Goal: Complete application form: Complete application form

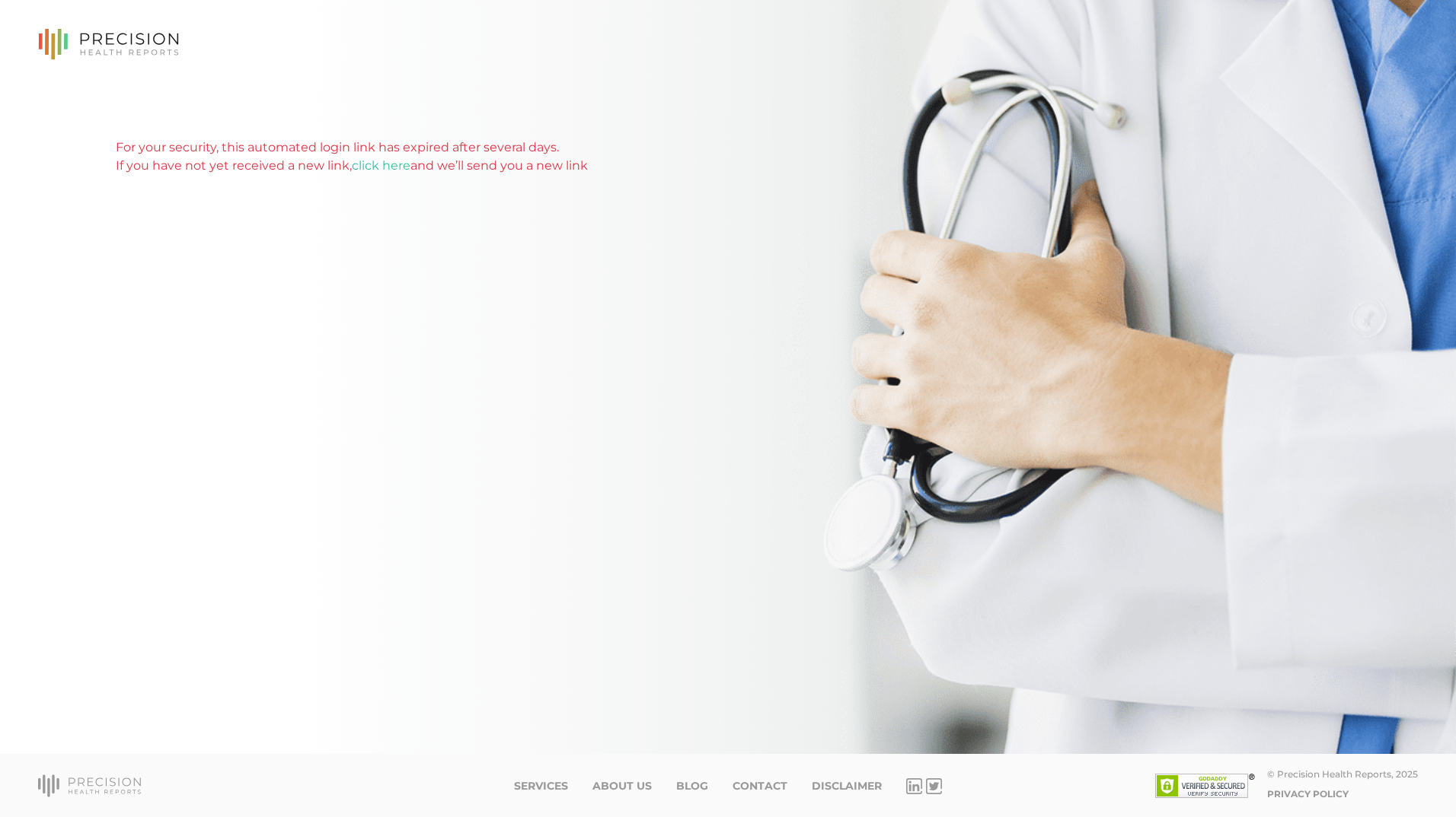
click at [381, 163] on link "click here" at bounding box center [381, 165] width 59 height 14
click at [705, 93] on div "For your security, this automated login link has expired after several days. If…" at bounding box center [728, 377] width 1456 height 754
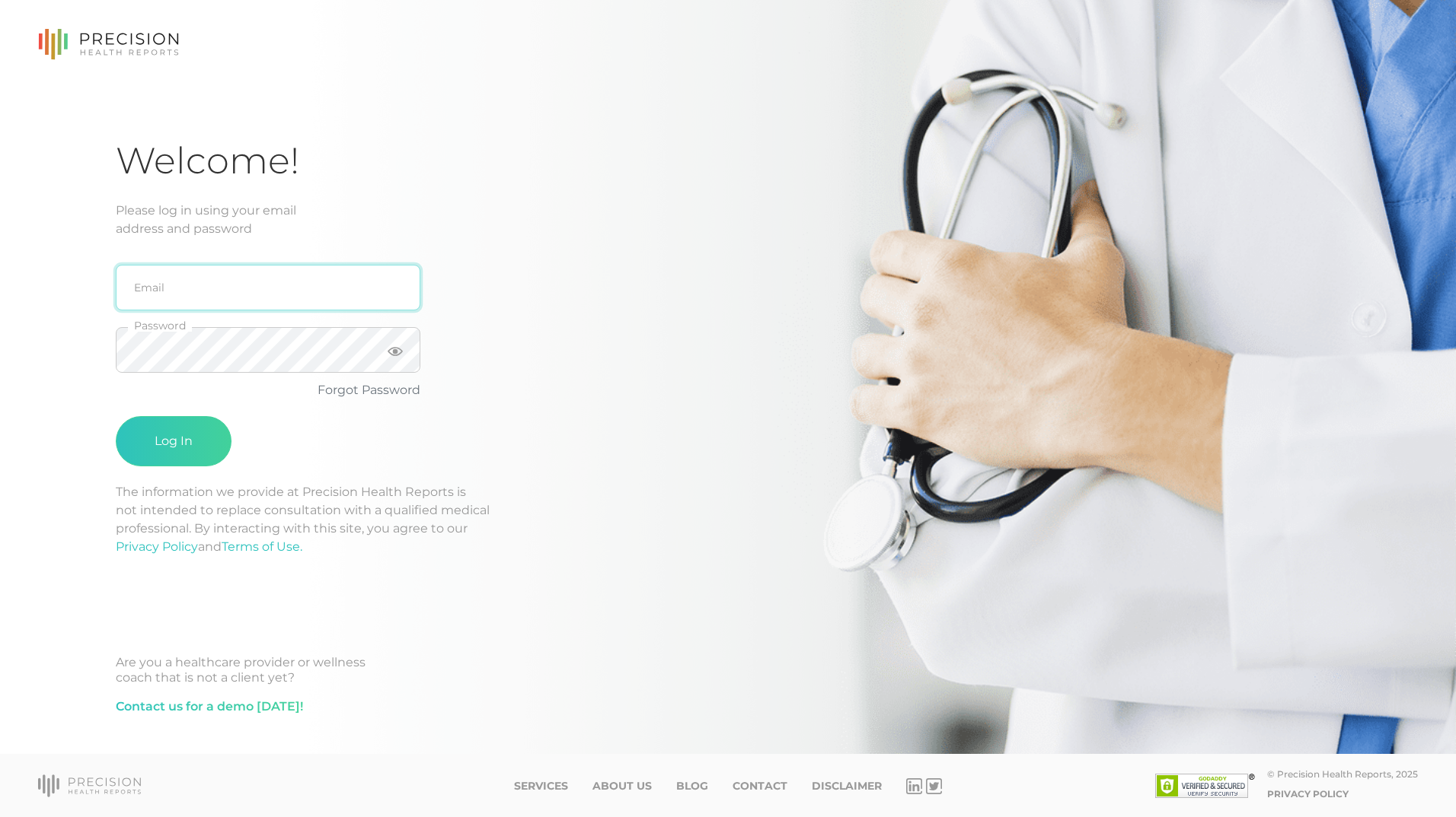
click at [176, 290] on input "email" at bounding box center [268, 287] width 305 height 46
type input "ddavis@smithtozian.com"
click at [488, 449] on div "ddavis@smithtozian.com Email Password Forgot Password Log In" at bounding box center [359, 361] width 487 height 245
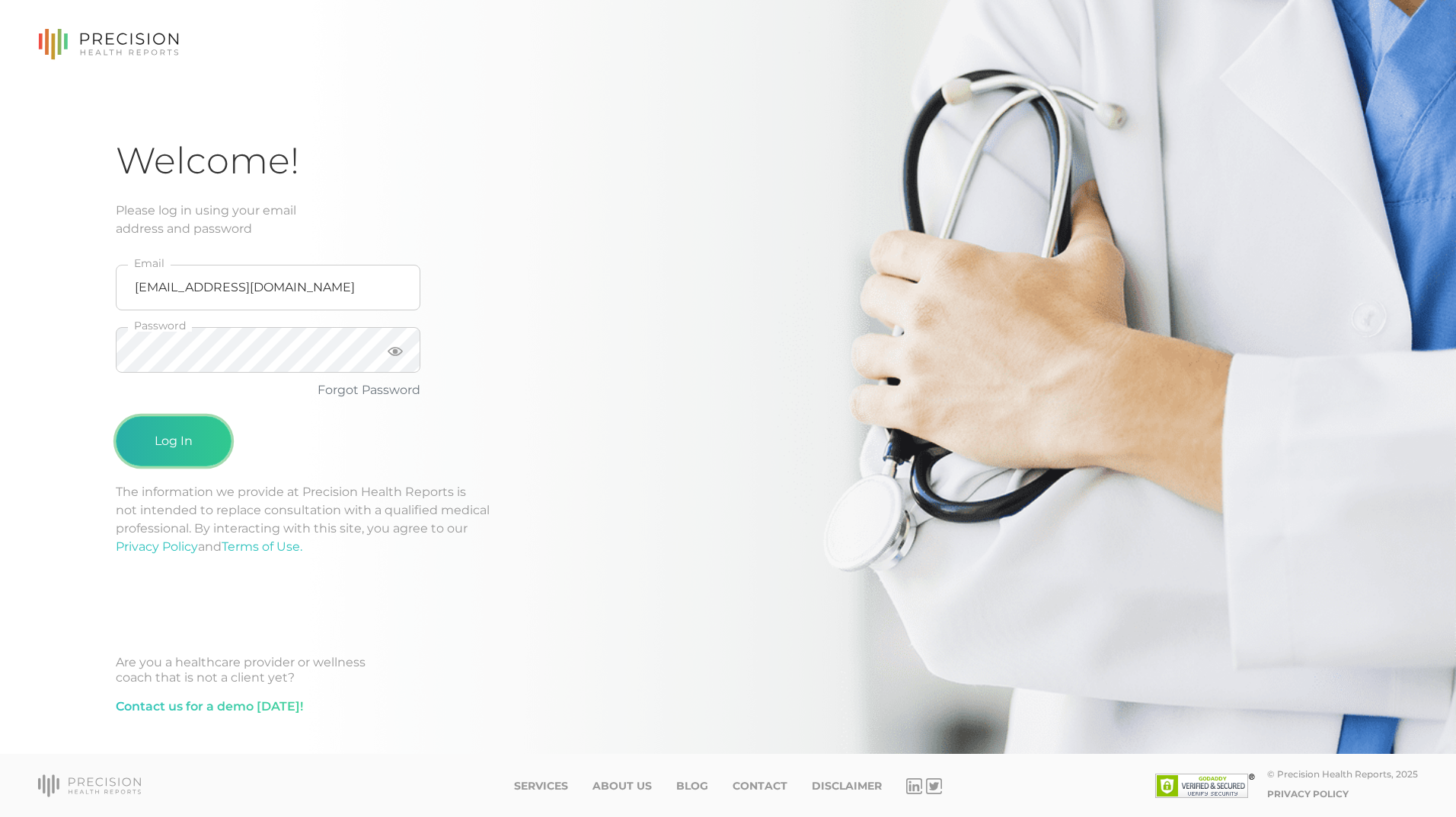
click at [171, 442] on button "Log In" at bounding box center [174, 441] width 116 height 50
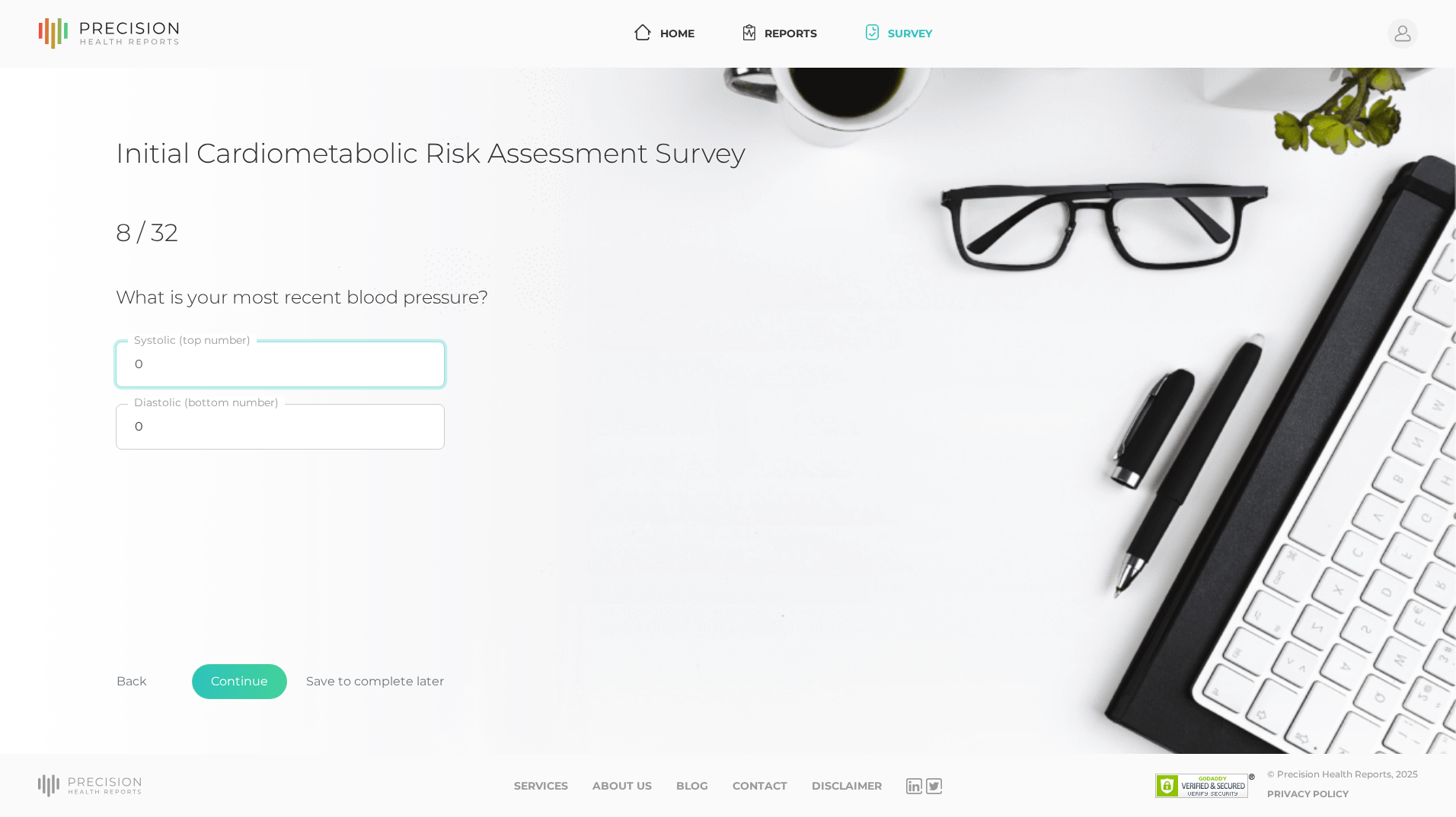
click at [192, 354] on input "0" at bounding box center [281, 365] width 329 height 46
type input "100"
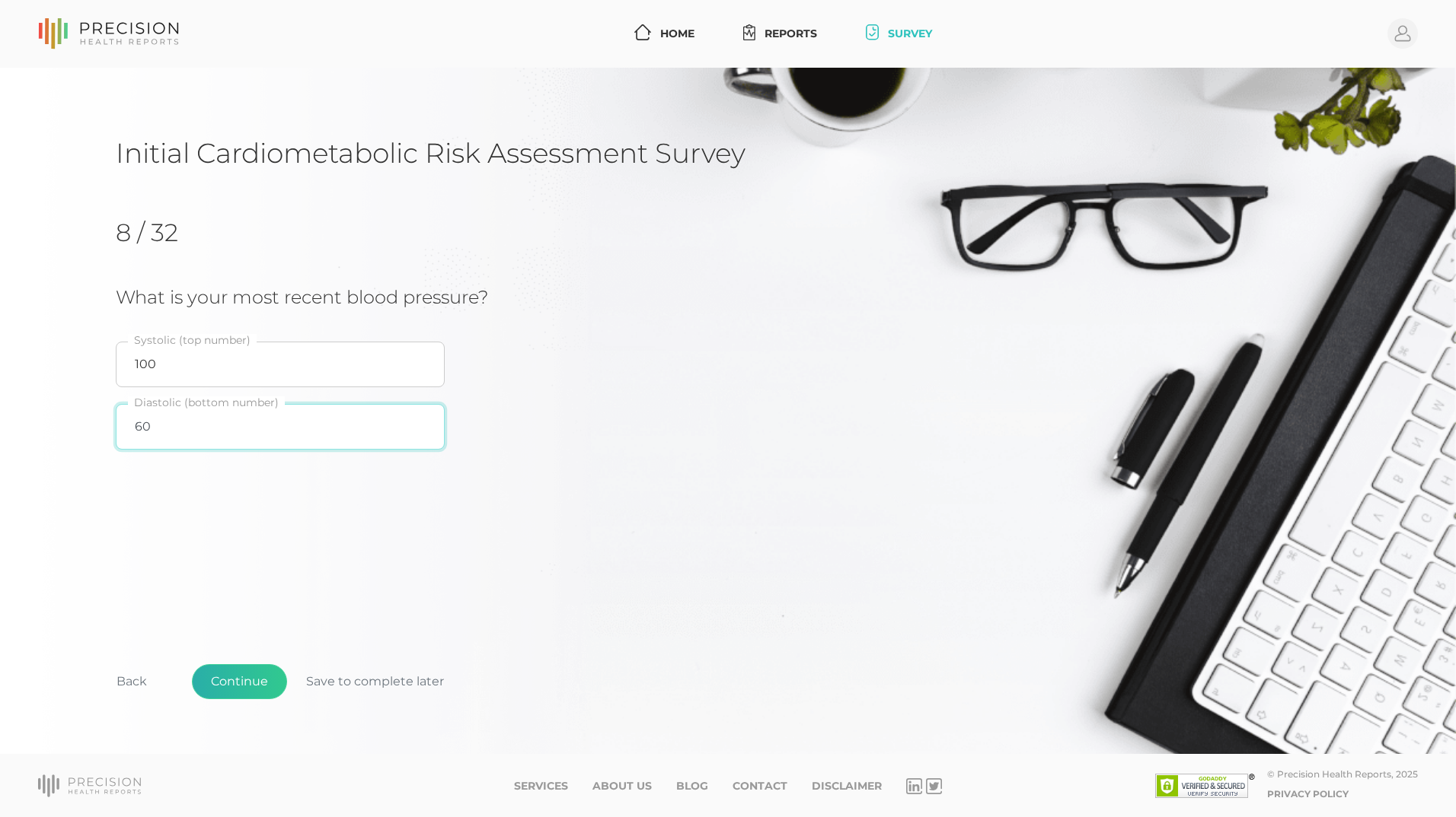
type input "60"
click at [236, 683] on button "Continue" at bounding box center [239, 681] width 95 height 35
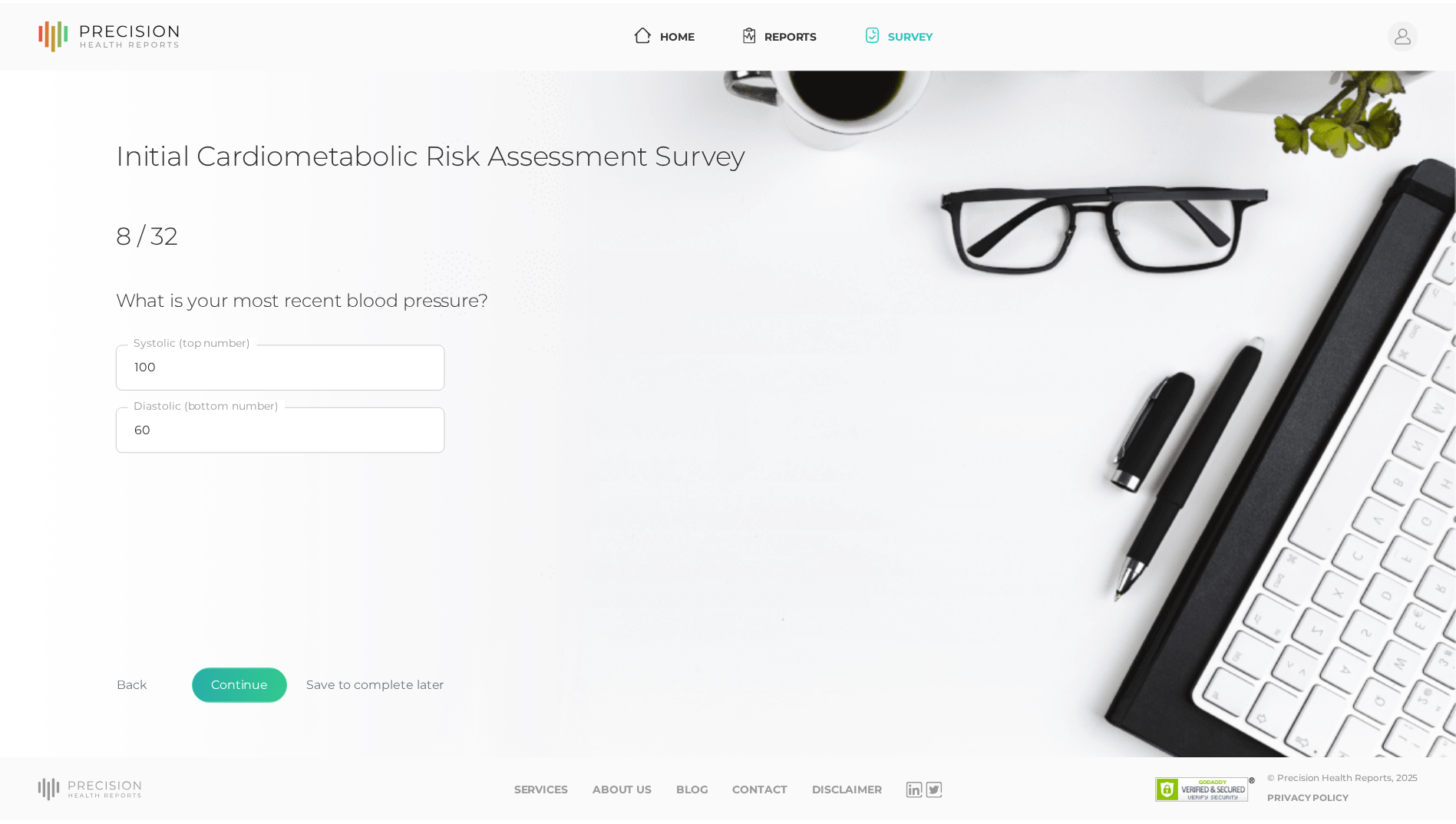
scroll to position [65, 0]
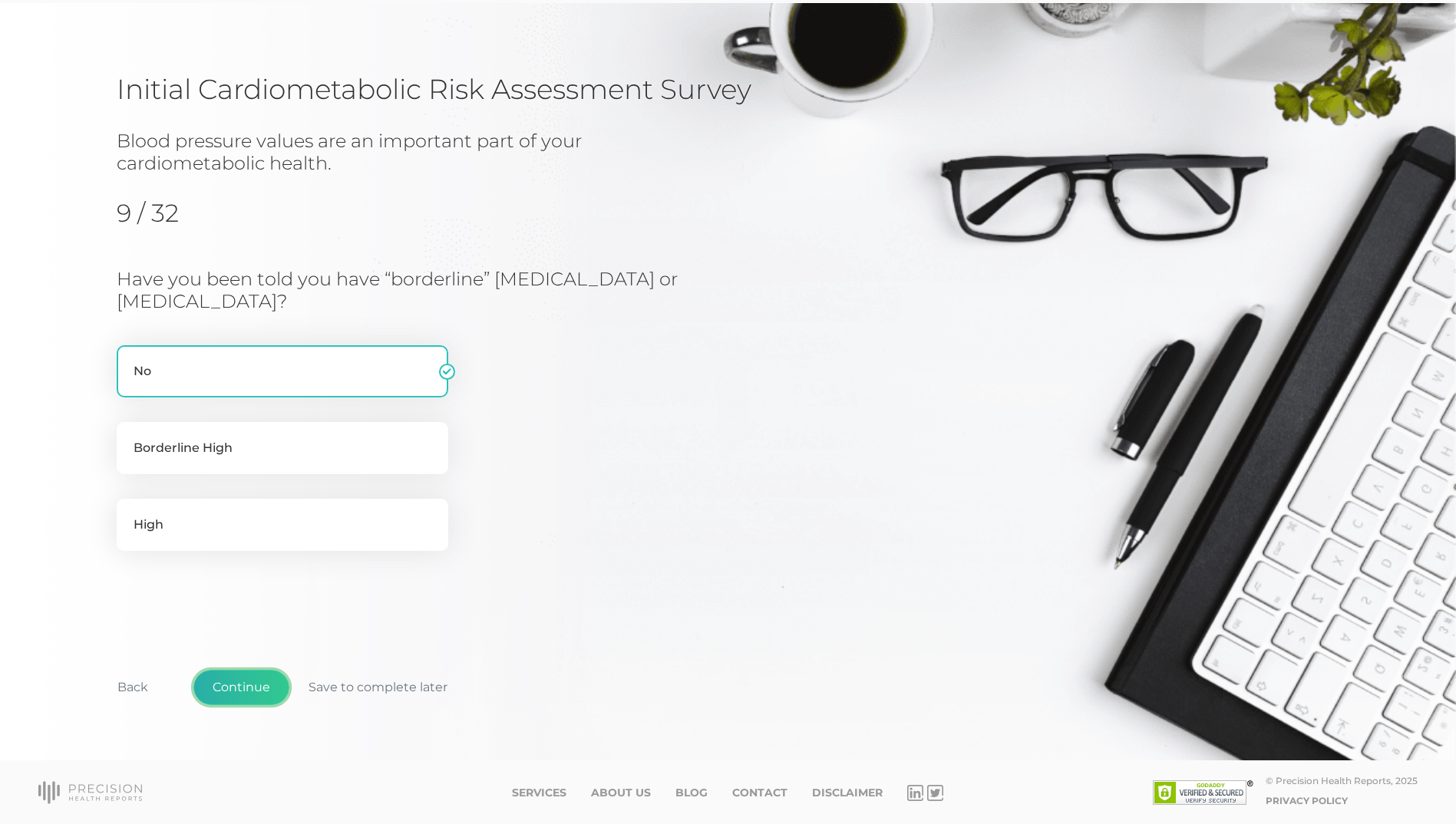
click at [248, 684] on button "Continue" at bounding box center [241, 687] width 96 height 35
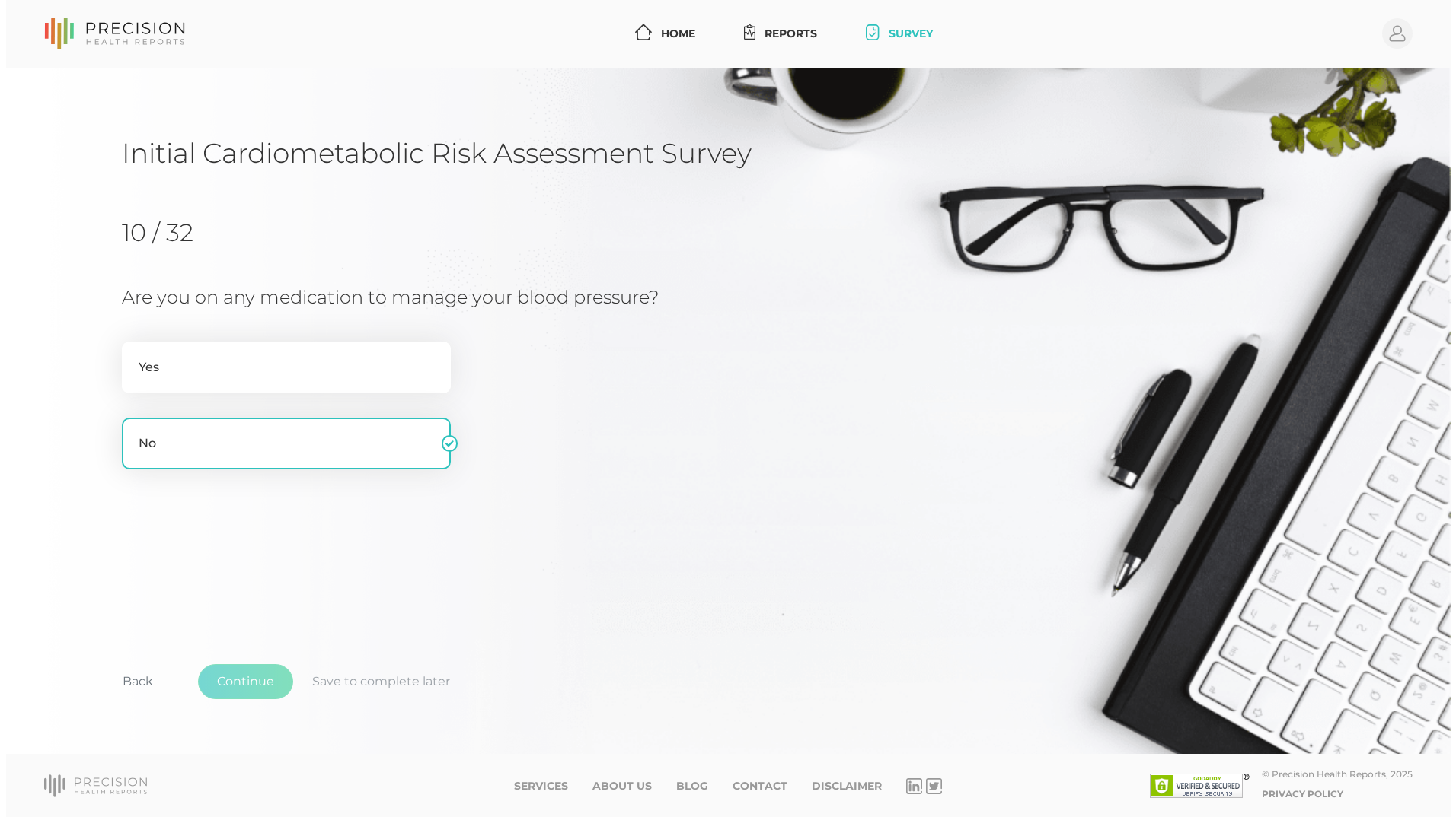
scroll to position [0, 0]
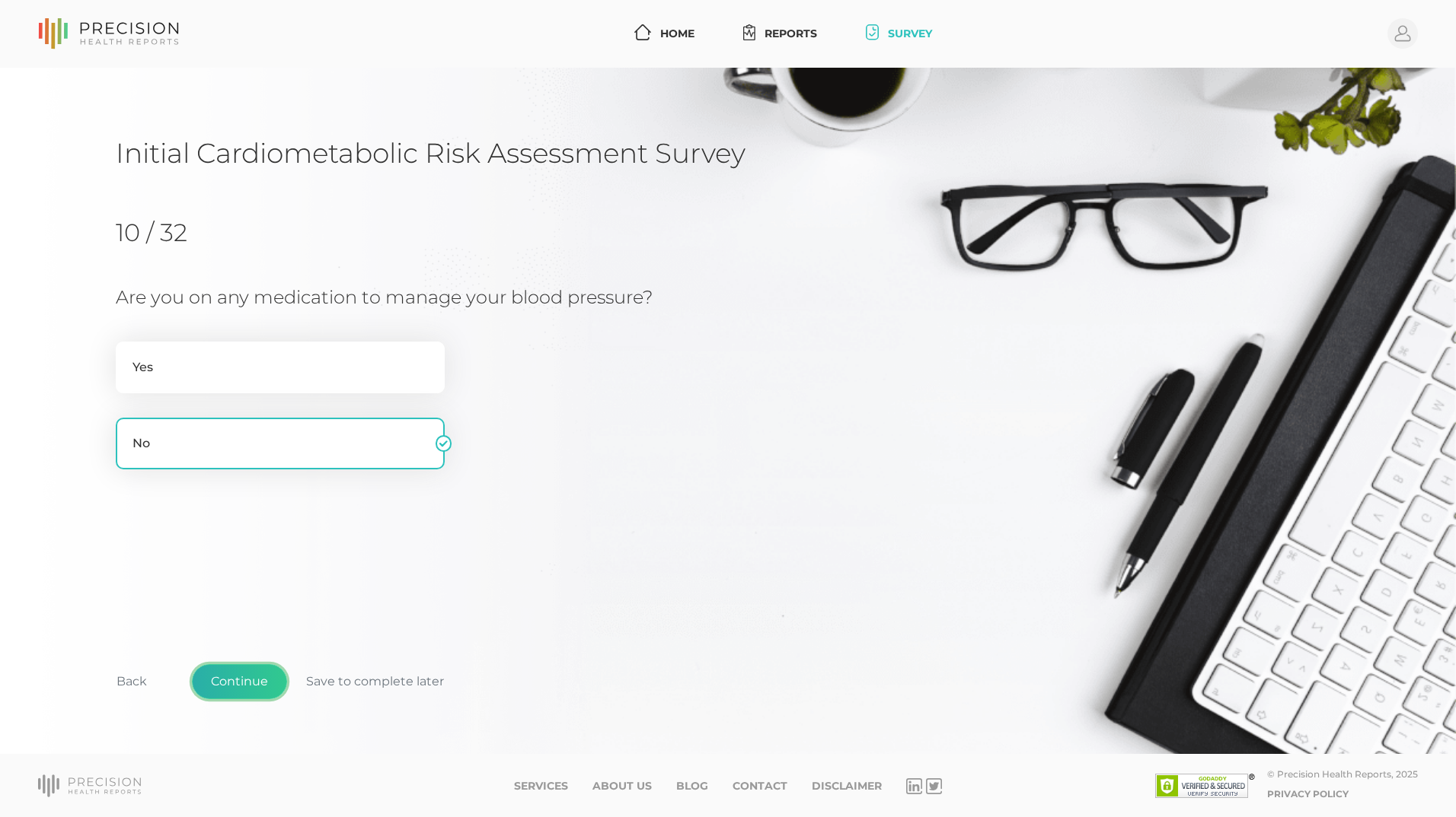
click at [246, 678] on button "Continue" at bounding box center [239, 681] width 95 height 35
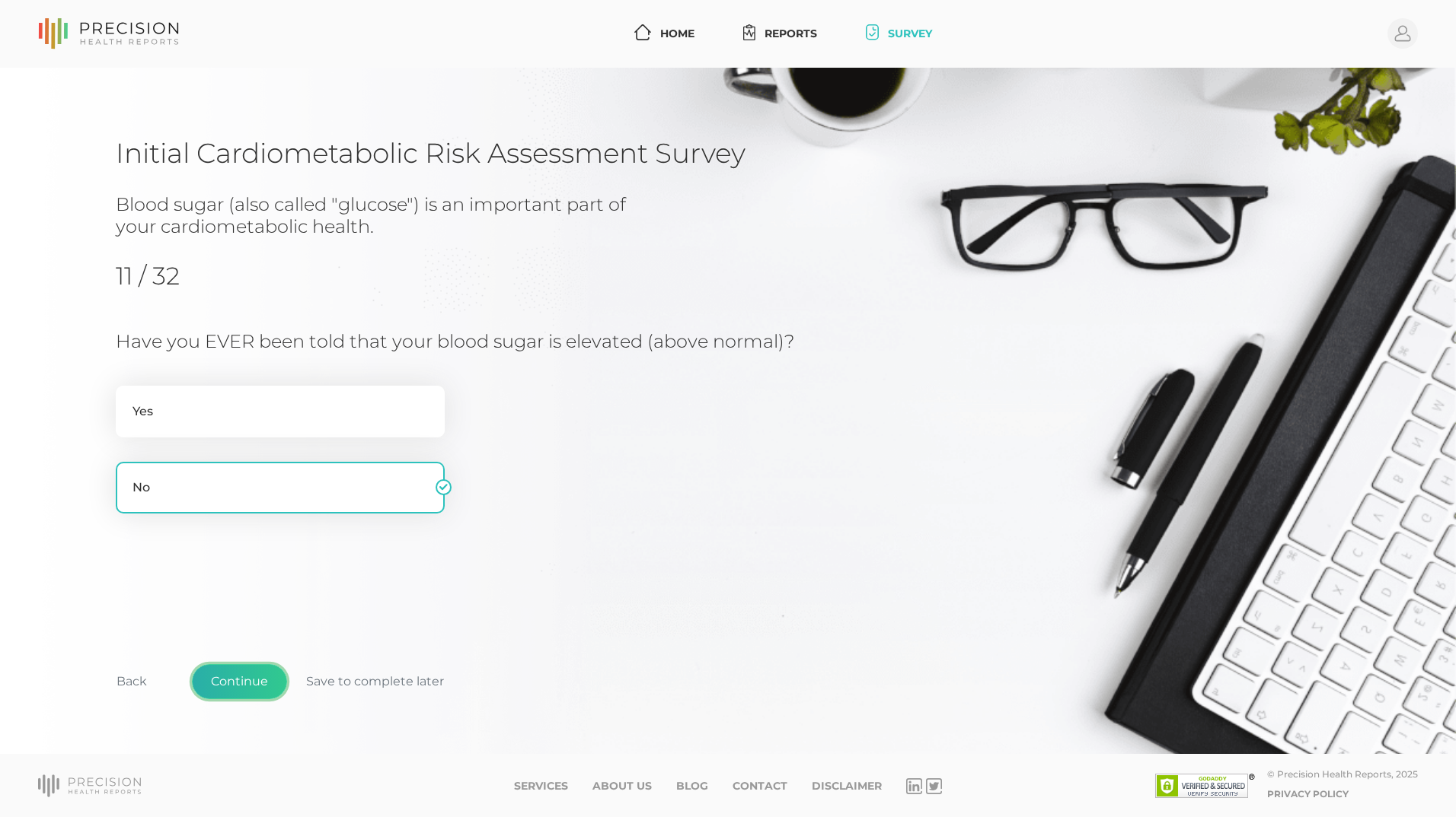
click at [246, 678] on button "Continue" at bounding box center [239, 681] width 95 height 35
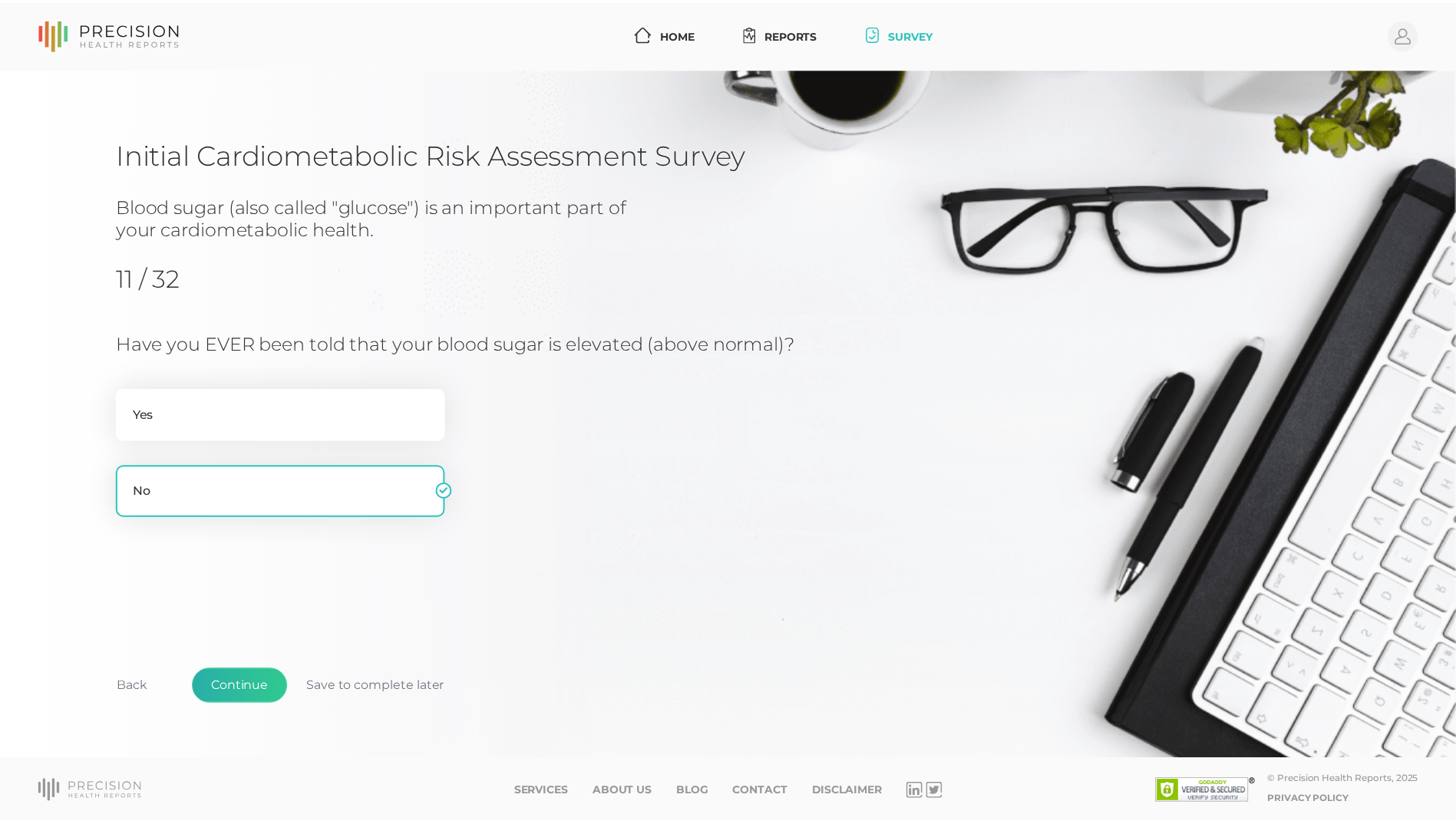
scroll to position [97, 0]
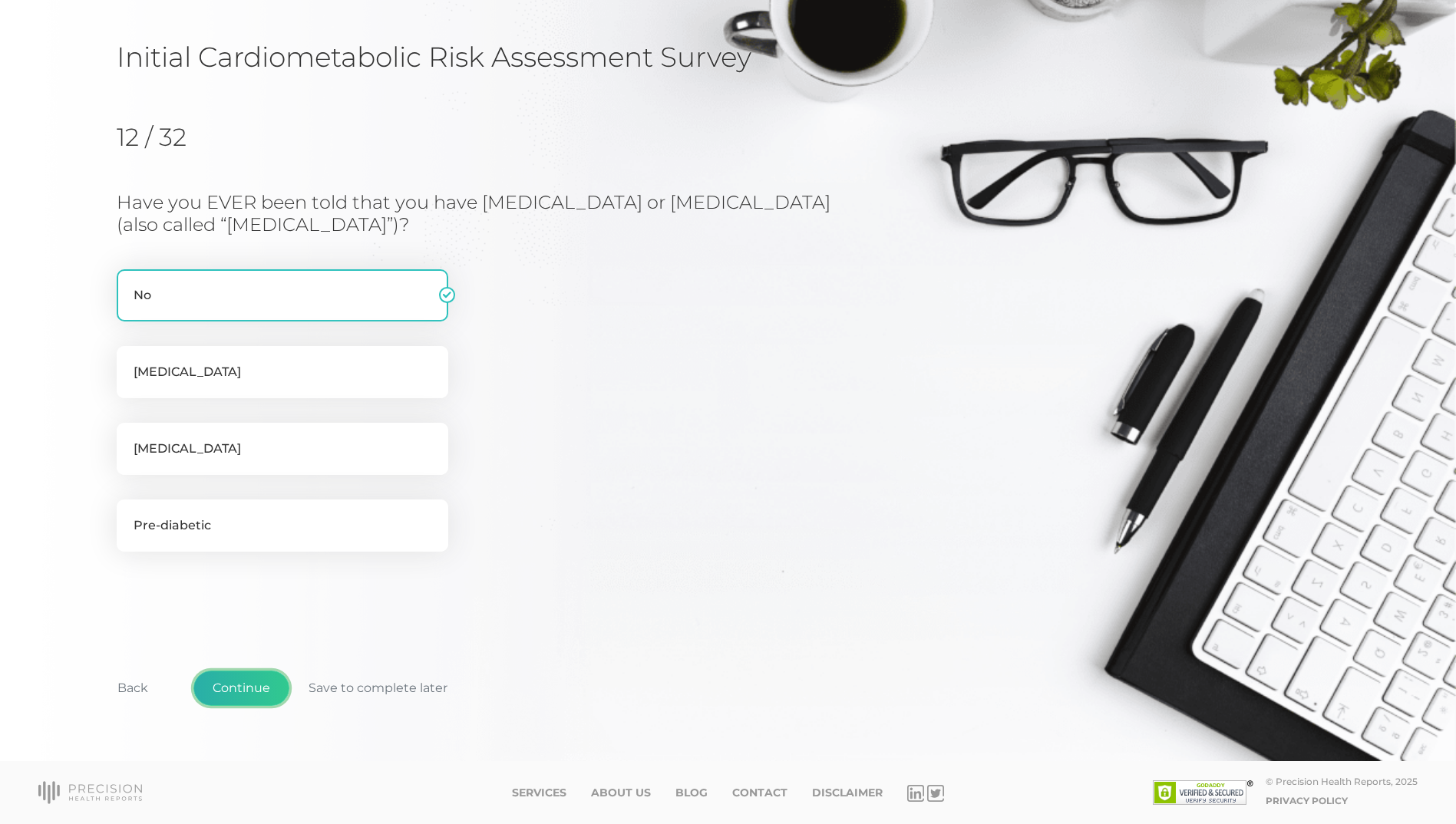
click at [248, 684] on button "Continue" at bounding box center [241, 688] width 96 height 35
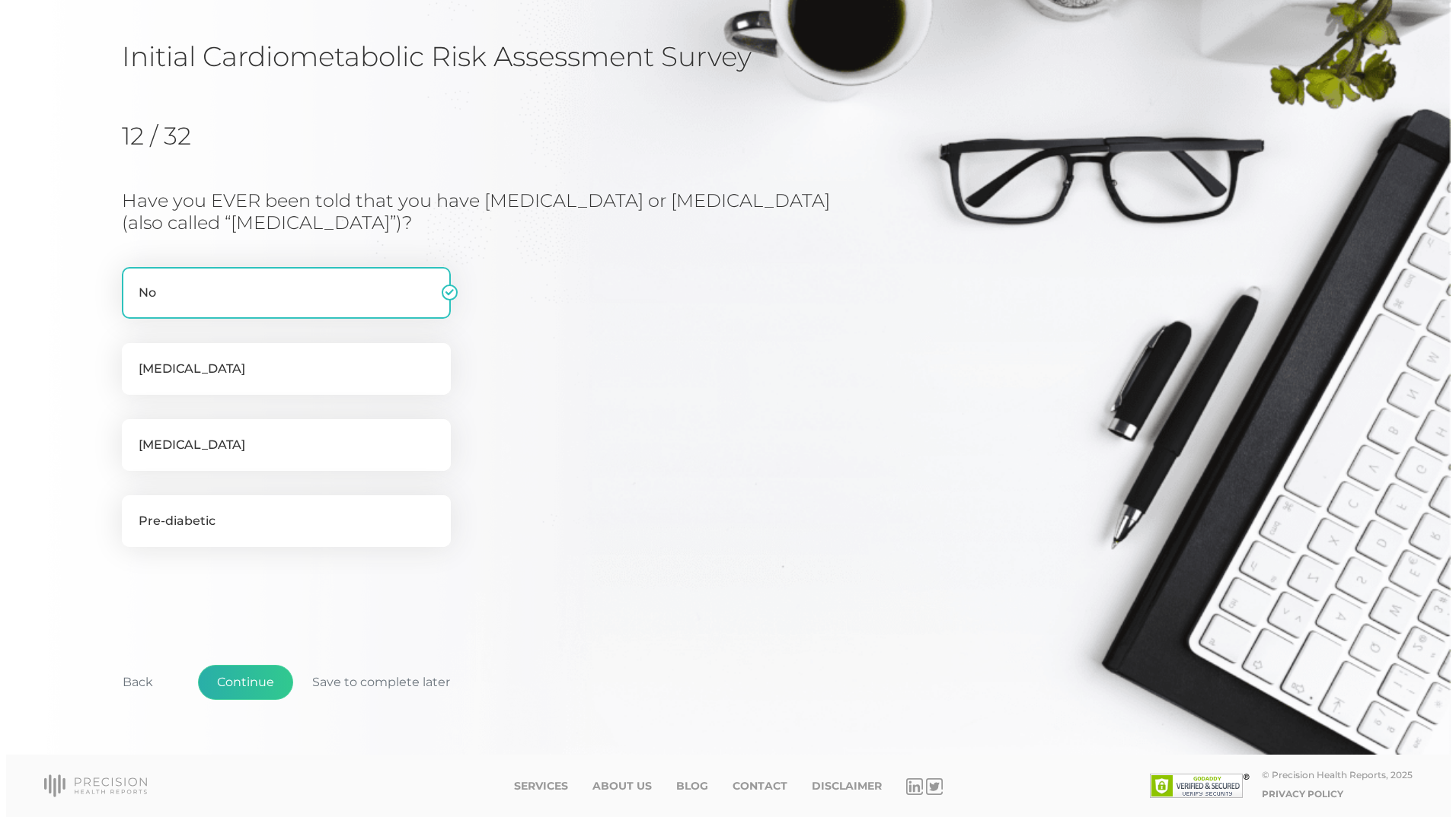
scroll to position [0, 0]
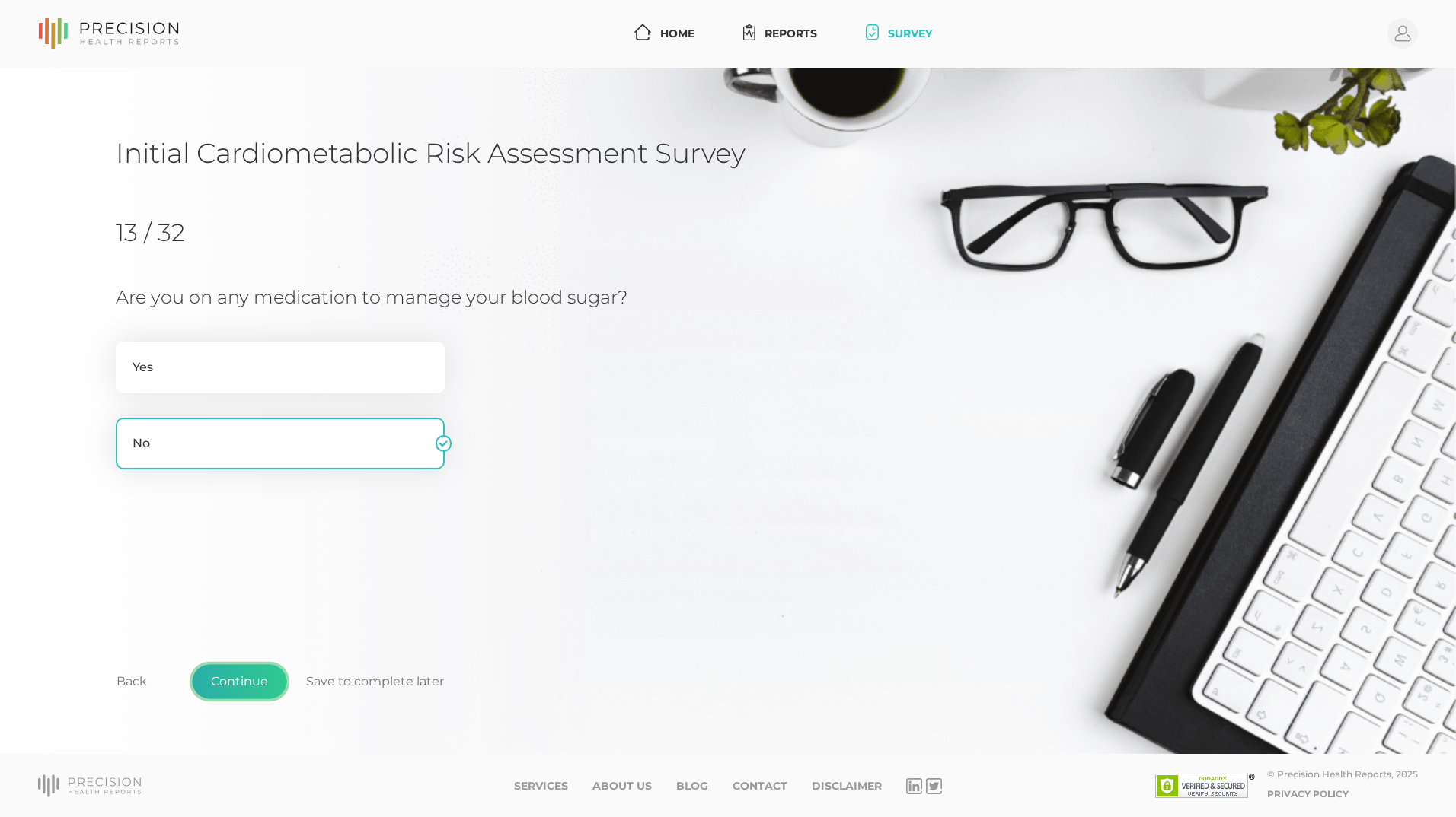
click at [246, 678] on button "Continue" at bounding box center [239, 681] width 95 height 35
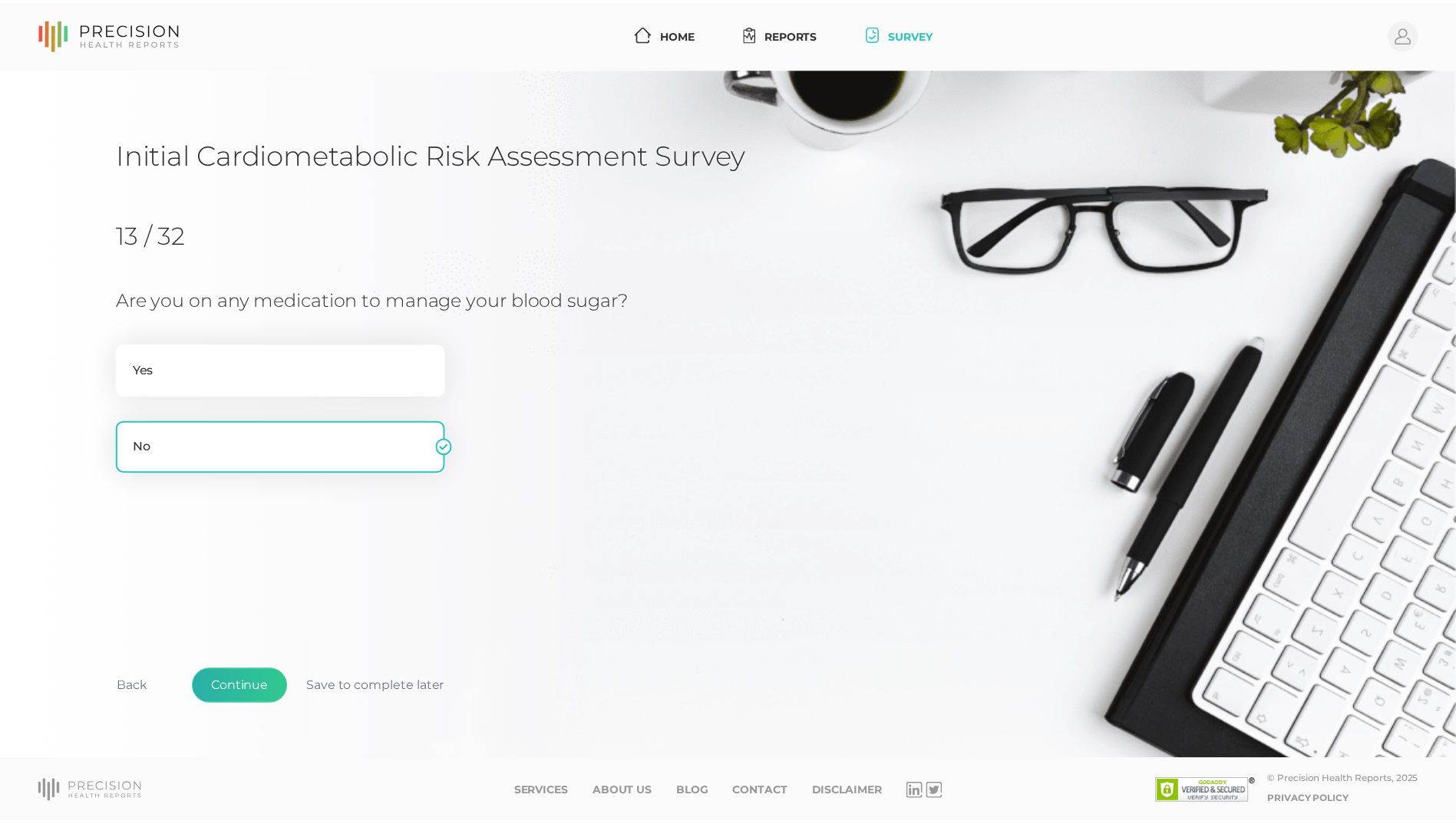
scroll to position [167, 0]
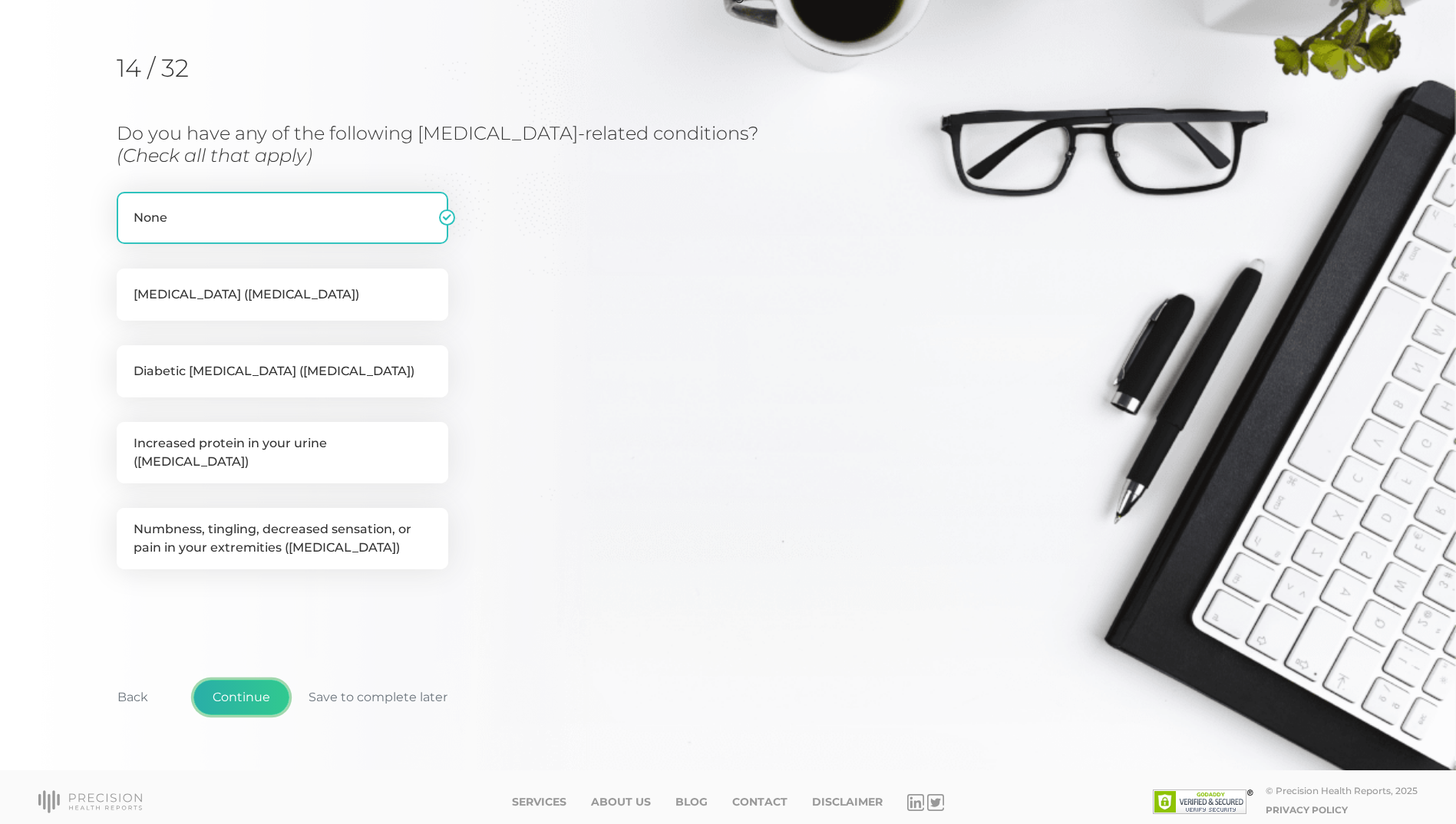
click at [256, 688] on button "Continue" at bounding box center [241, 697] width 96 height 35
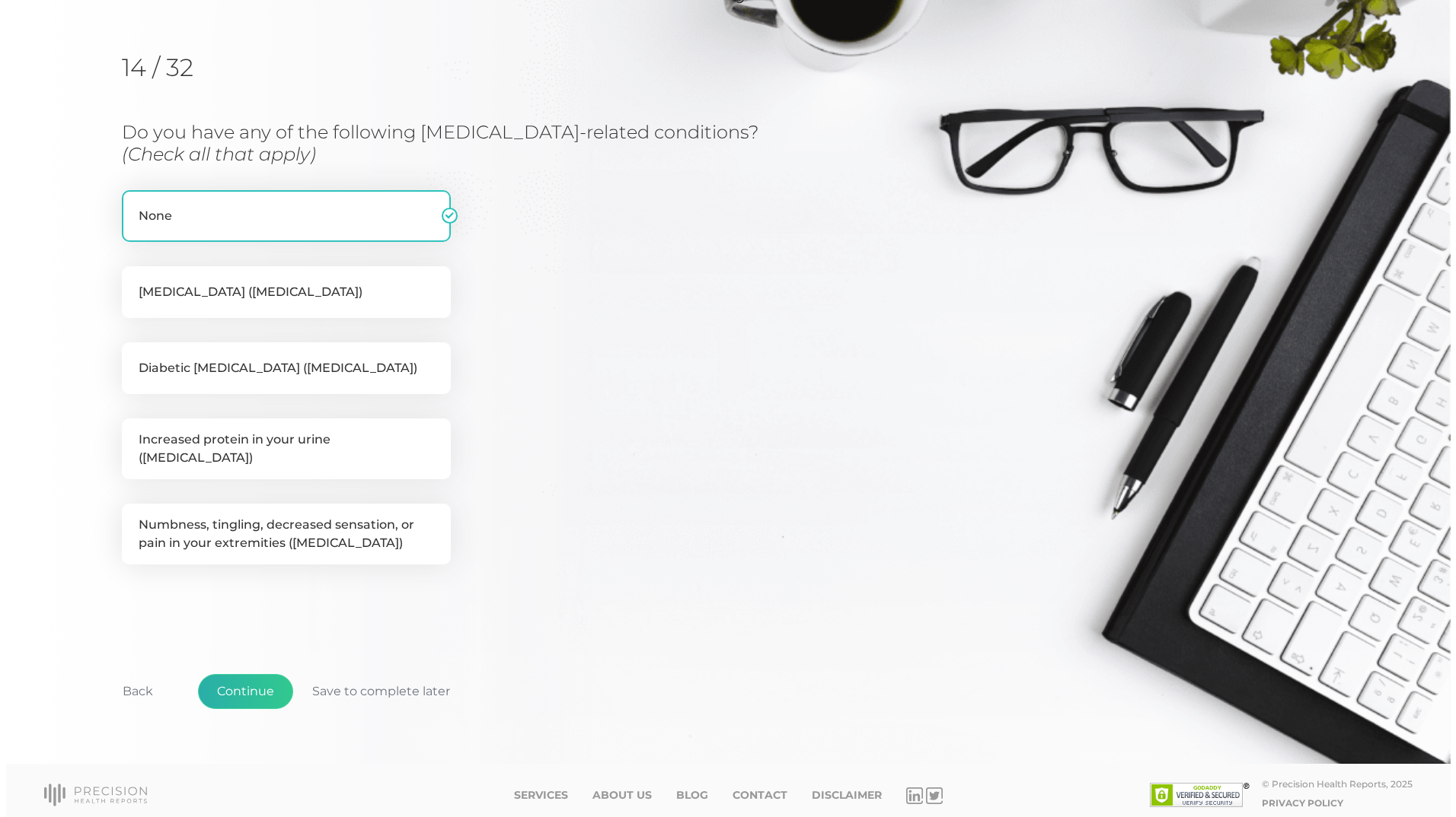
scroll to position [0, 0]
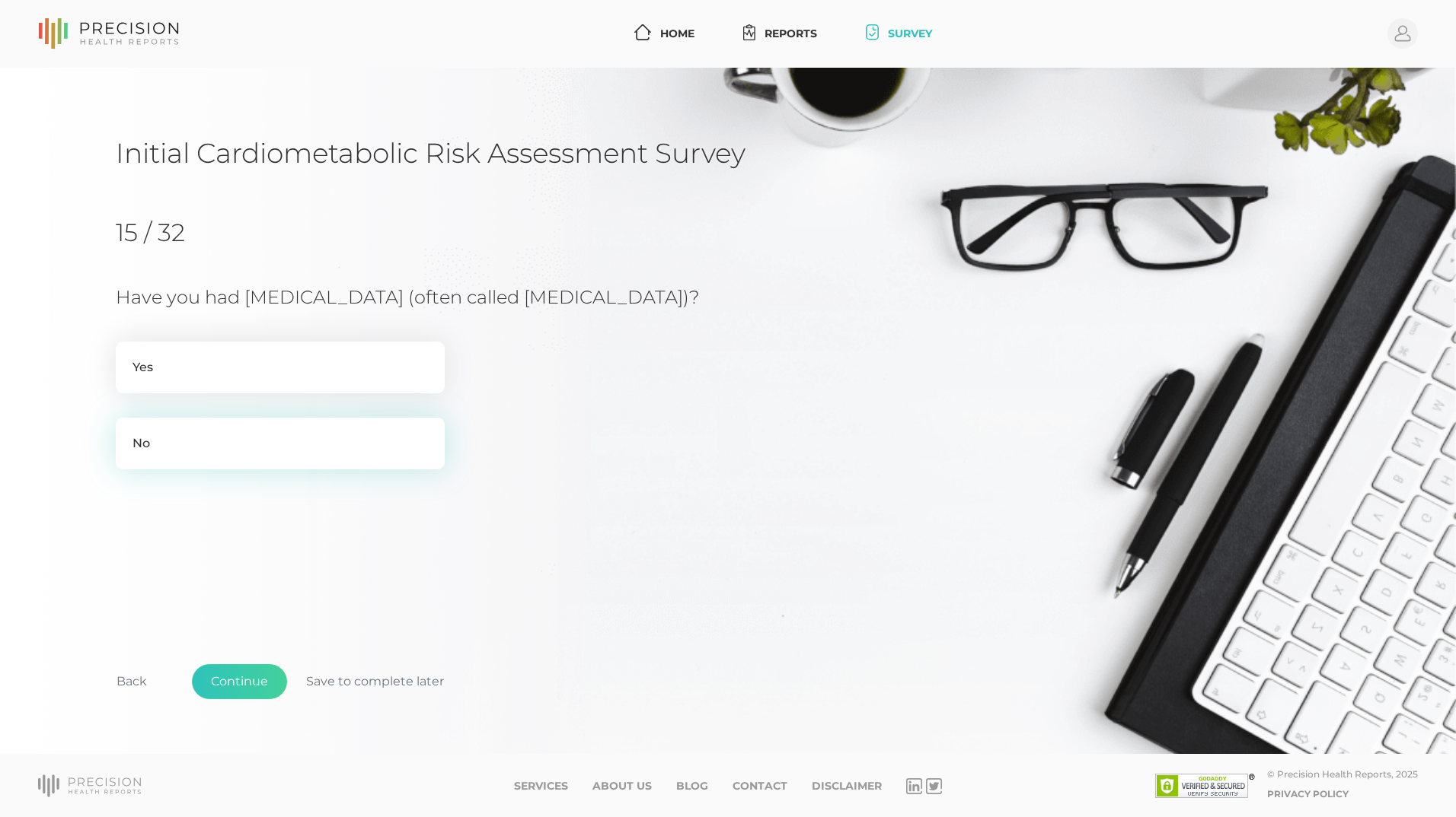
click at [185, 469] on label "No" at bounding box center [281, 443] width 329 height 51
click at [128, 433] on input "No" at bounding box center [122, 425] width 12 height 15
radio input "true"
click at [245, 678] on button "Continue" at bounding box center [239, 681] width 95 height 35
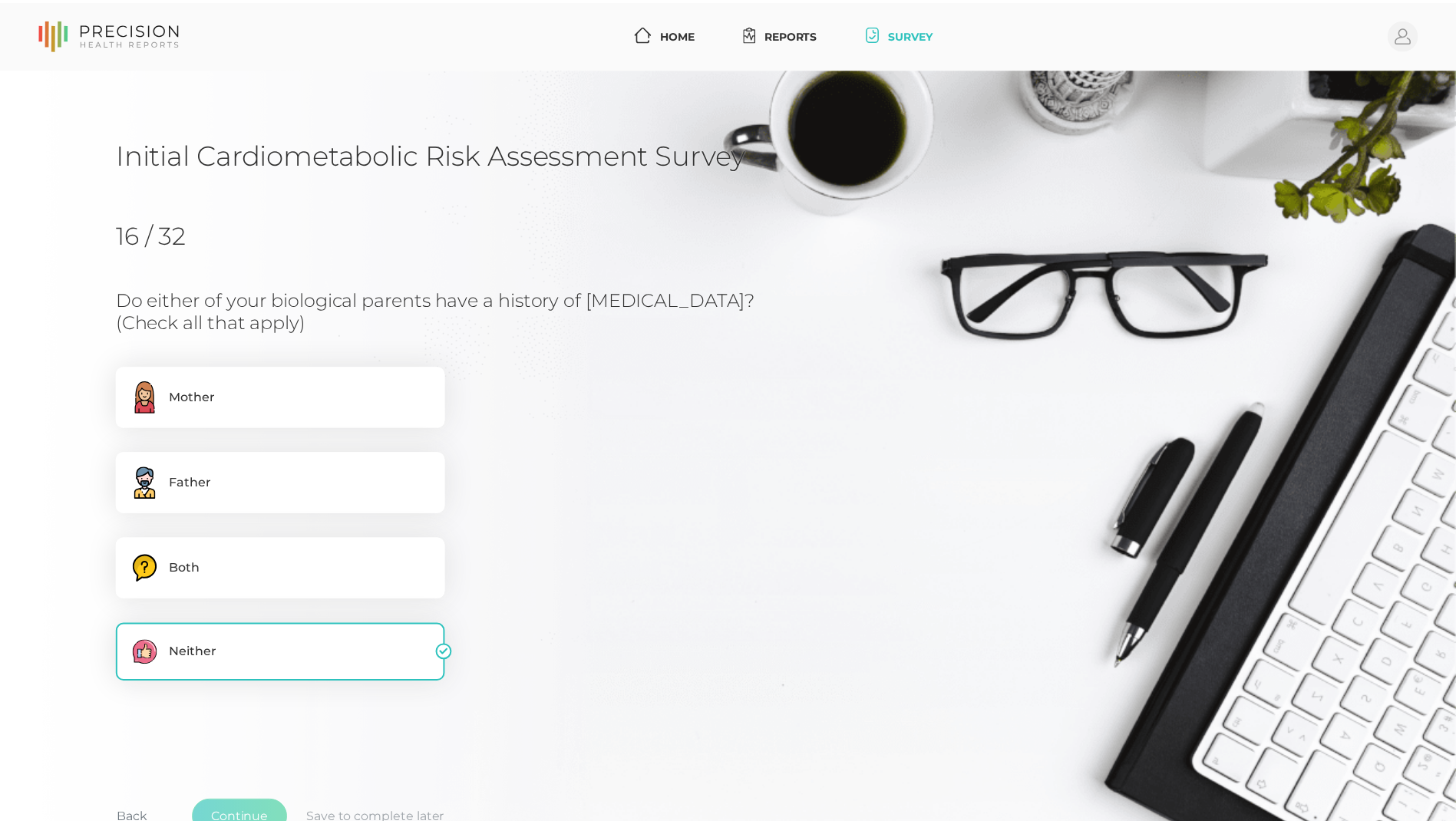
scroll to position [97, 0]
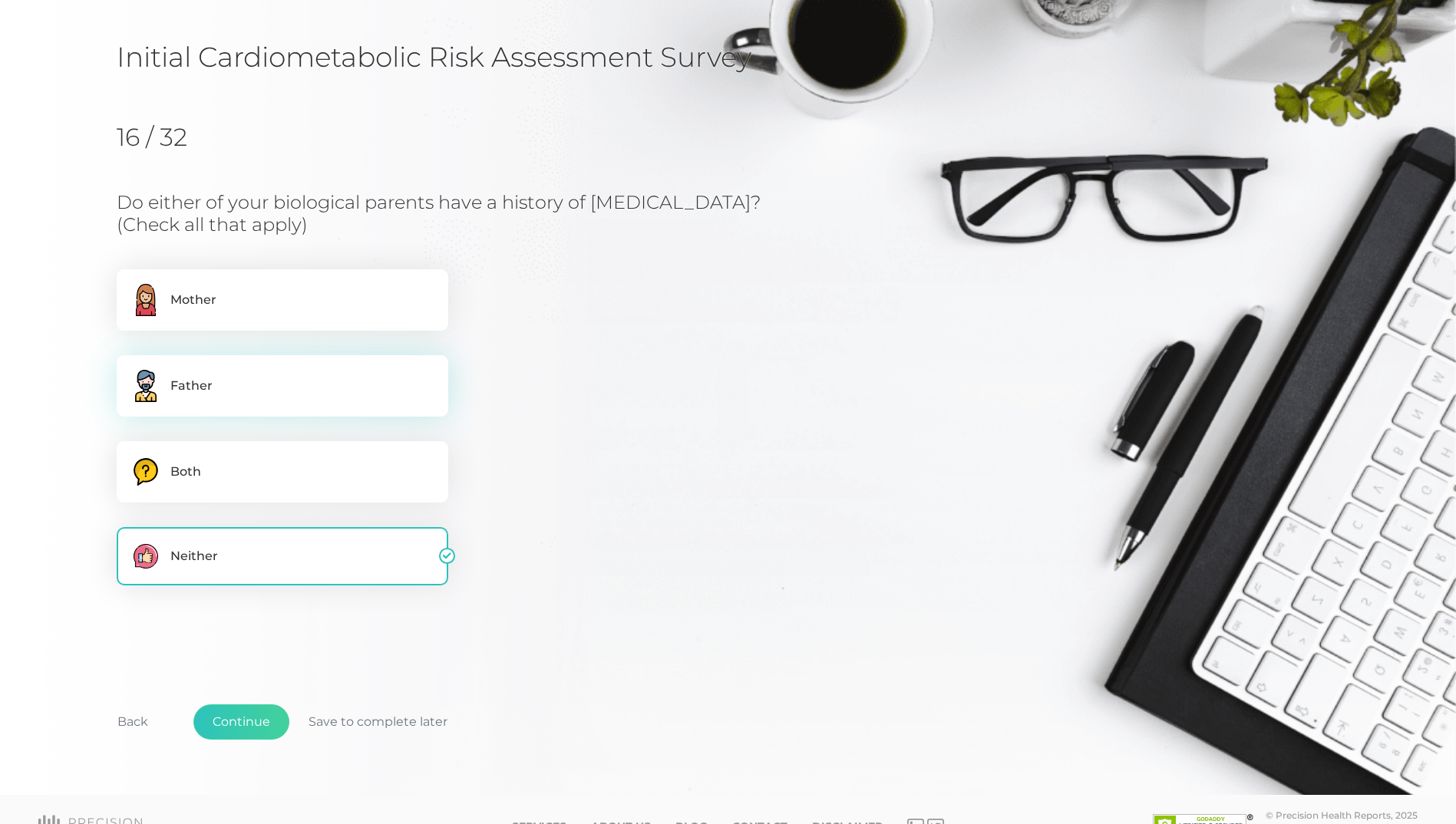
click at [175, 372] on label ".cls-3,.cls-4{fill-rule:evenodd}.cls-3{fill:#6d91ac}.cls-4{fill:#ffcd69} Father" at bounding box center [283, 386] width 332 height 61
click at [129, 371] on input ".cls-3,.cls-4{fill-rule:evenodd}.cls-3{fill:#6d91ac}.cls-4{fill:#ffcd69} Father" at bounding box center [123, 363] width 12 height 15
checkbox input "true"
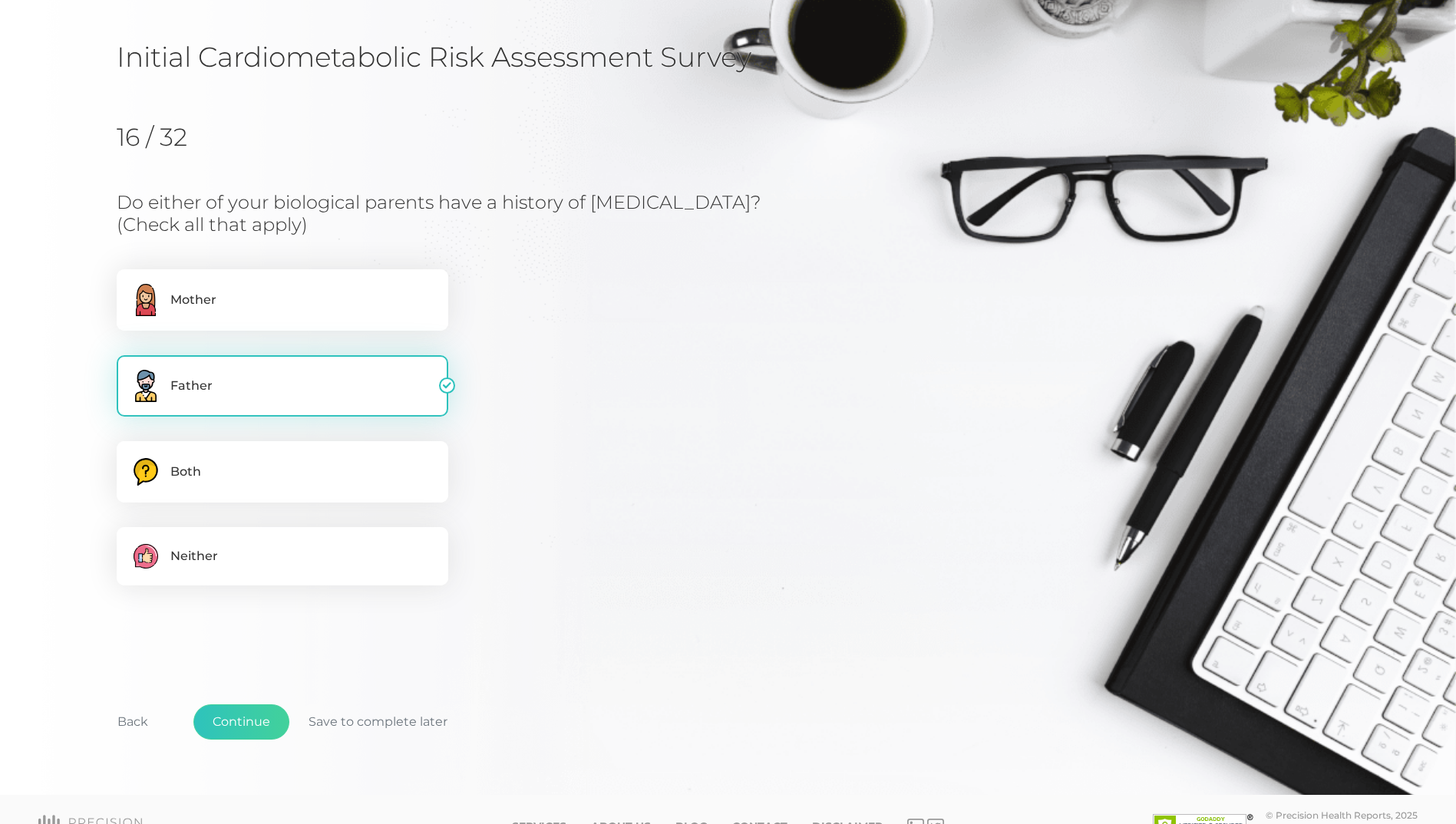
checkbox input "false"
click at [230, 722] on button "Continue" at bounding box center [241, 721] width 96 height 35
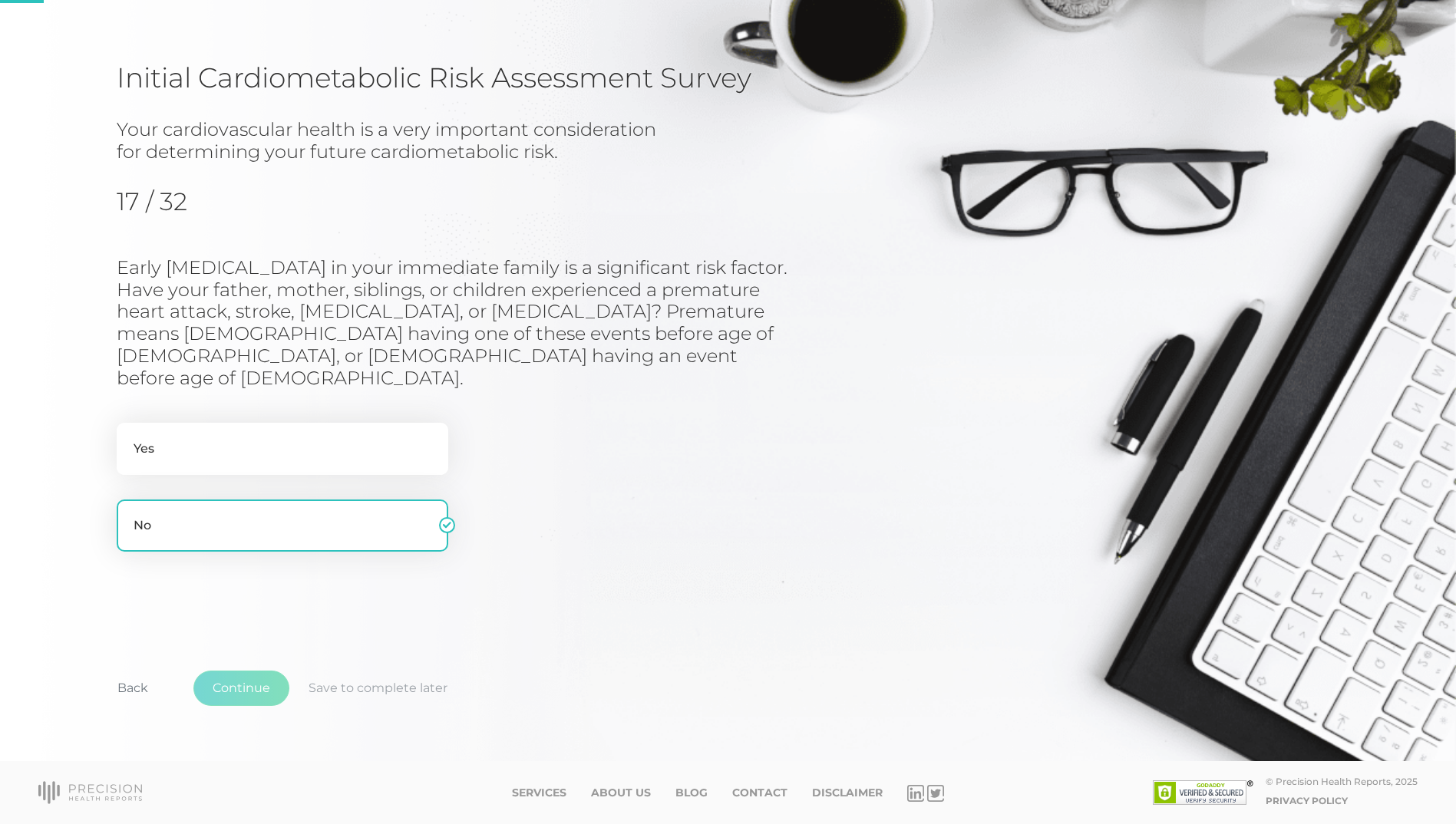
scroll to position [55, 0]
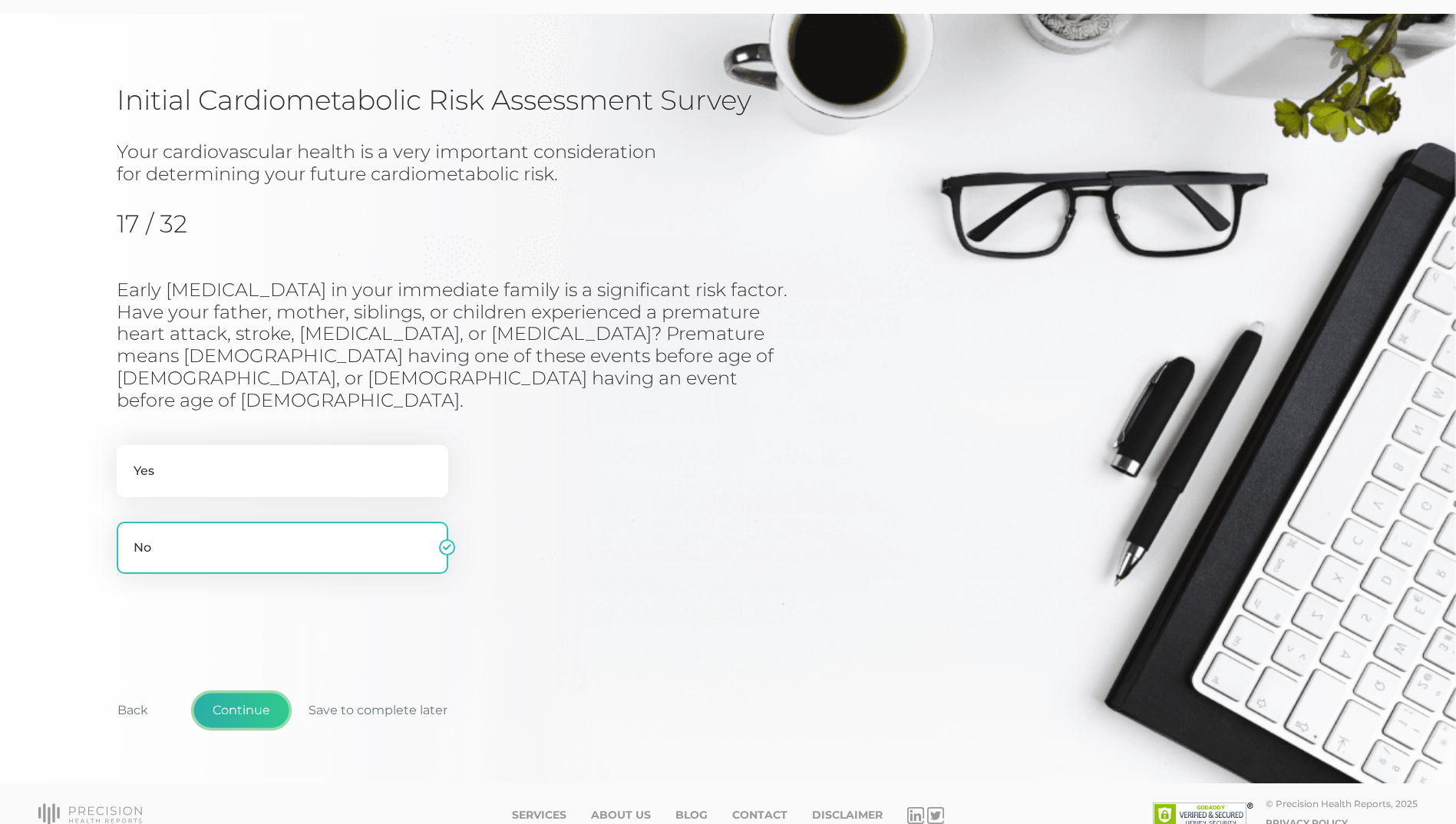
click at [219, 693] on button "Continue" at bounding box center [241, 710] width 96 height 35
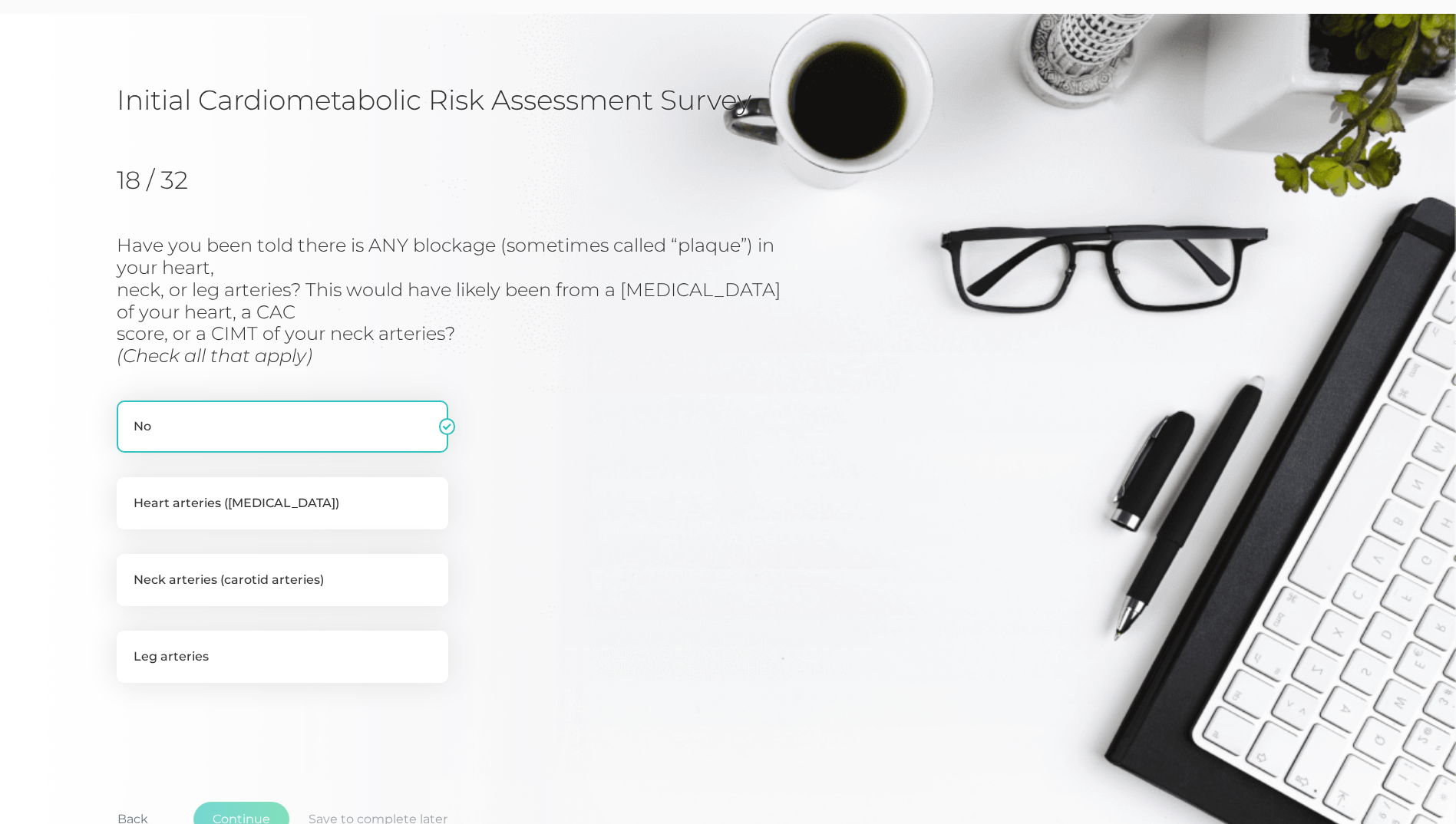
scroll to position [187, 0]
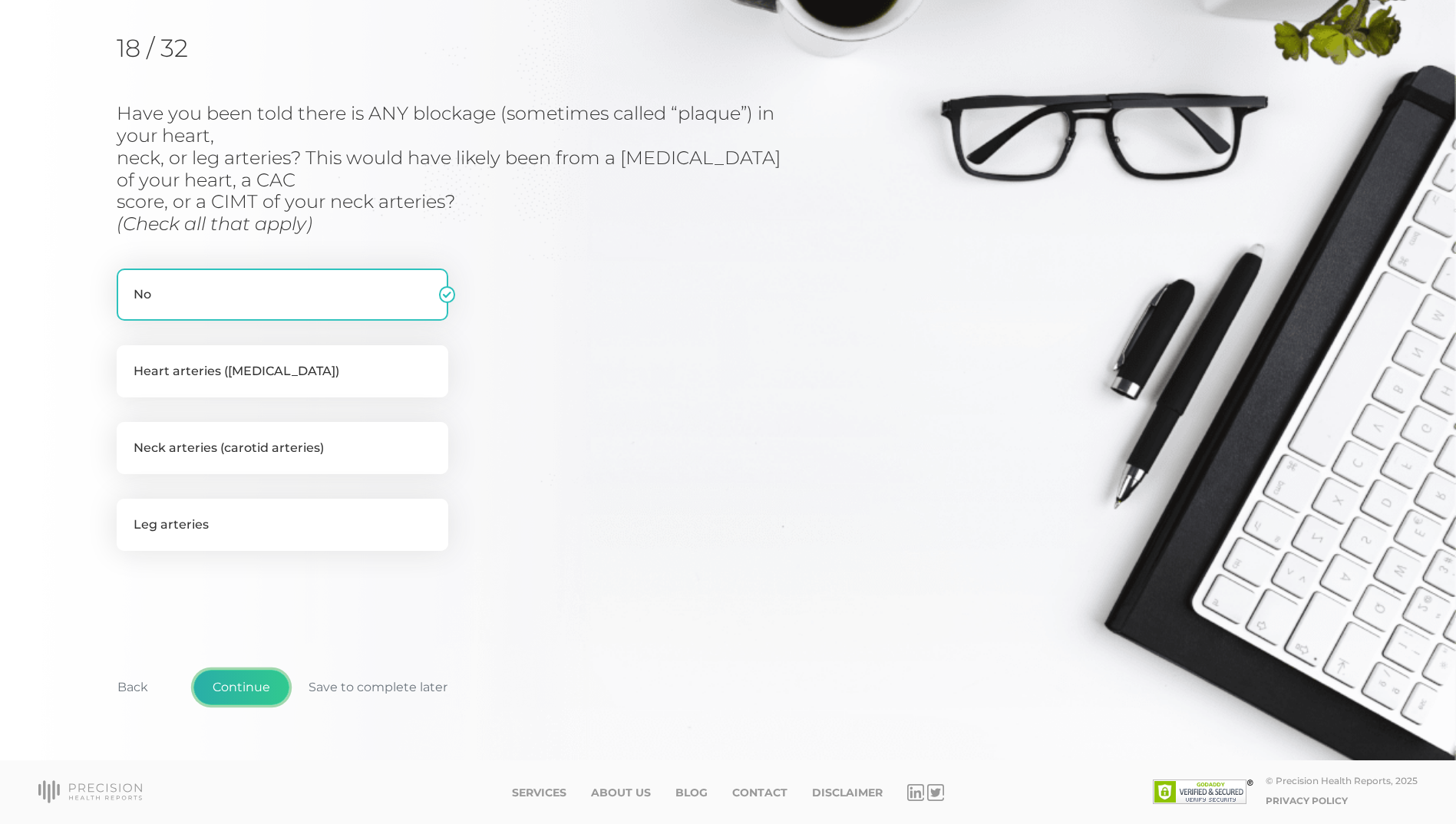
click at [232, 683] on button "Continue" at bounding box center [241, 687] width 96 height 35
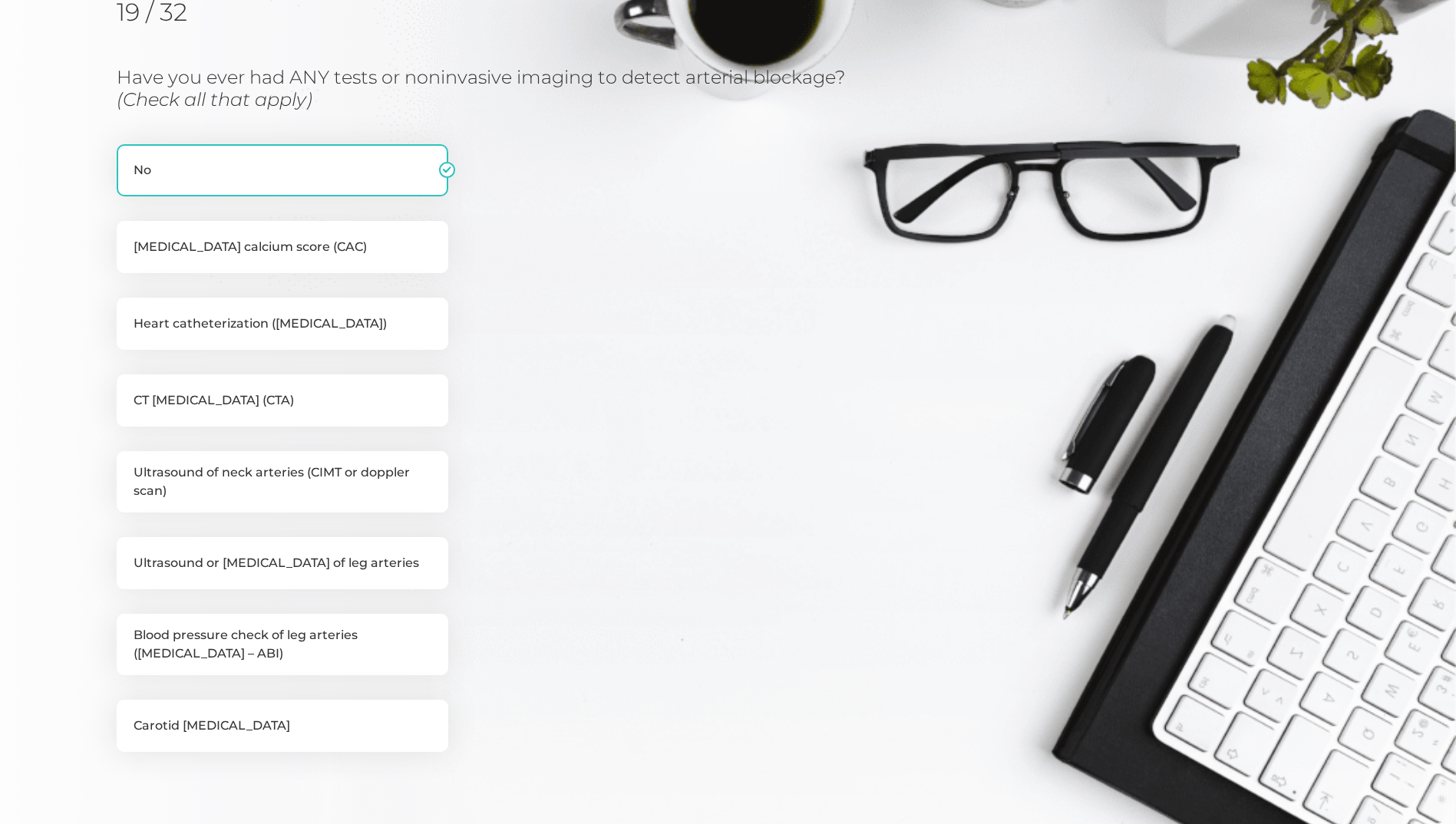
scroll to position [184, 0]
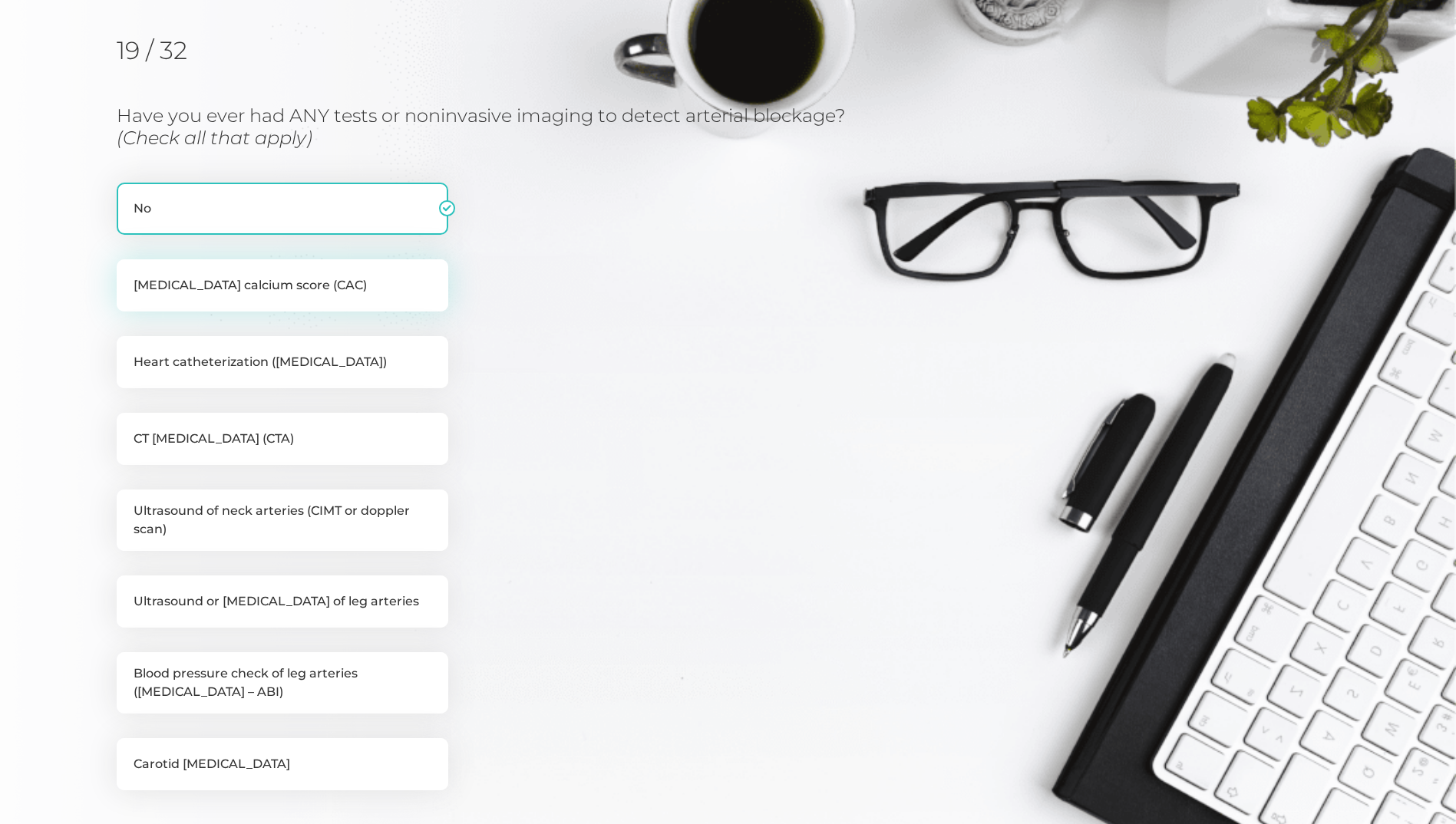
click at [260, 282] on label "Coronary artery calcium score (CAC)" at bounding box center [283, 285] width 332 height 52
click at [129, 274] on input "Coronary artery calcium score (CAC)" at bounding box center [123, 267] width 12 height 15
checkbox input "true"
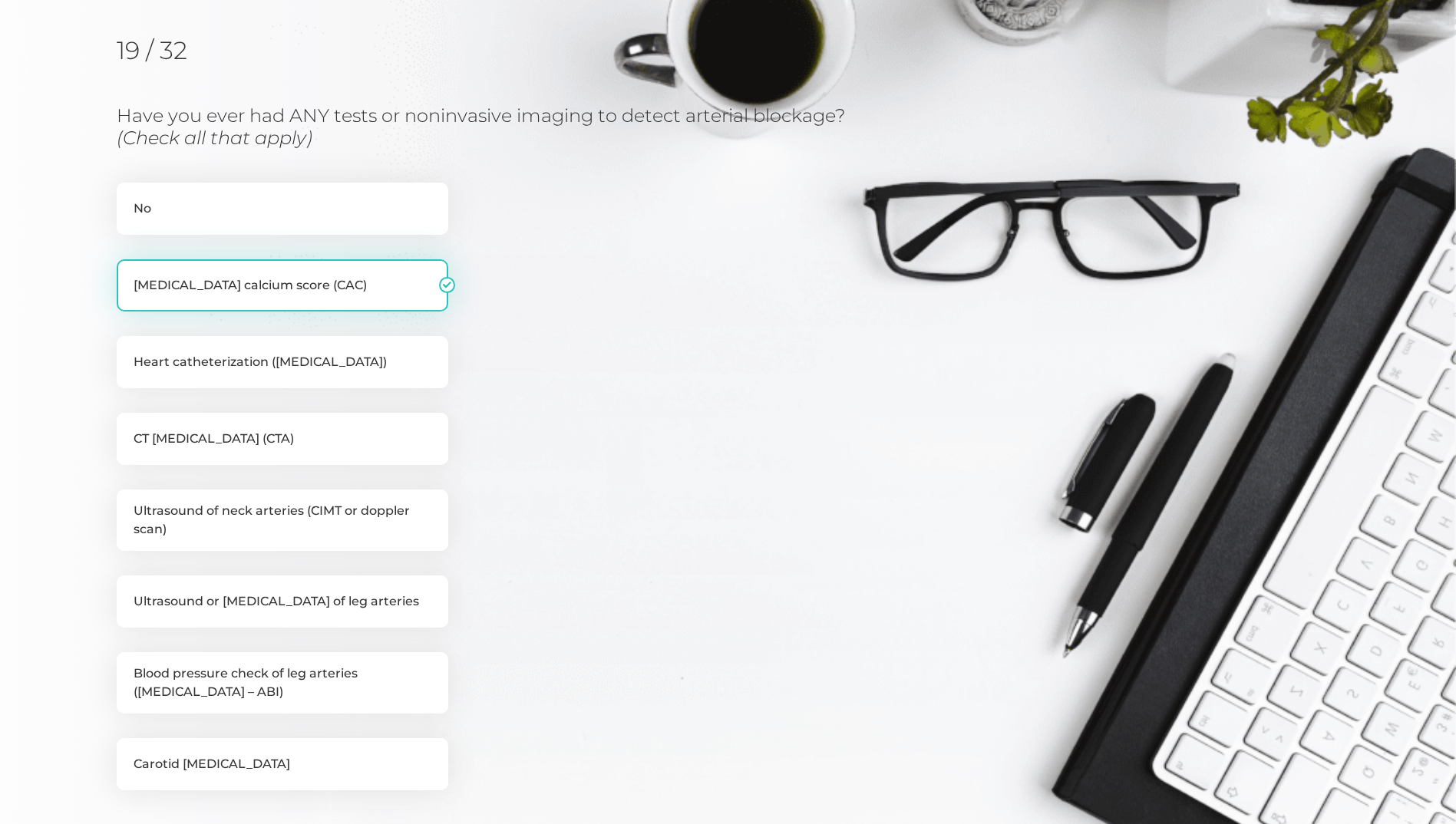
checkbox input "false"
click at [205, 371] on label "Heart catheterization (angiogram)" at bounding box center [283, 362] width 332 height 52
click at [129, 352] on input "Heart catheterization (angiogram)" at bounding box center [123, 344] width 12 height 15
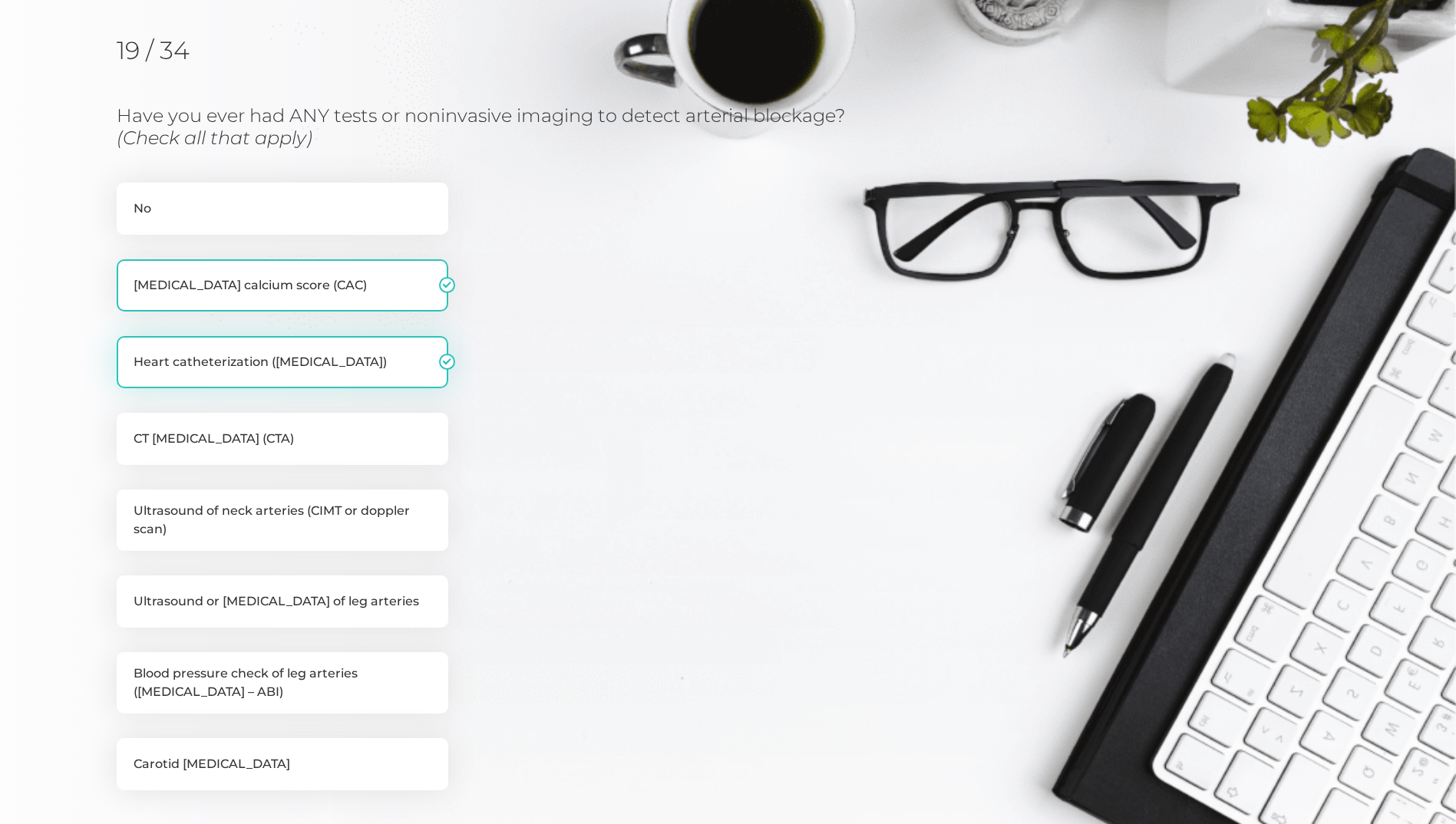
click at [229, 367] on label "Heart catheterization (angiogram)" at bounding box center [283, 362] width 332 height 52
click at [129, 352] on input "Heart catheterization (angiogram)" at bounding box center [123, 344] width 12 height 15
checkbox input "false"
click at [199, 440] on label "CT angiogram (CTA)" at bounding box center [283, 438] width 332 height 52
click at [129, 428] on input "CT angiogram (CTA)" at bounding box center [123, 420] width 12 height 15
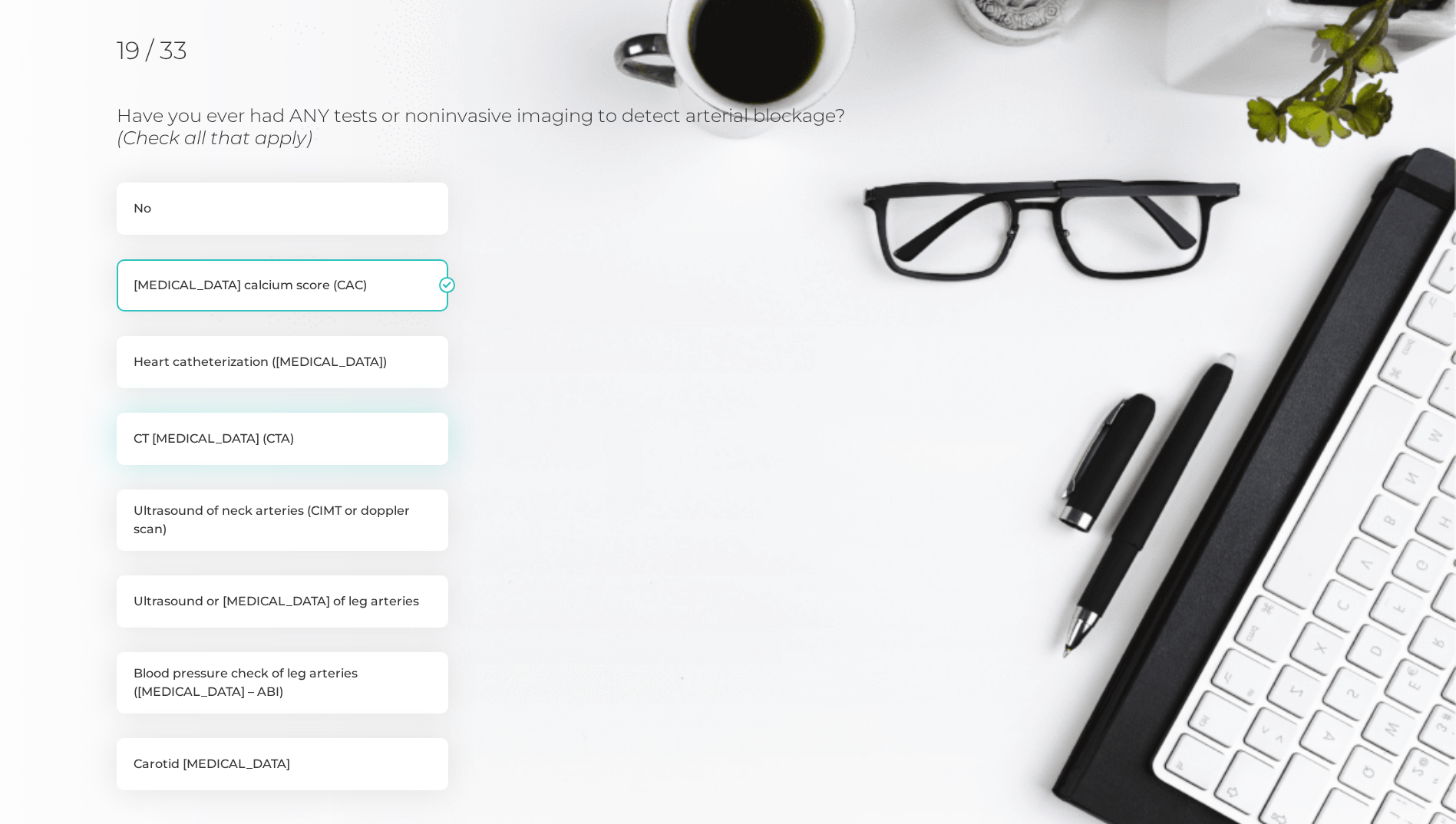
checkbox input "true"
click at [407, 284] on label "Coronary artery calcium score (CAC)" at bounding box center [283, 285] width 332 height 52
click at [129, 274] on input "Coronary artery calcium score (CAC)" at bounding box center [123, 267] width 12 height 15
checkbox input "false"
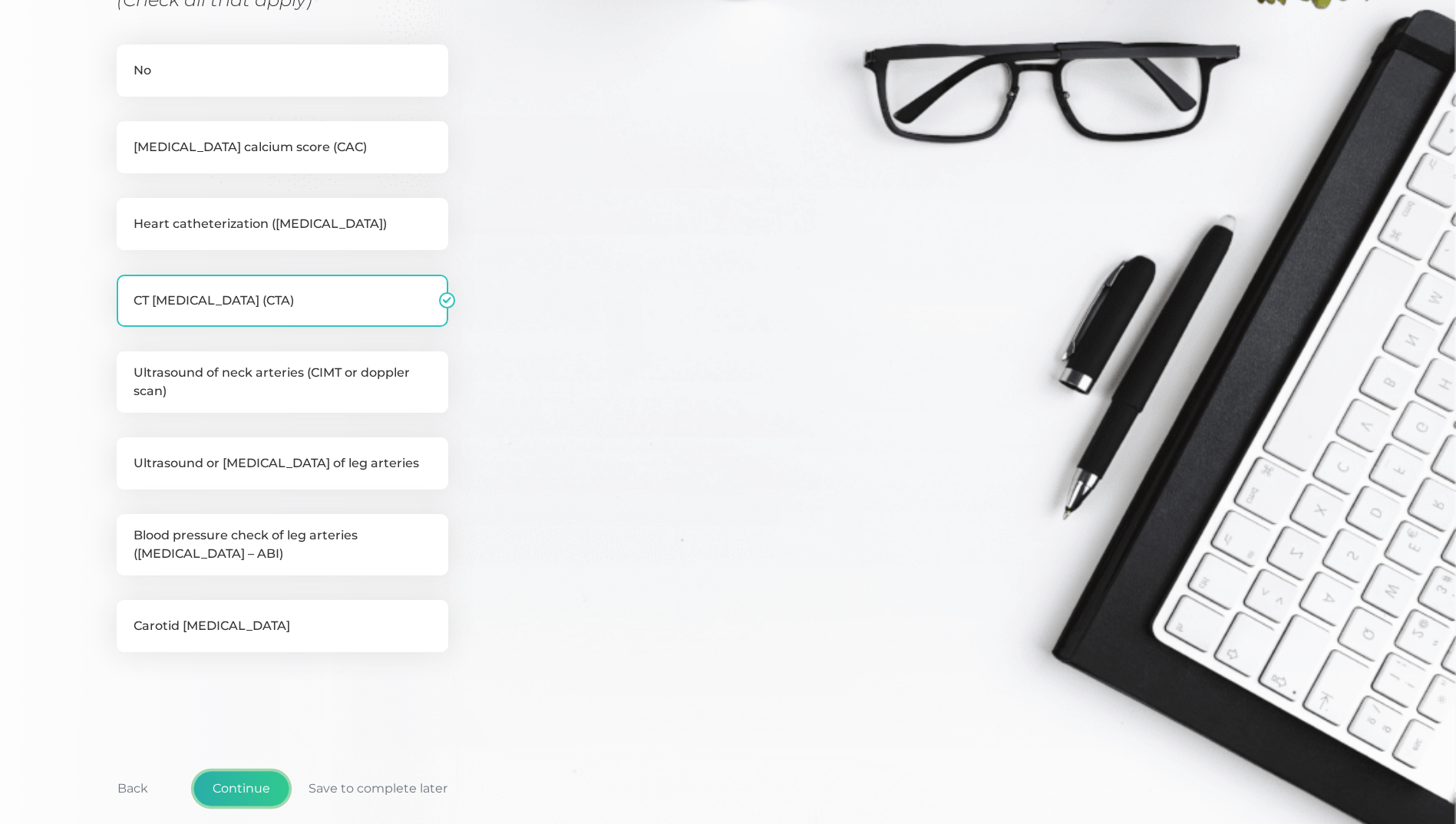
click at [250, 783] on button "Continue" at bounding box center [241, 788] width 96 height 35
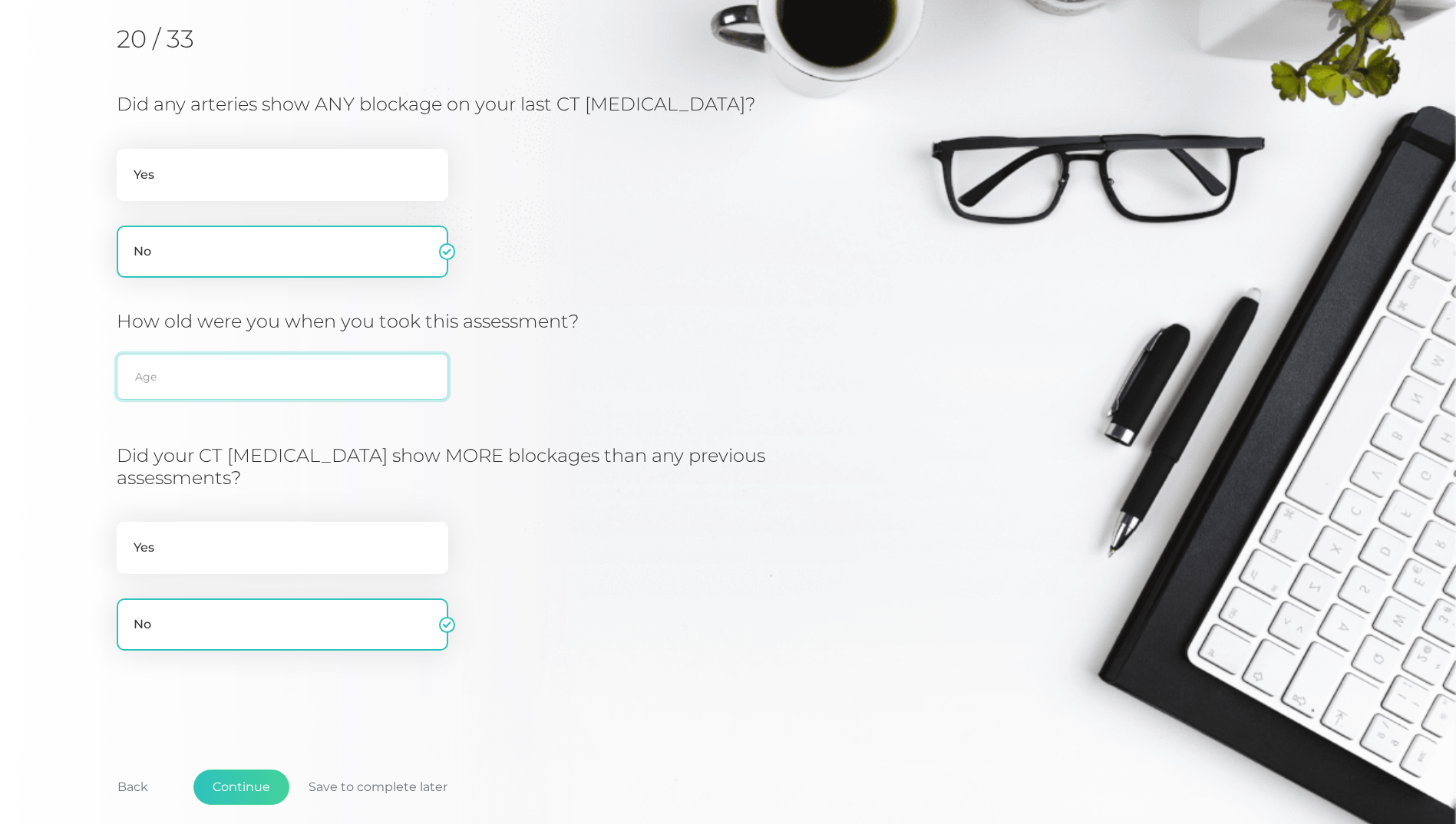
click at [166, 382] on input "text" at bounding box center [283, 376] width 332 height 46
type input "64"
click at [241, 783] on button "Continue" at bounding box center [241, 787] width 96 height 35
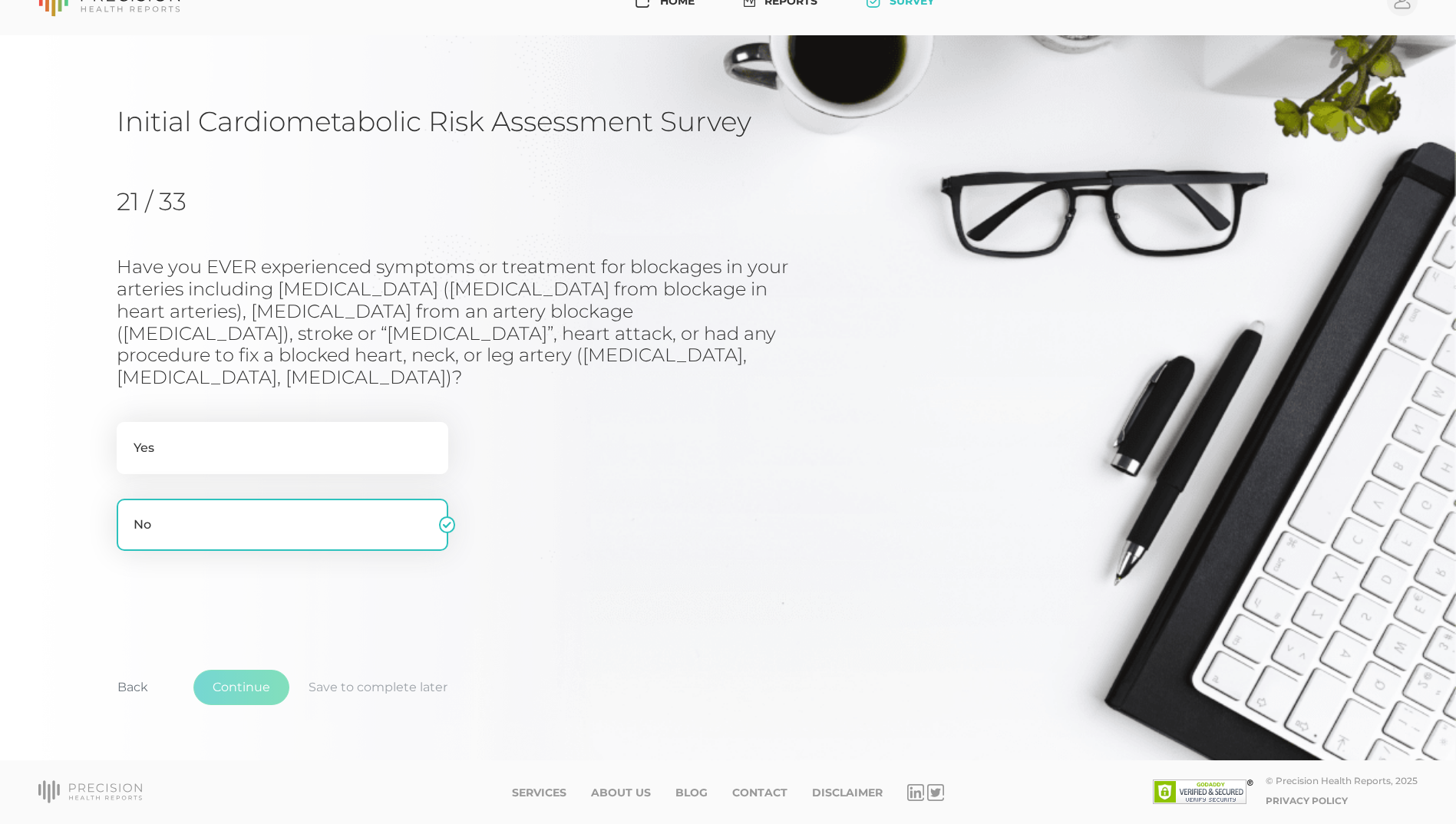
scroll to position [10, 0]
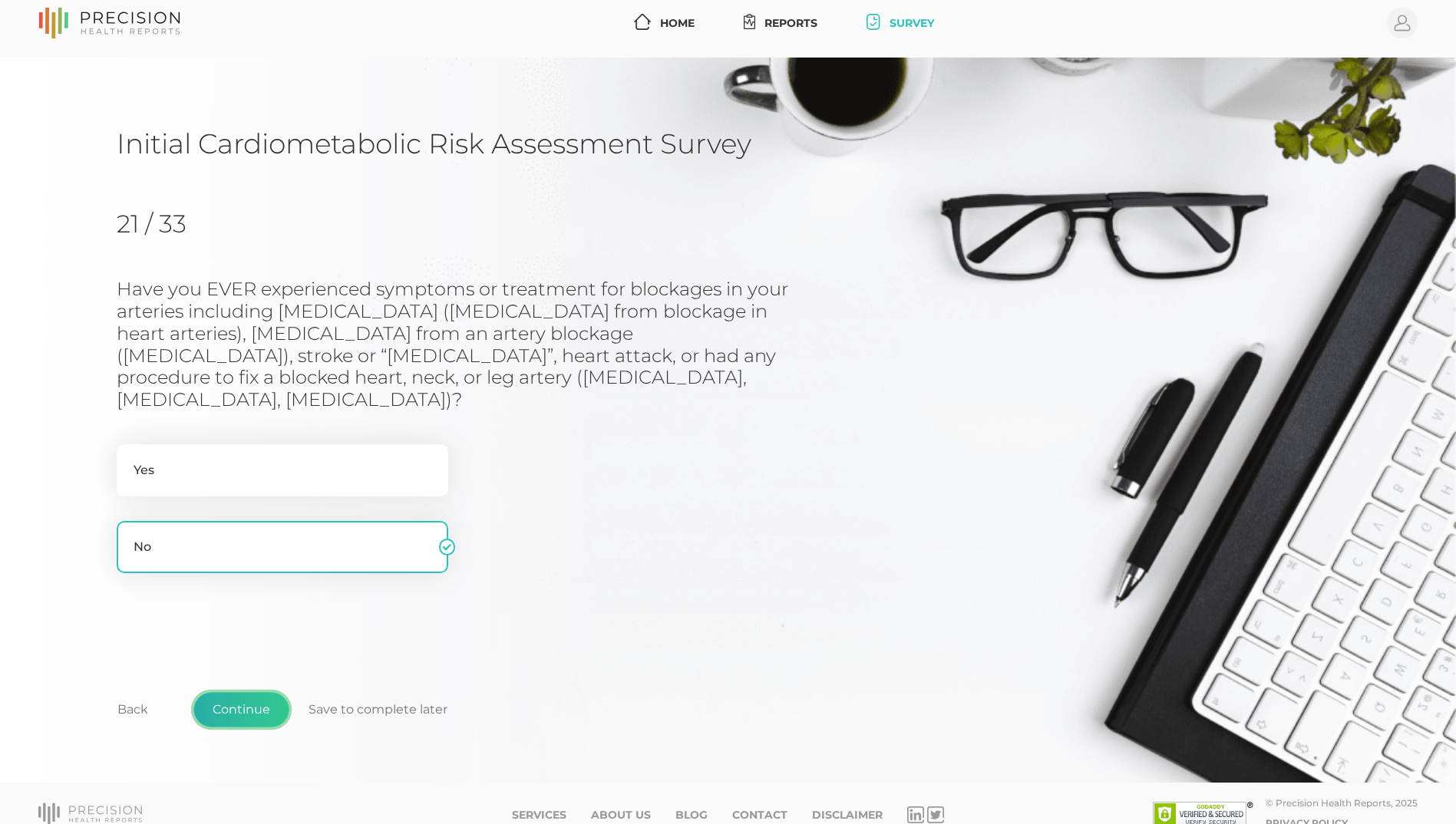
click at [237, 692] on button "Continue" at bounding box center [241, 709] width 96 height 35
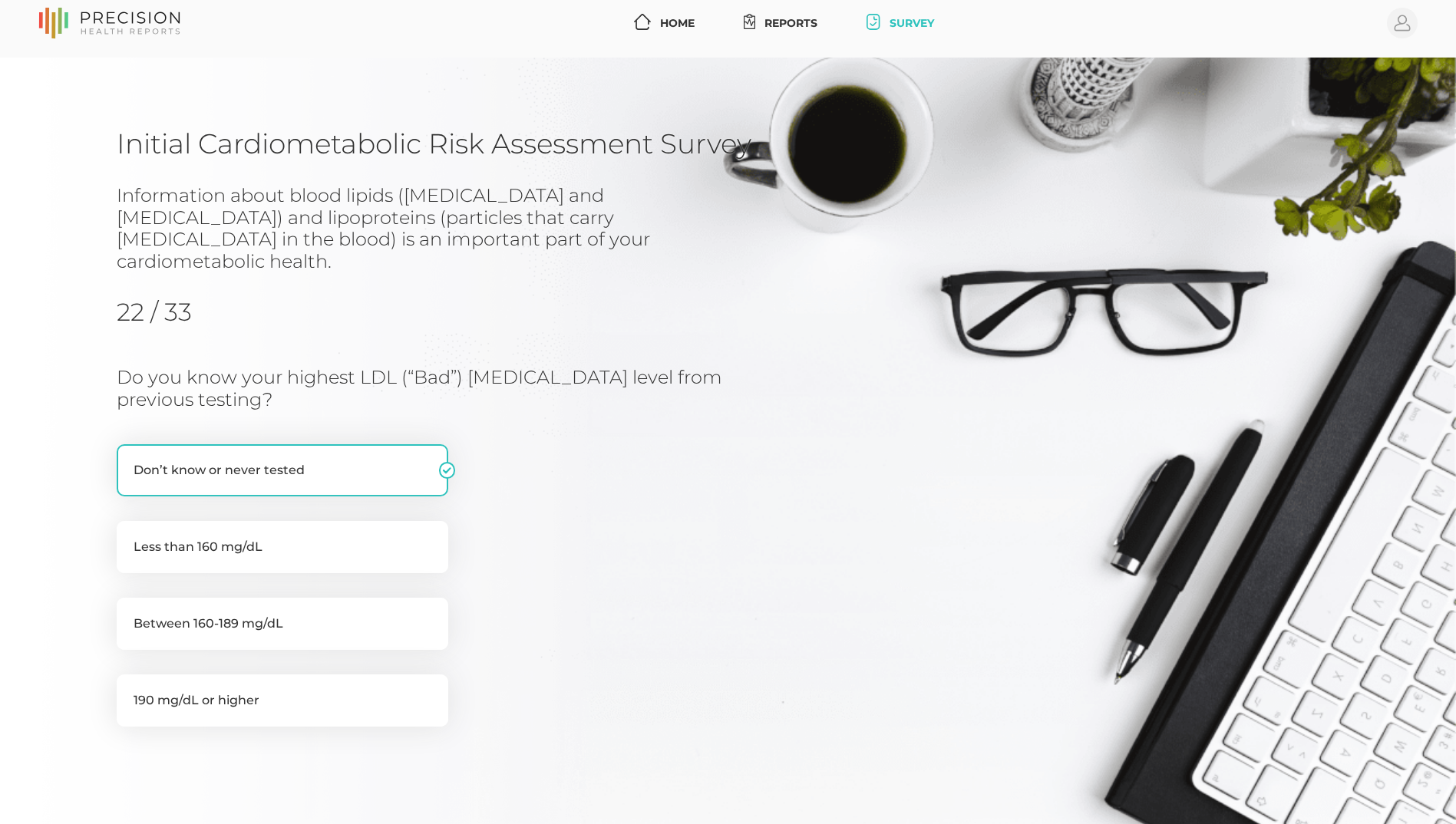
scroll to position [164, 0]
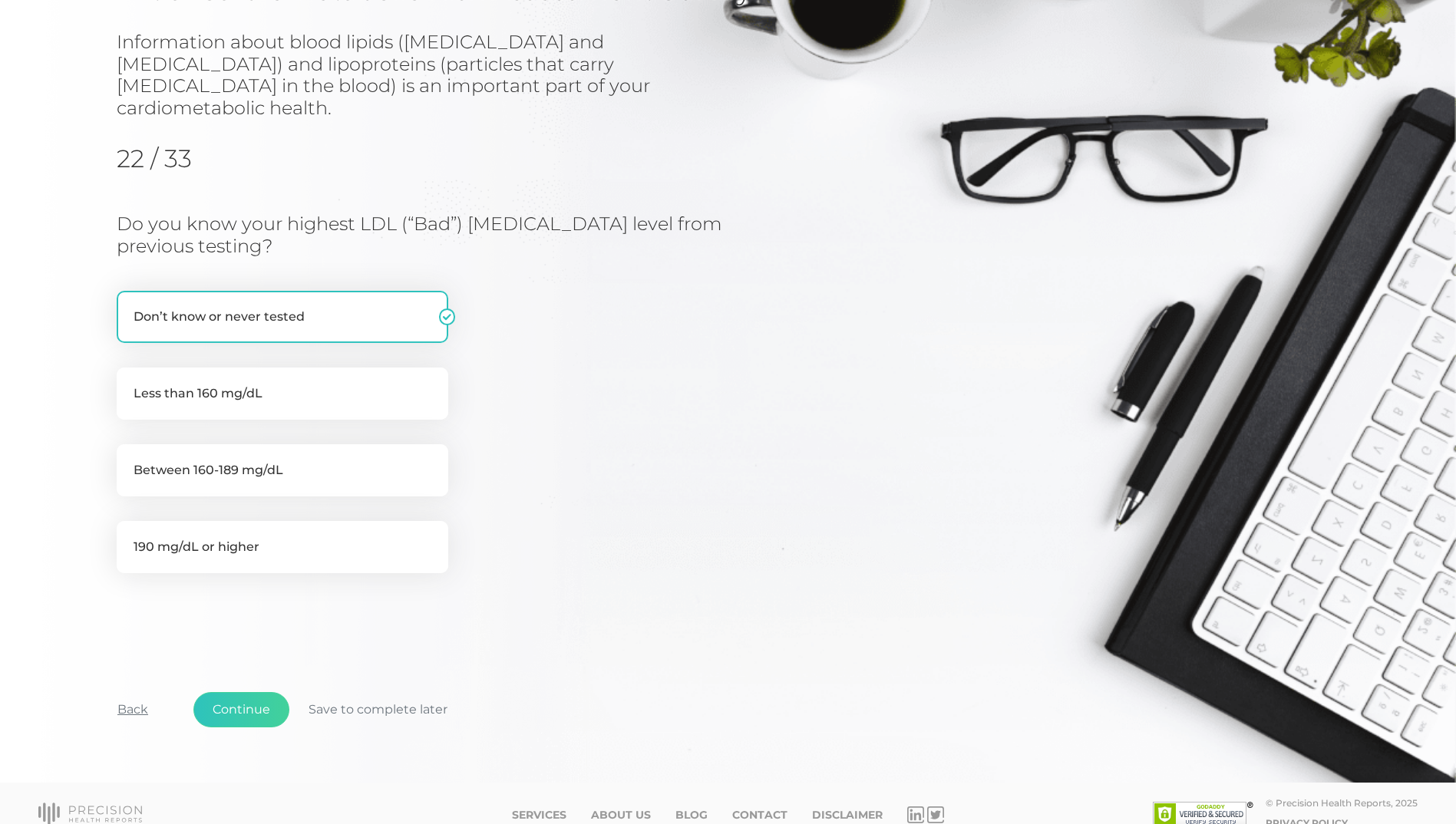
click at [137, 692] on button "Back" at bounding box center [132, 709] width 69 height 35
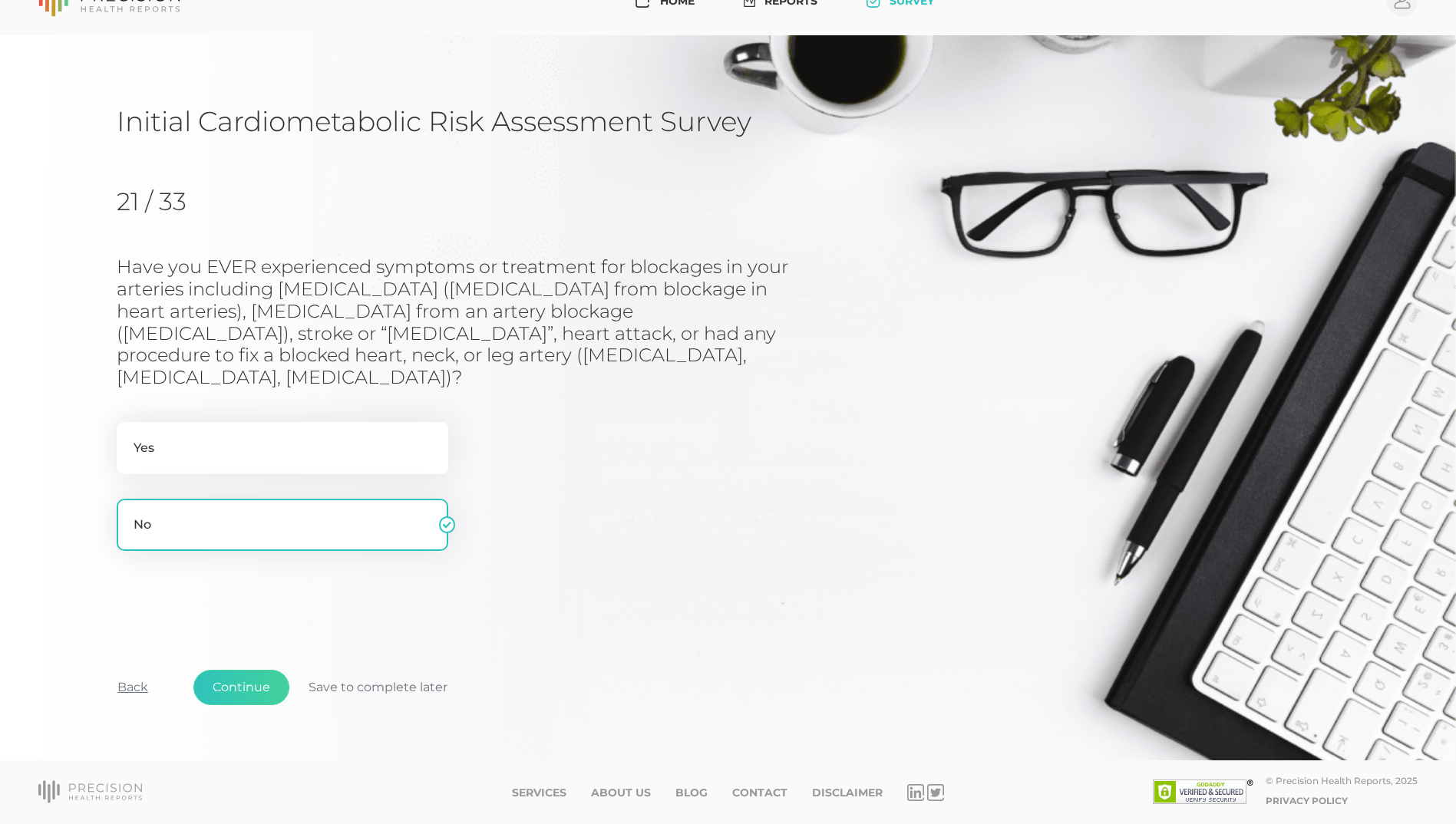
scroll to position [10, 0]
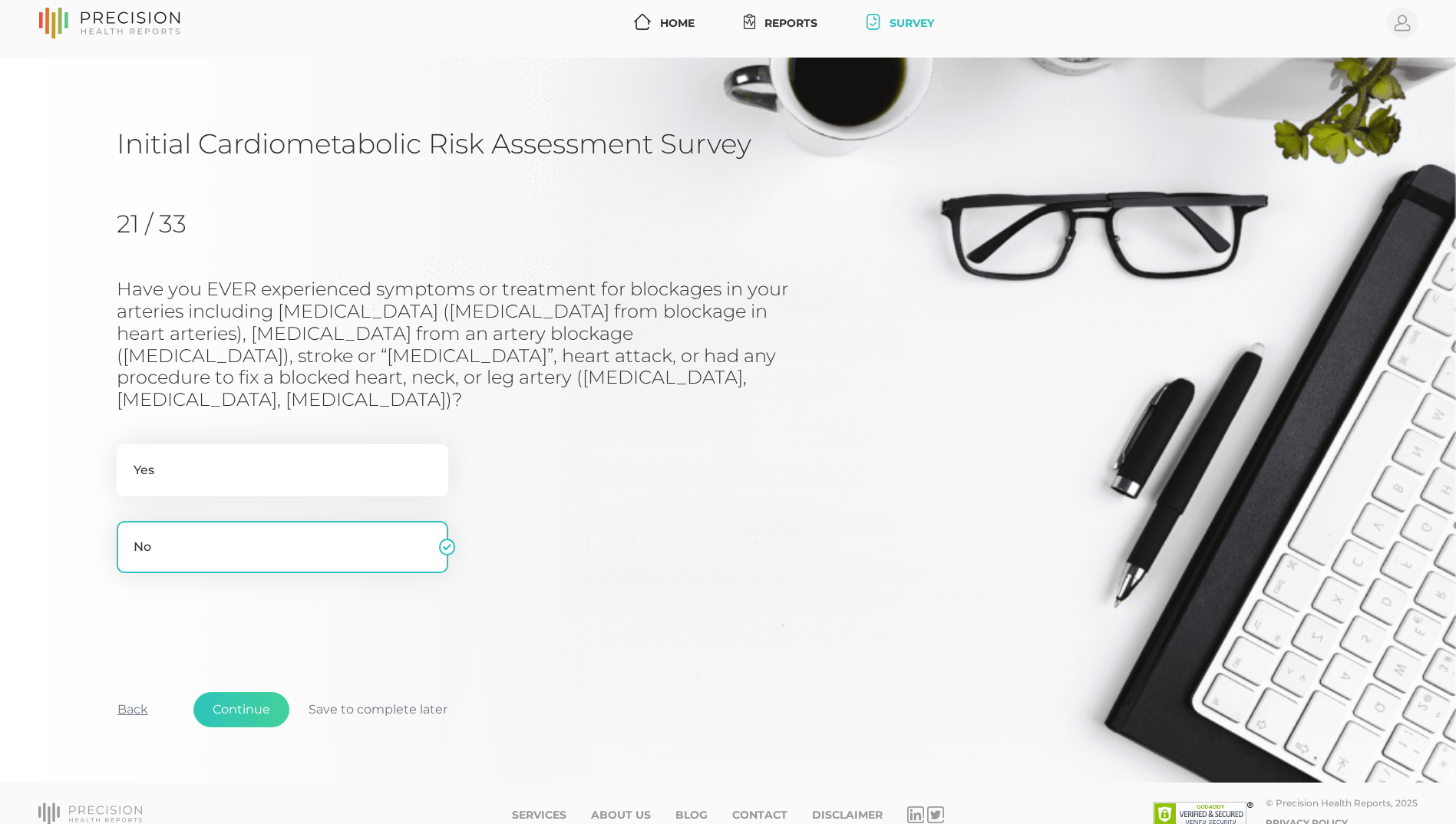
click at [128, 692] on button "Back" at bounding box center [132, 709] width 69 height 35
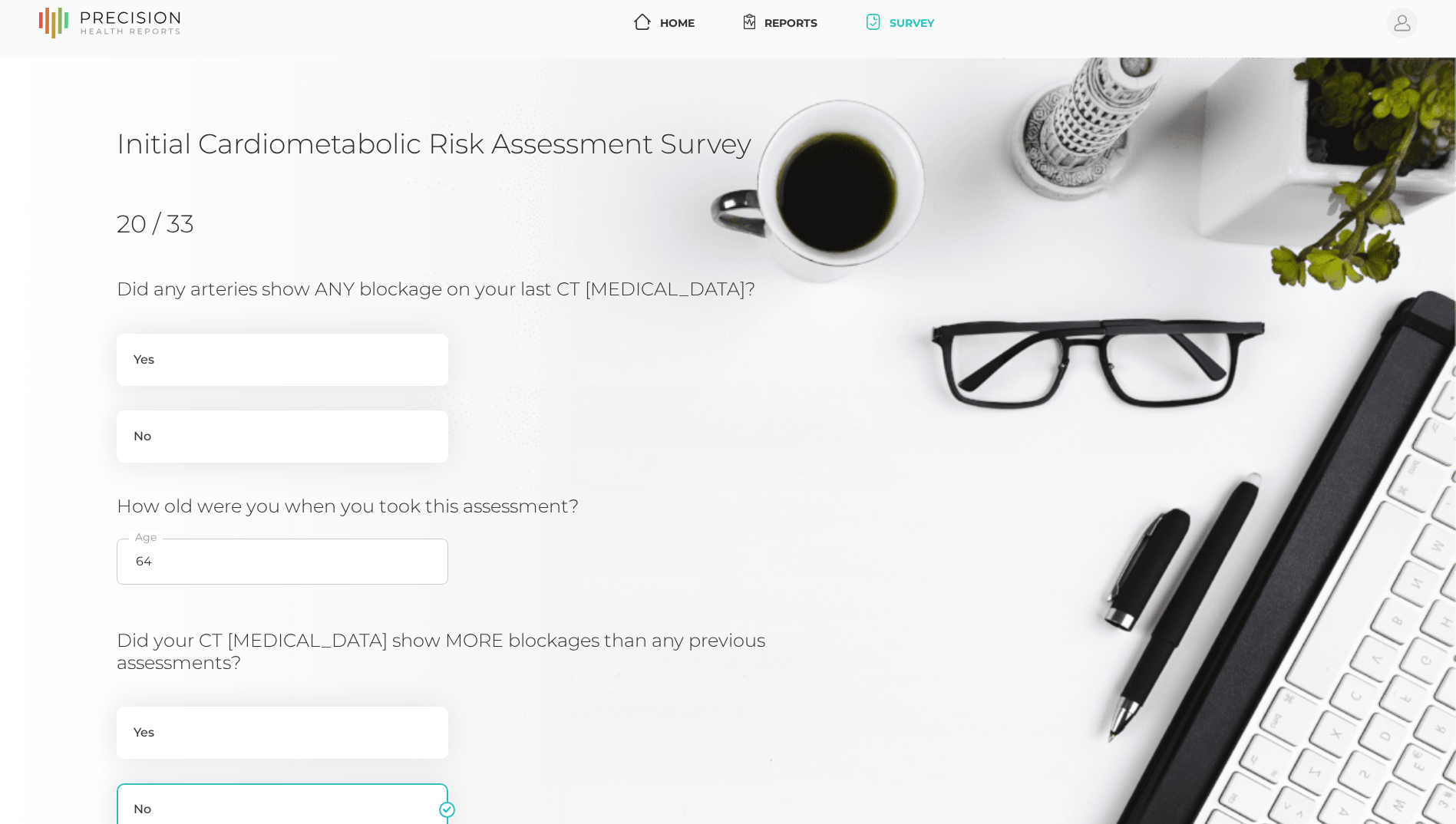
scroll to position [196, 0]
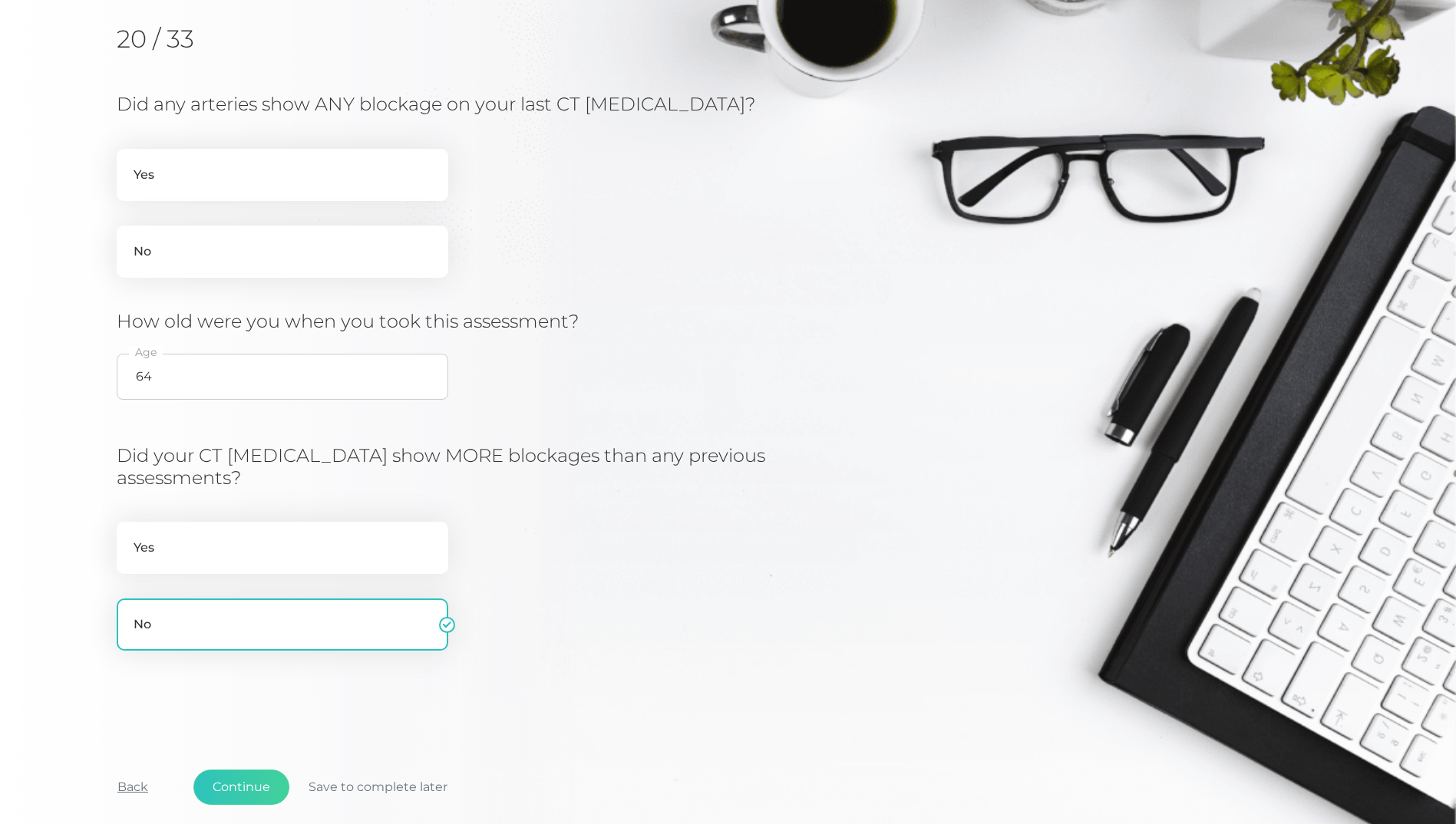
click at [147, 783] on button "Back" at bounding box center [132, 787] width 69 height 35
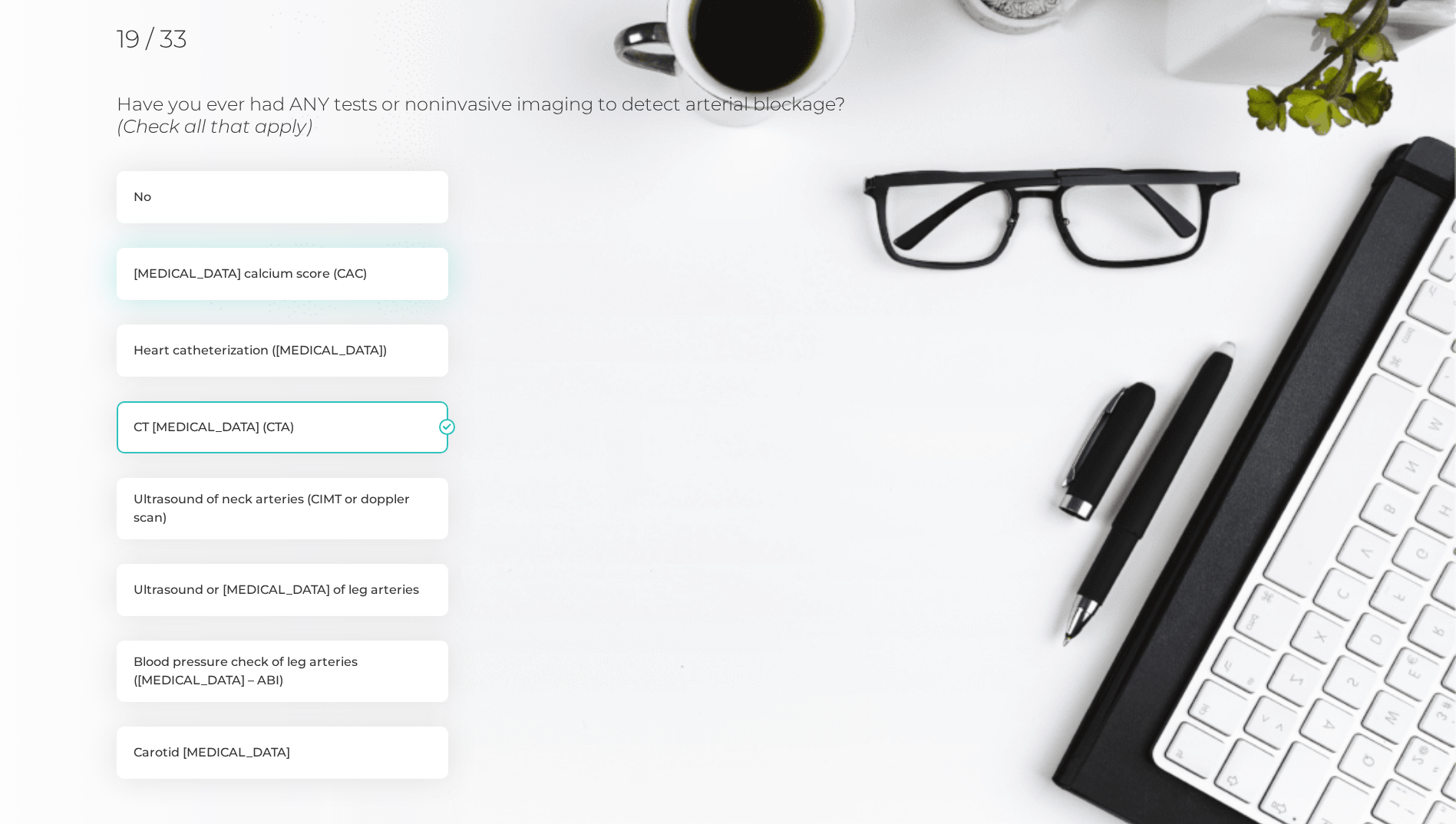
click at [305, 282] on label "Coronary artery calcium score (CAC)" at bounding box center [283, 273] width 332 height 52
click at [129, 263] on input "Coronary artery calcium score (CAC)" at bounding box center [123, 255] width 12 height 15
checkbox input "true"
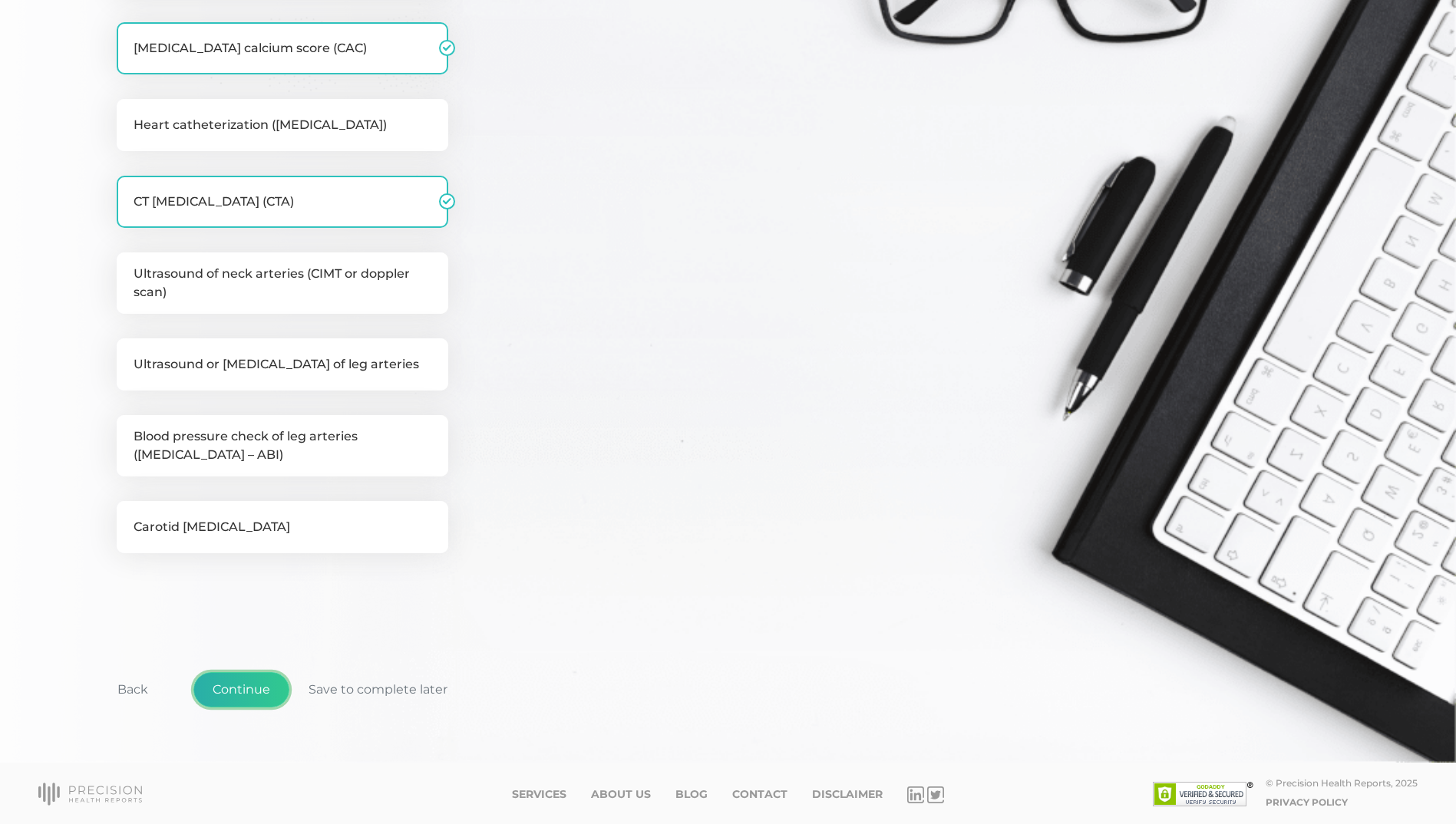
click at [256, 685] on button "Continue" at bounding box center [241, 689] width 96 height 35
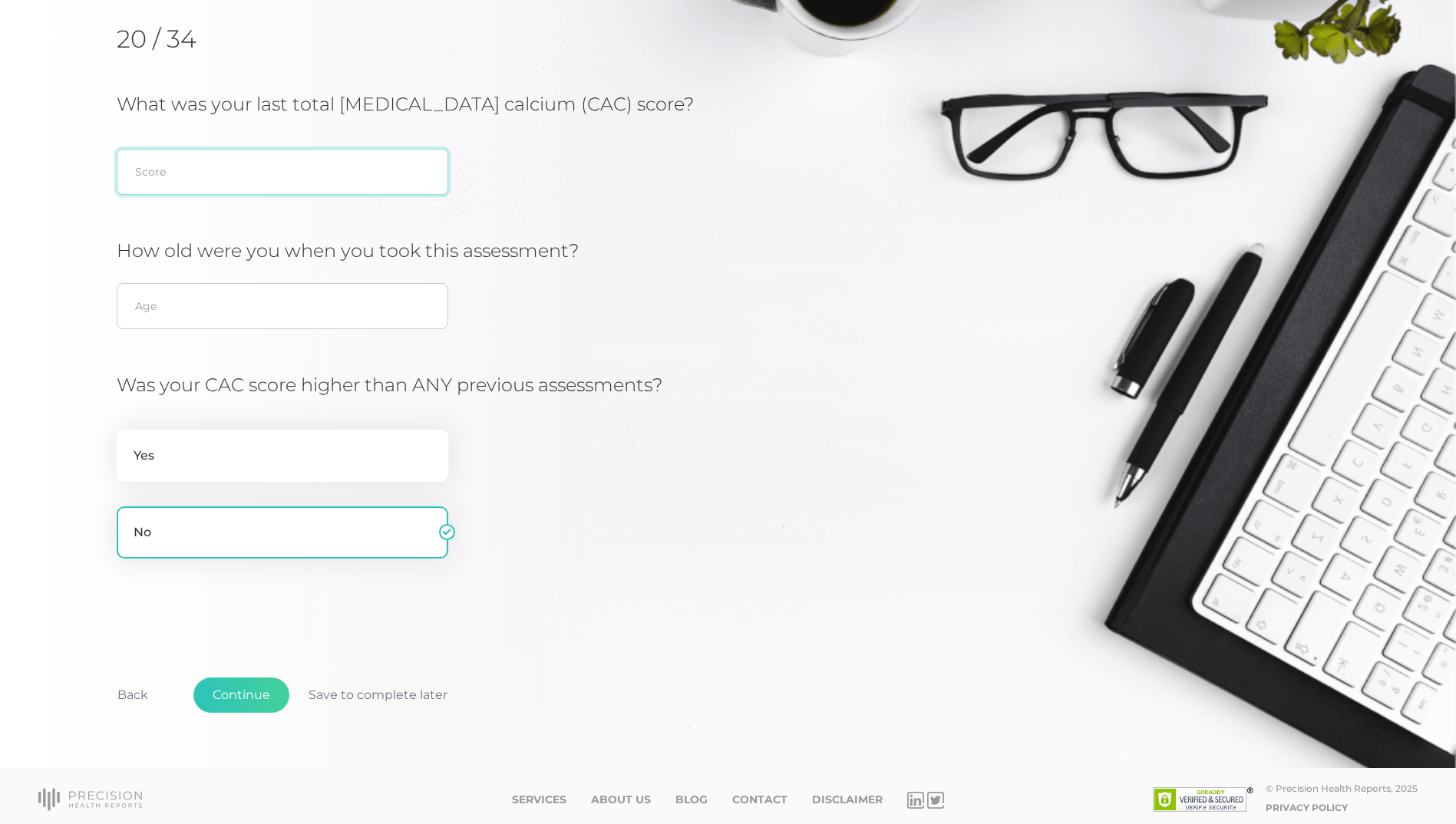
click at [188, 176] on input "text" at bounding box center [283, 172] width 332 height 46
type input "13"
click at [155, 308] on input "text" at bounding box center [283, 305] width 332 height 46
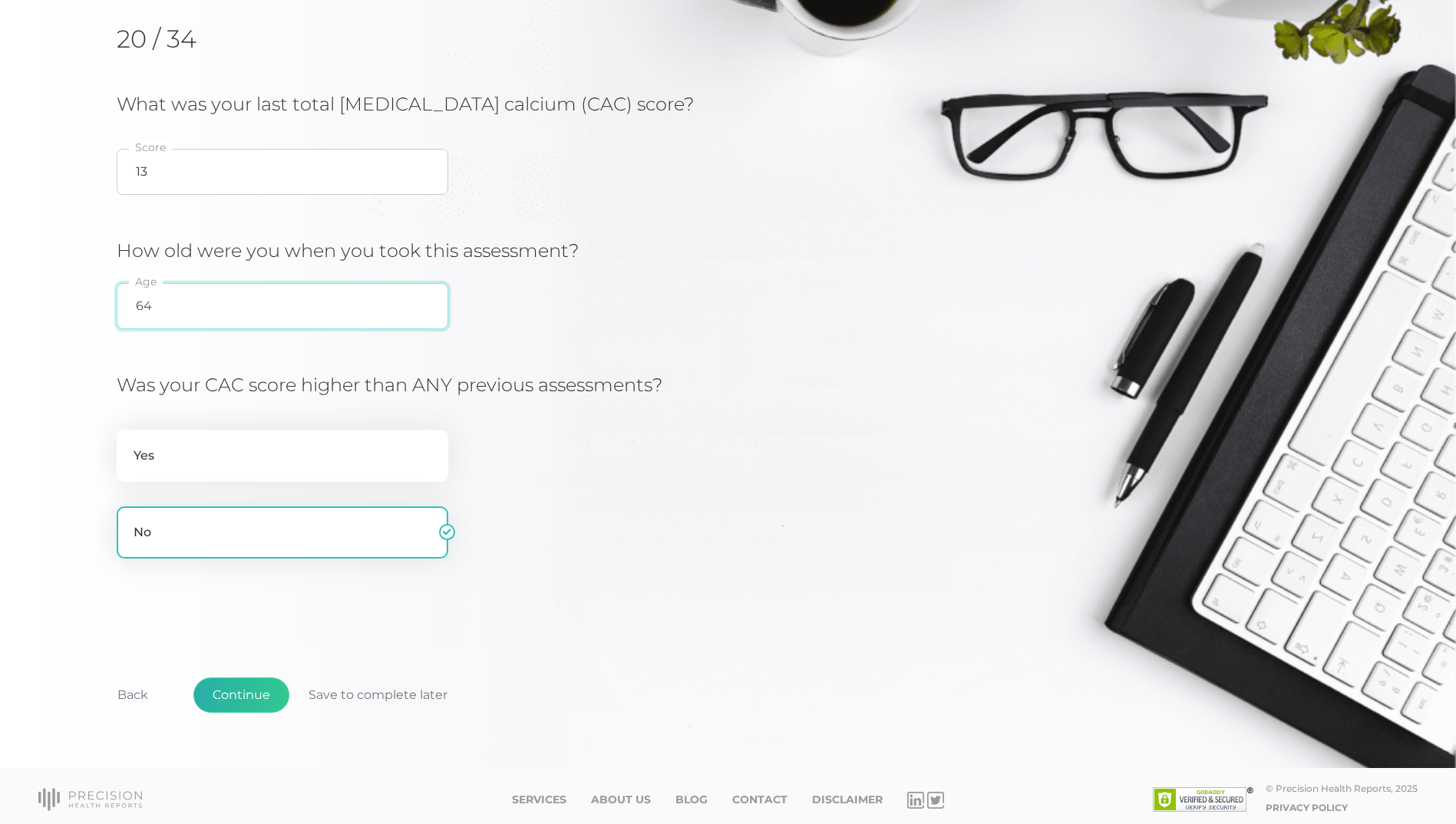
type input "64"
click at [229, 694] on button "Continue" at bounding box center [241, 695] width 96 height 35
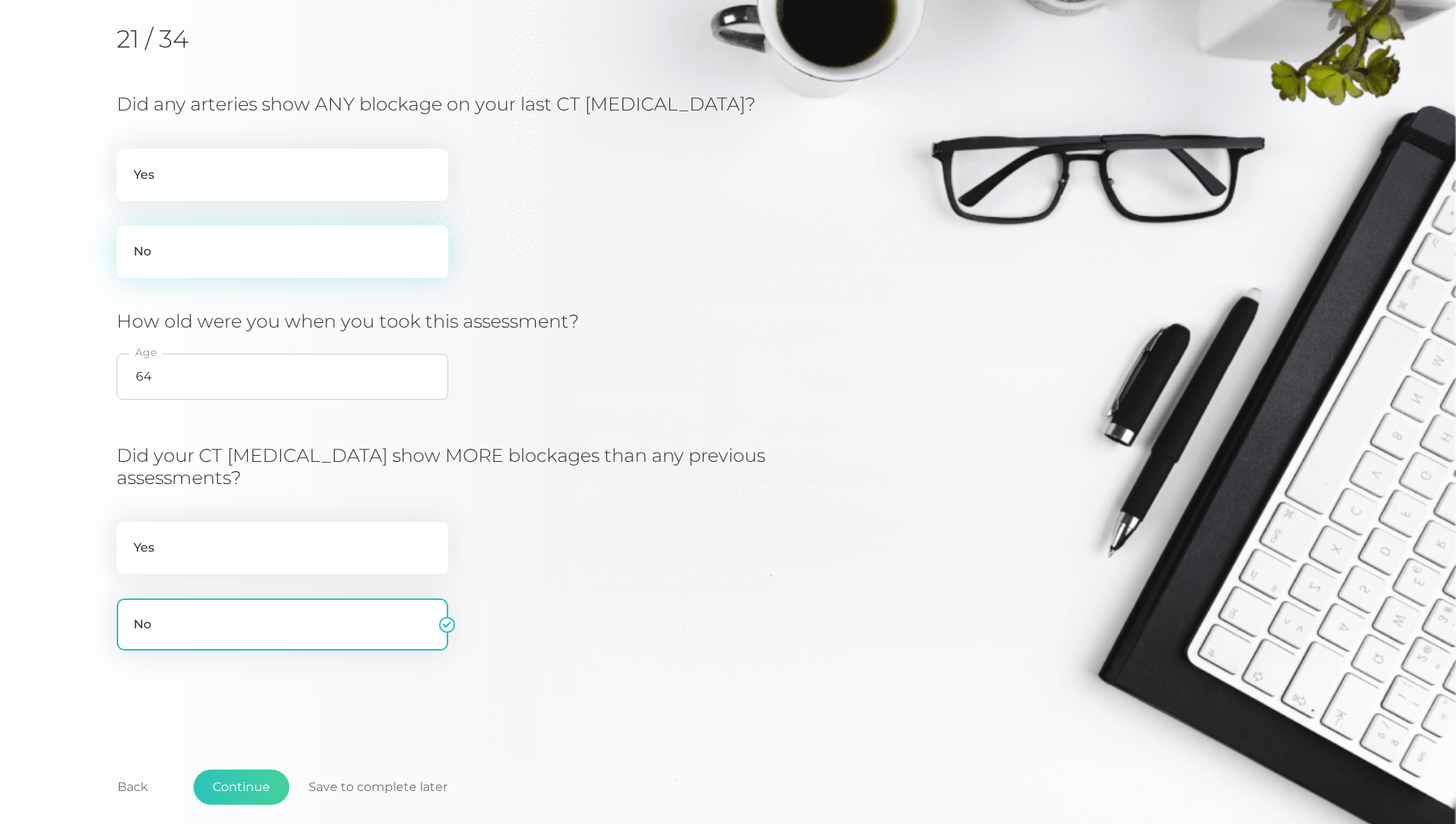
click at [189, 263] on label "No" at bounding box center [283, 251] width 332 height 52
click at [129, 241] on input "No" at bounding box center [123, 233] width 12 height 15
radio input "true"
click at [250, 795] on button "Continue" at bounding box center [241, 787] width 96 height 35
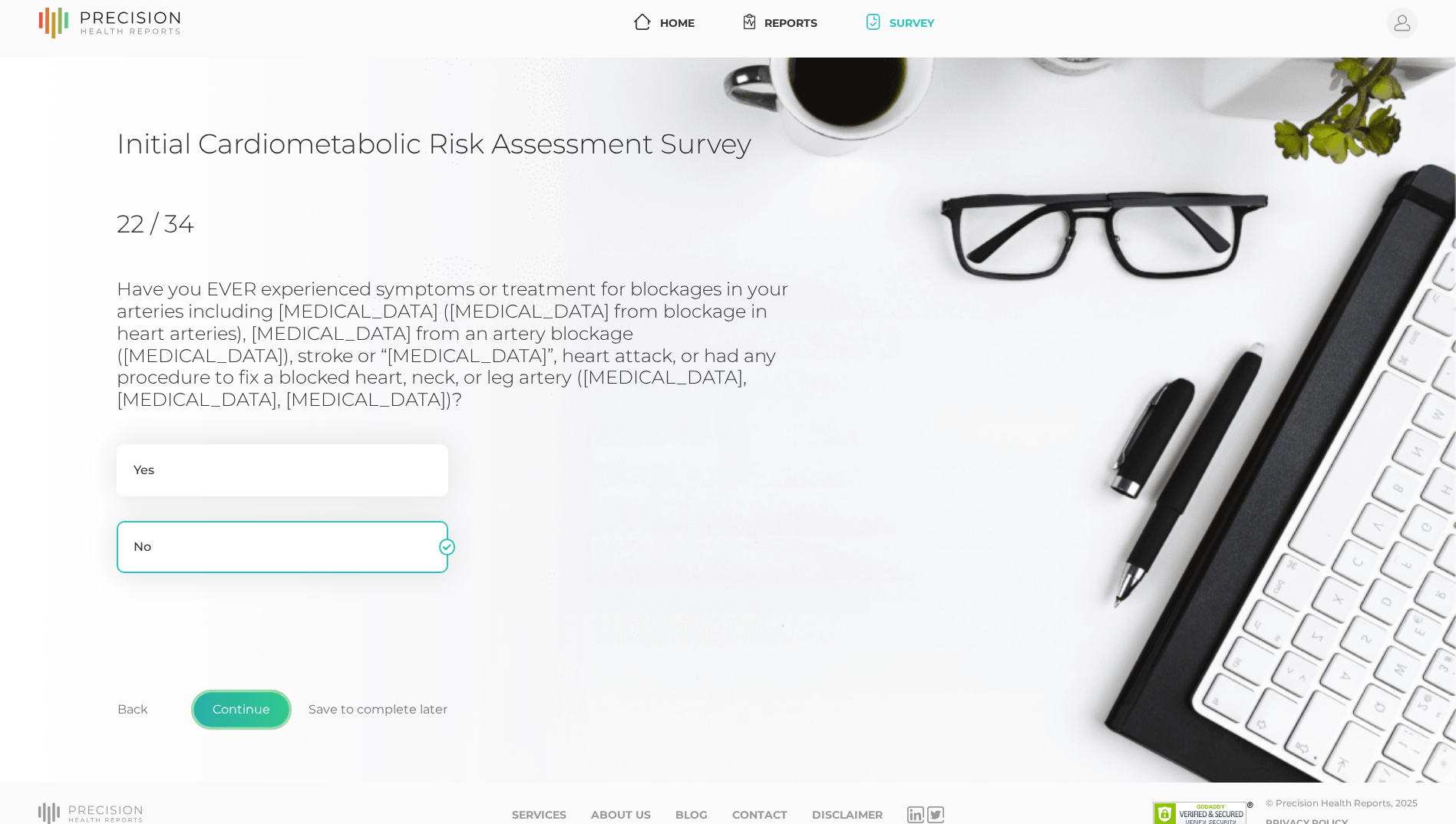
click at [234, 692] on button "Continue" at bounding box center [241, 709] width 96 height 35
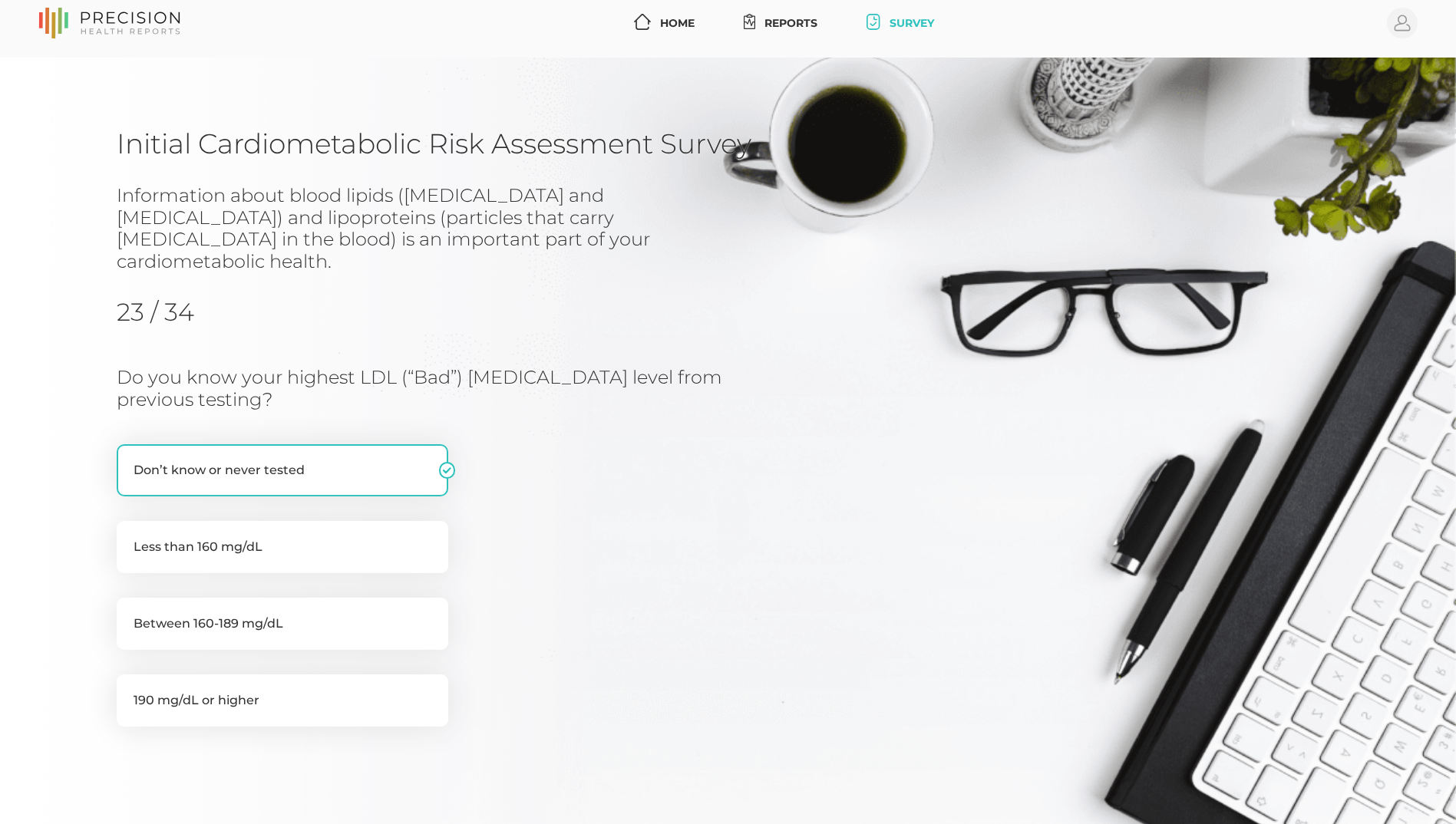
scroll to position [164, 0]
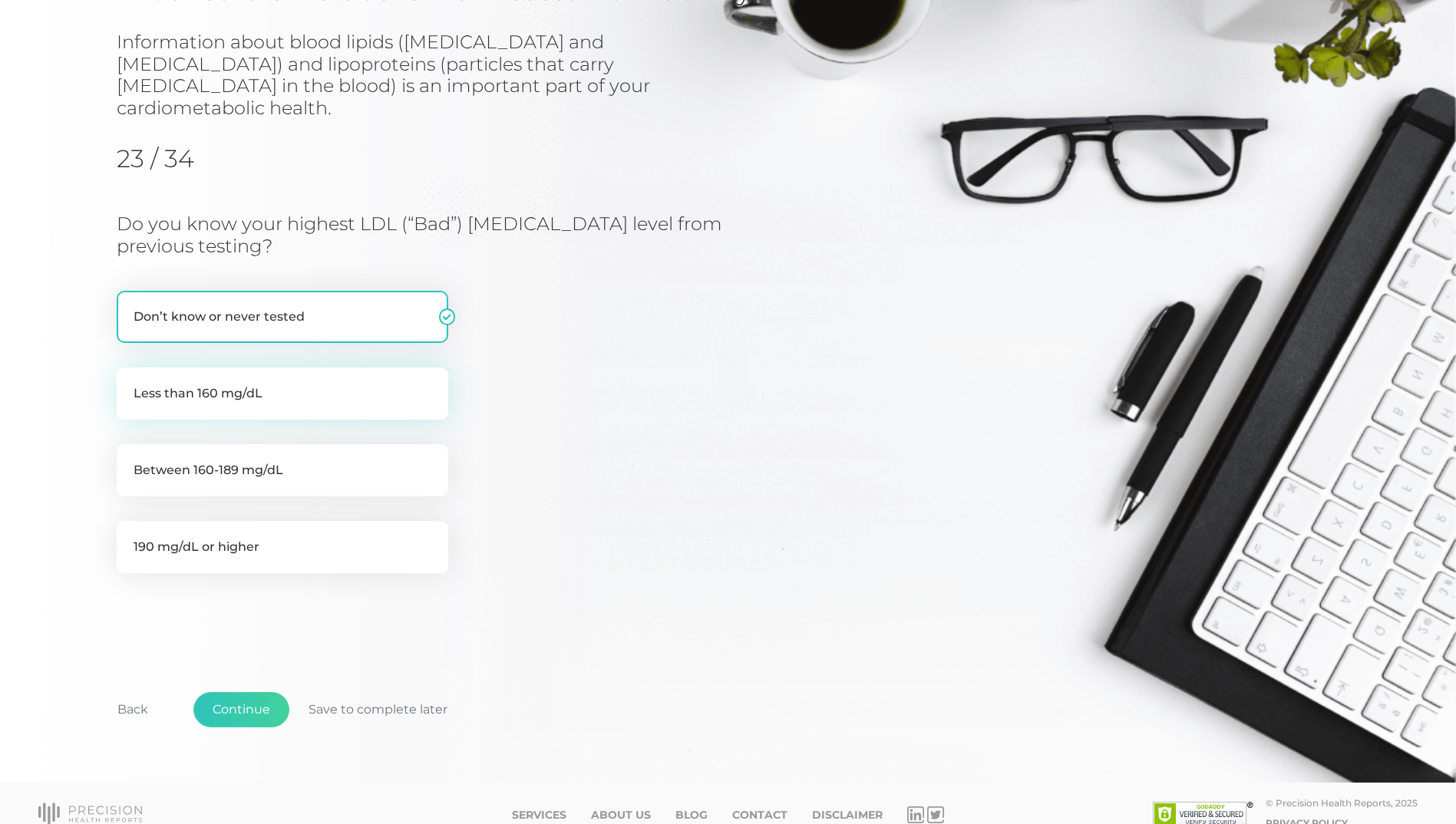
click at [241, 371] on label "Less than 160 mg/dL" at bounding box center [283, 393] width 332 height 52
click at [129, 371] on input "Less than 160 mg/dL" at bounding box center [123, 375] width 12 height 15
radio input "true"
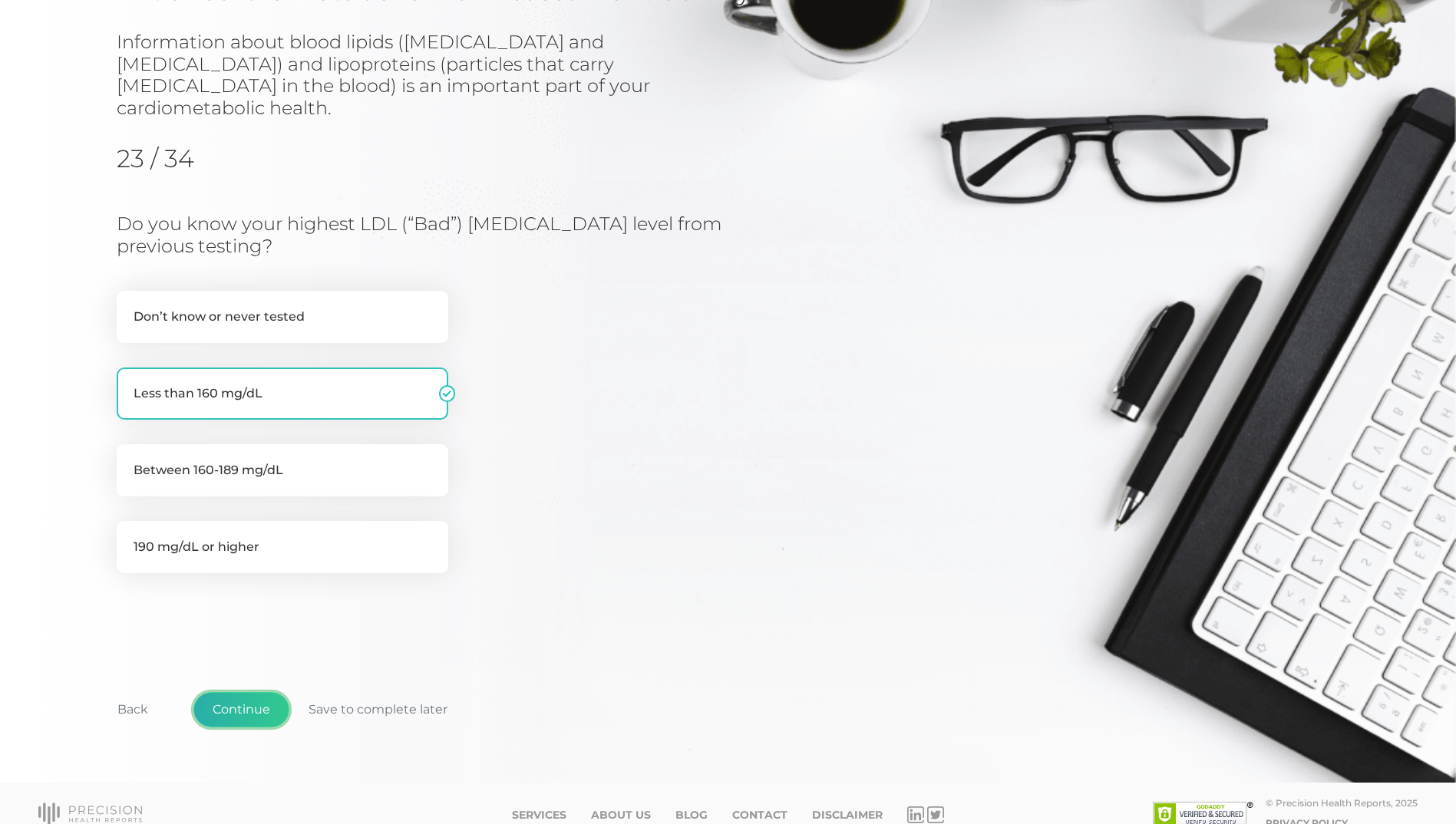
click at [249, 692] on button "Continue" at bounding box center [241, 709] width 96 height 35
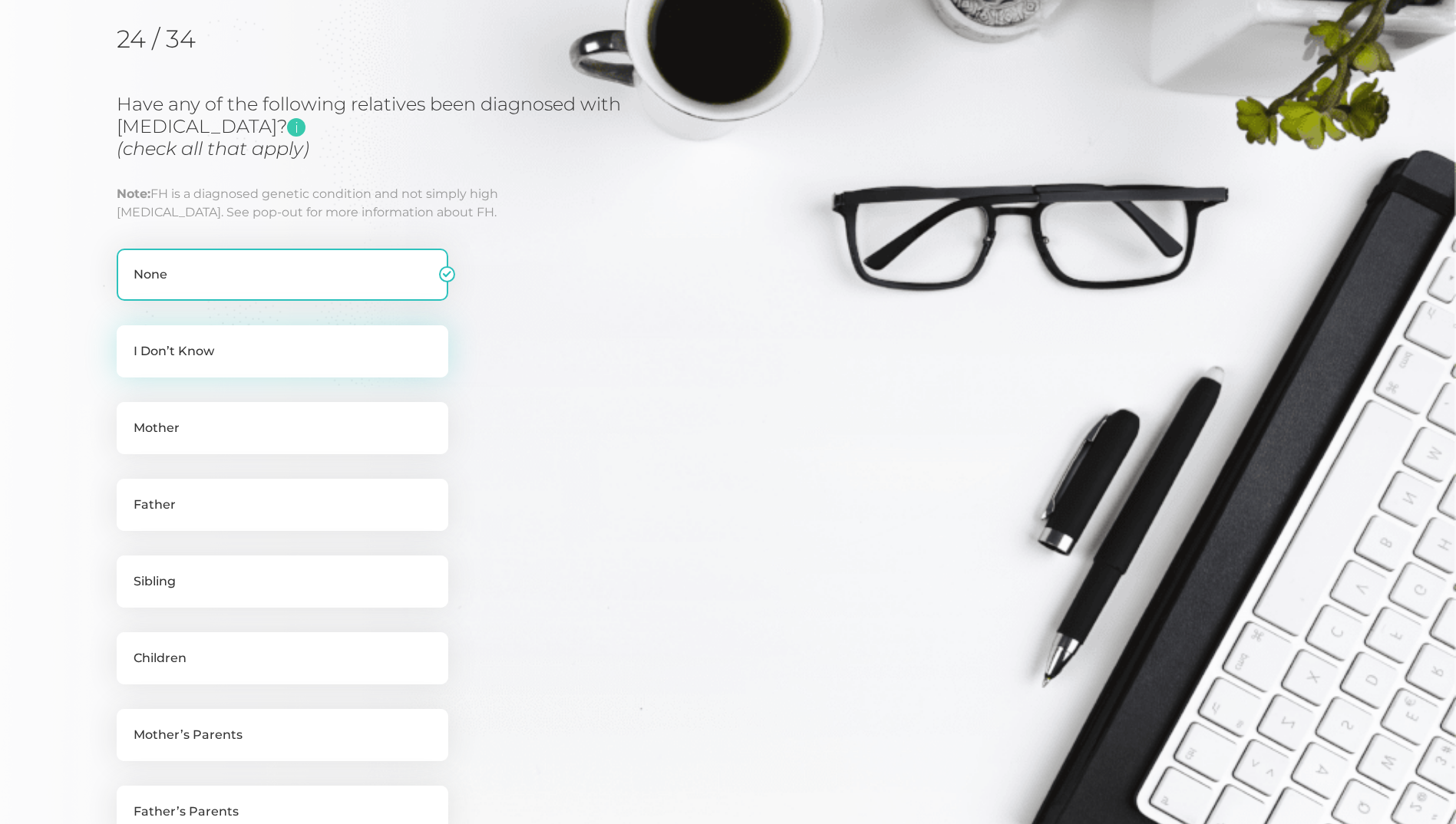
click at [193, 358] on label "I Don’t Know" at bounding box center [283, 351] width 332 height 52
click at [129, 341] on input "I Don’t Know" at bounding box center [123, 333] width 12 height 15
checkbox input "true"
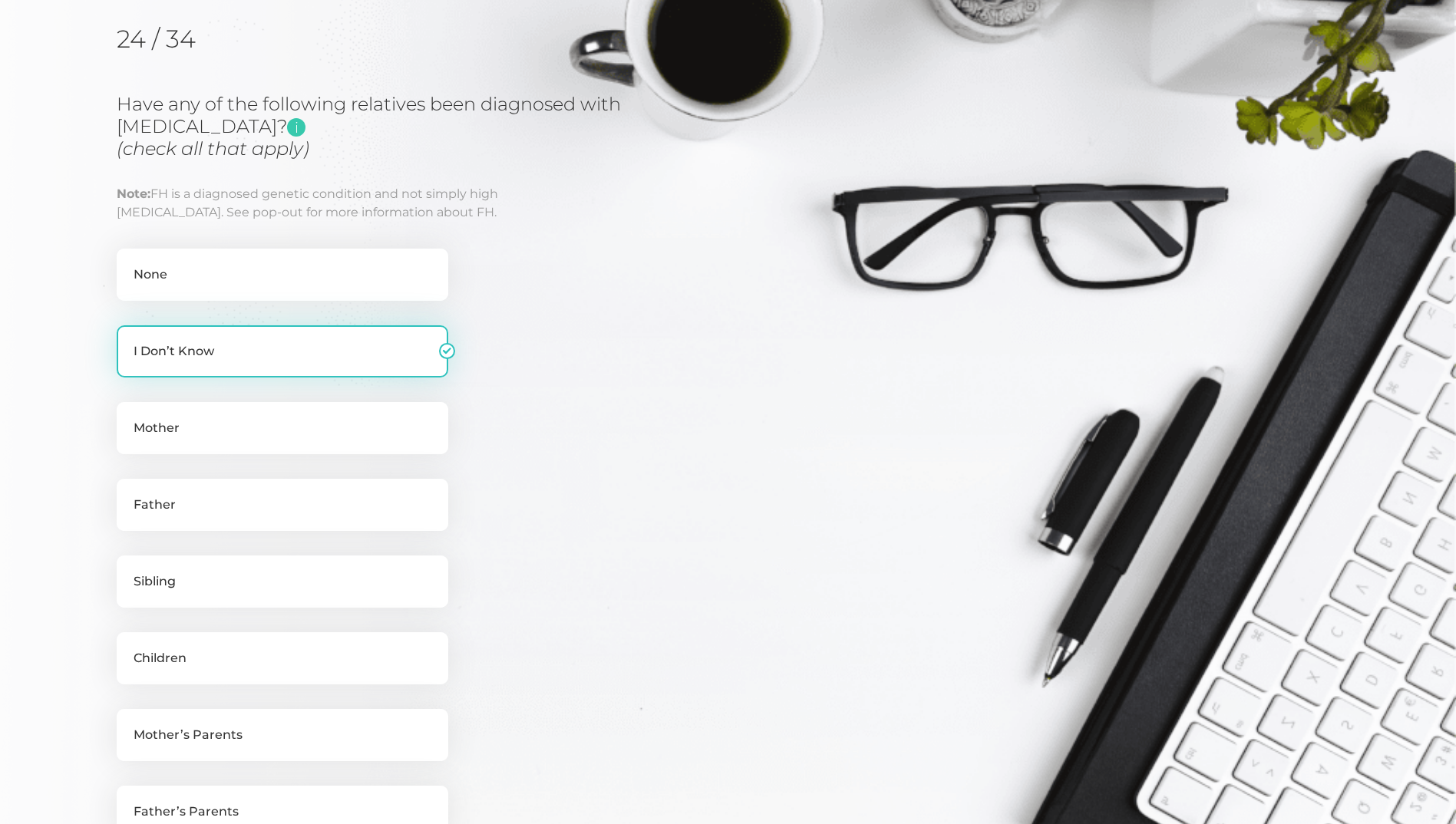
checkbox input "false"
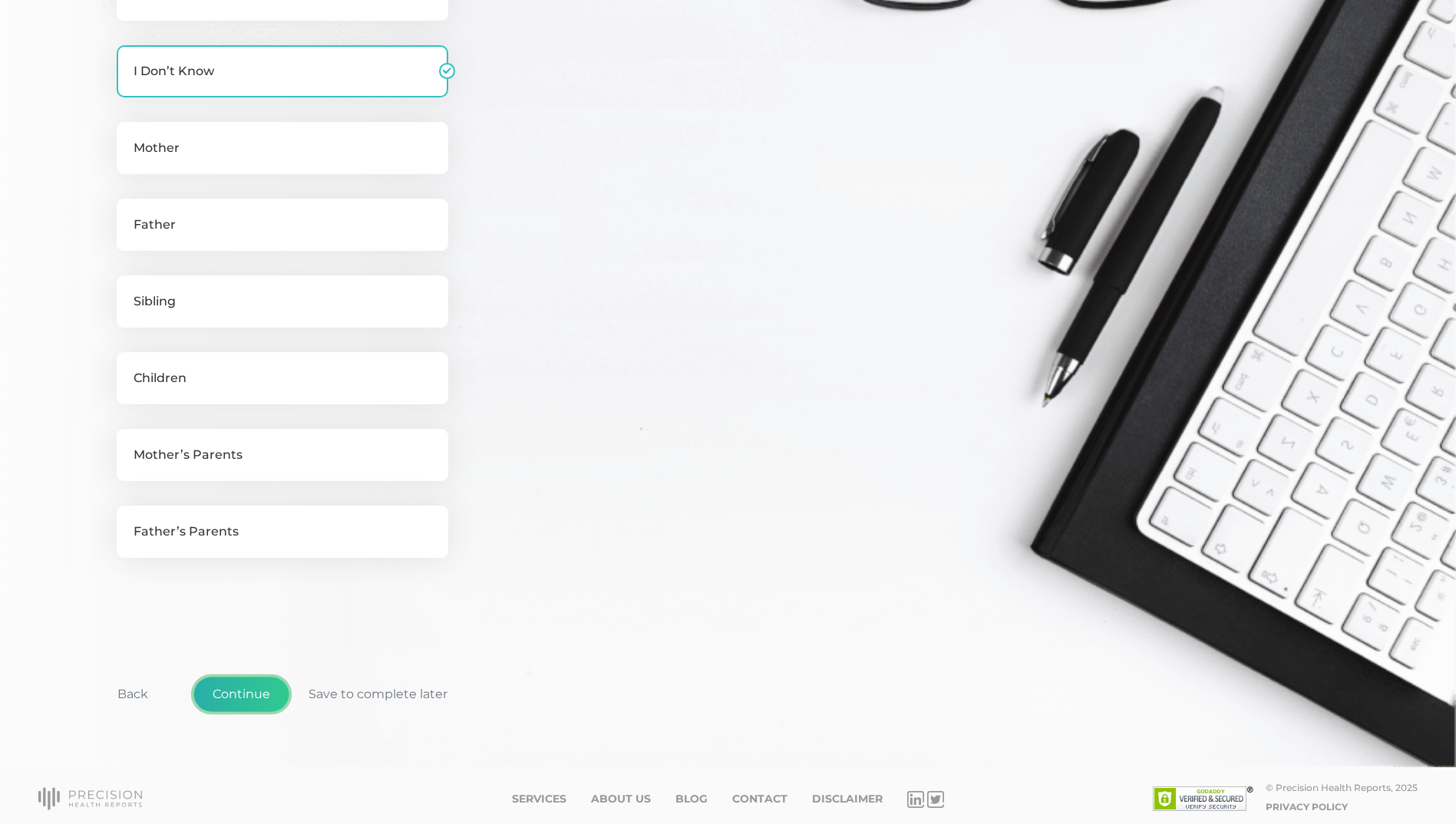
click at [233, 698] on button "Continue" at bounding box center [241, 694] width 96 height 35
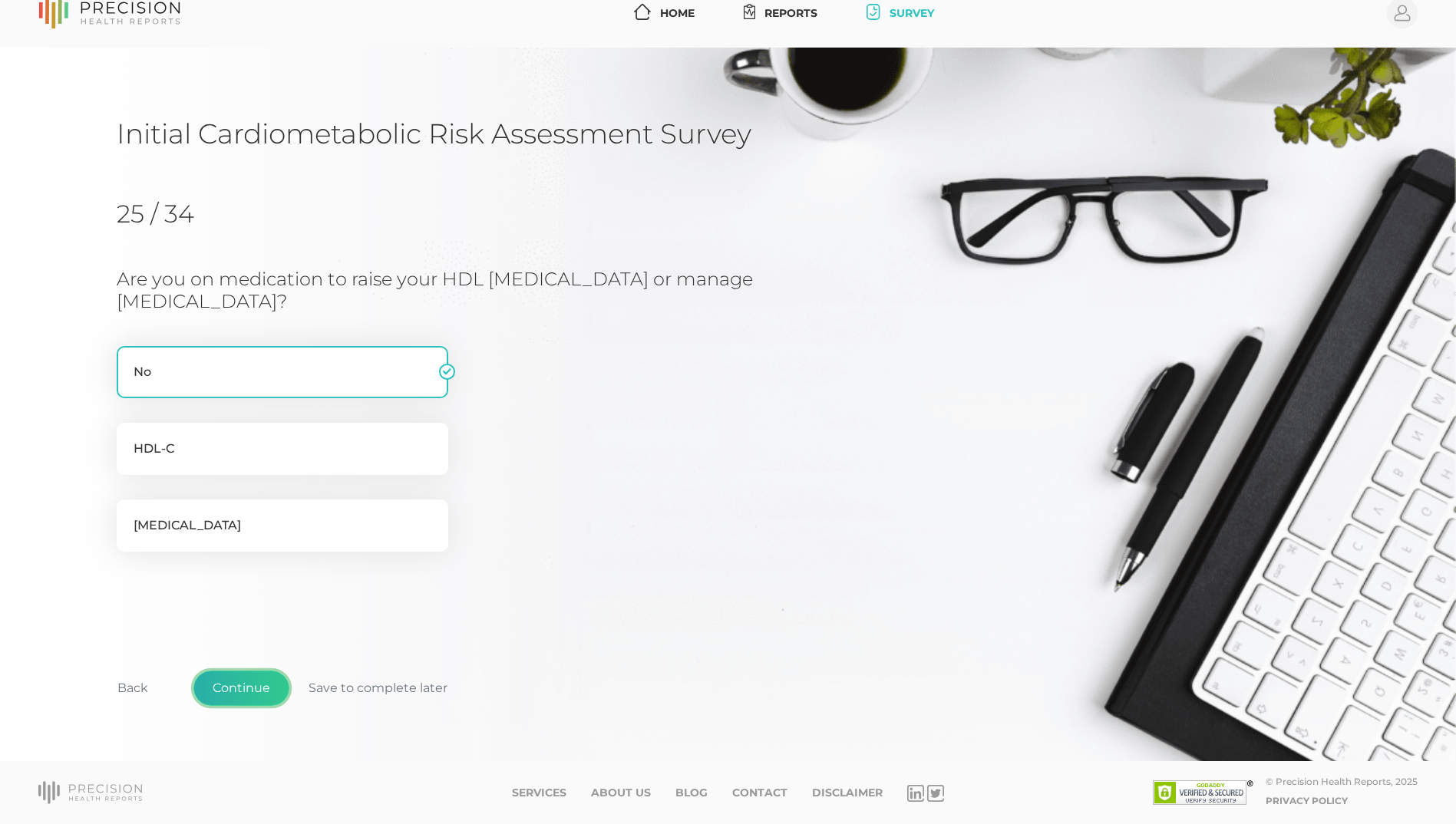
click at [252, 692] on button "Continue" at bounding box center [241, 688] width 96 height 35
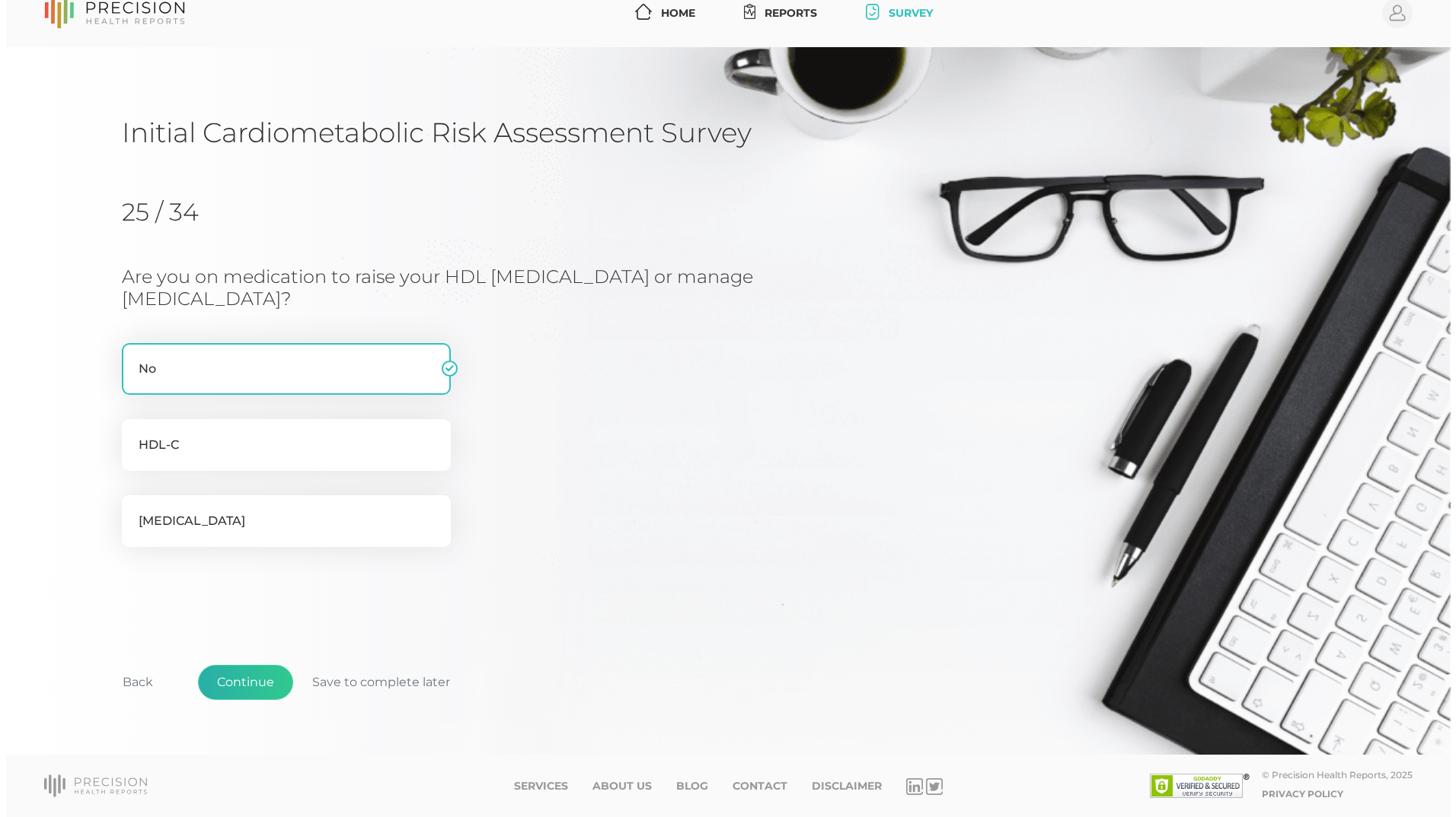
scroll to position [0, 0]
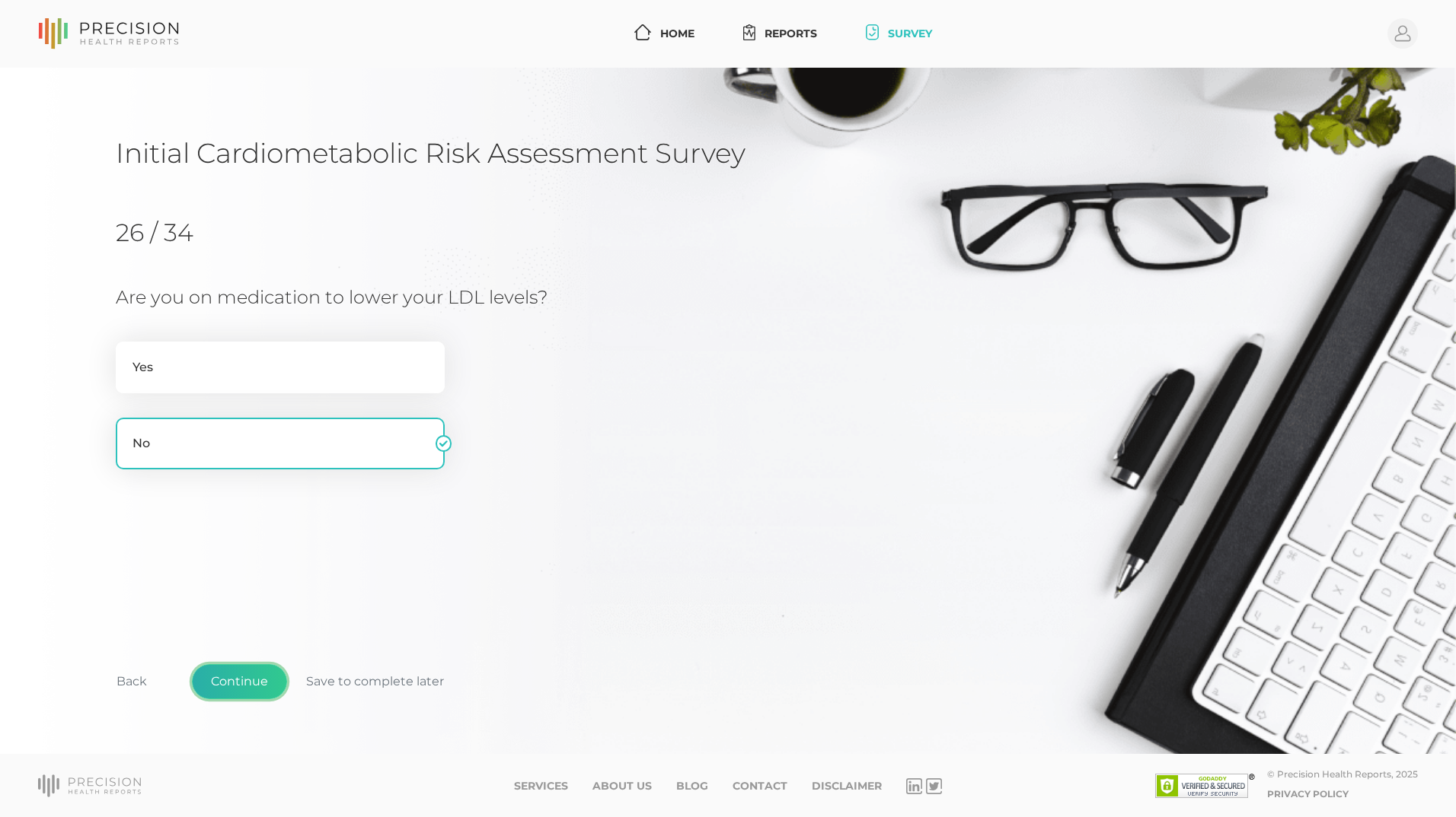
click at [214, 686] on button "Continue" at bounding box center [239, 681] width 95 height 35
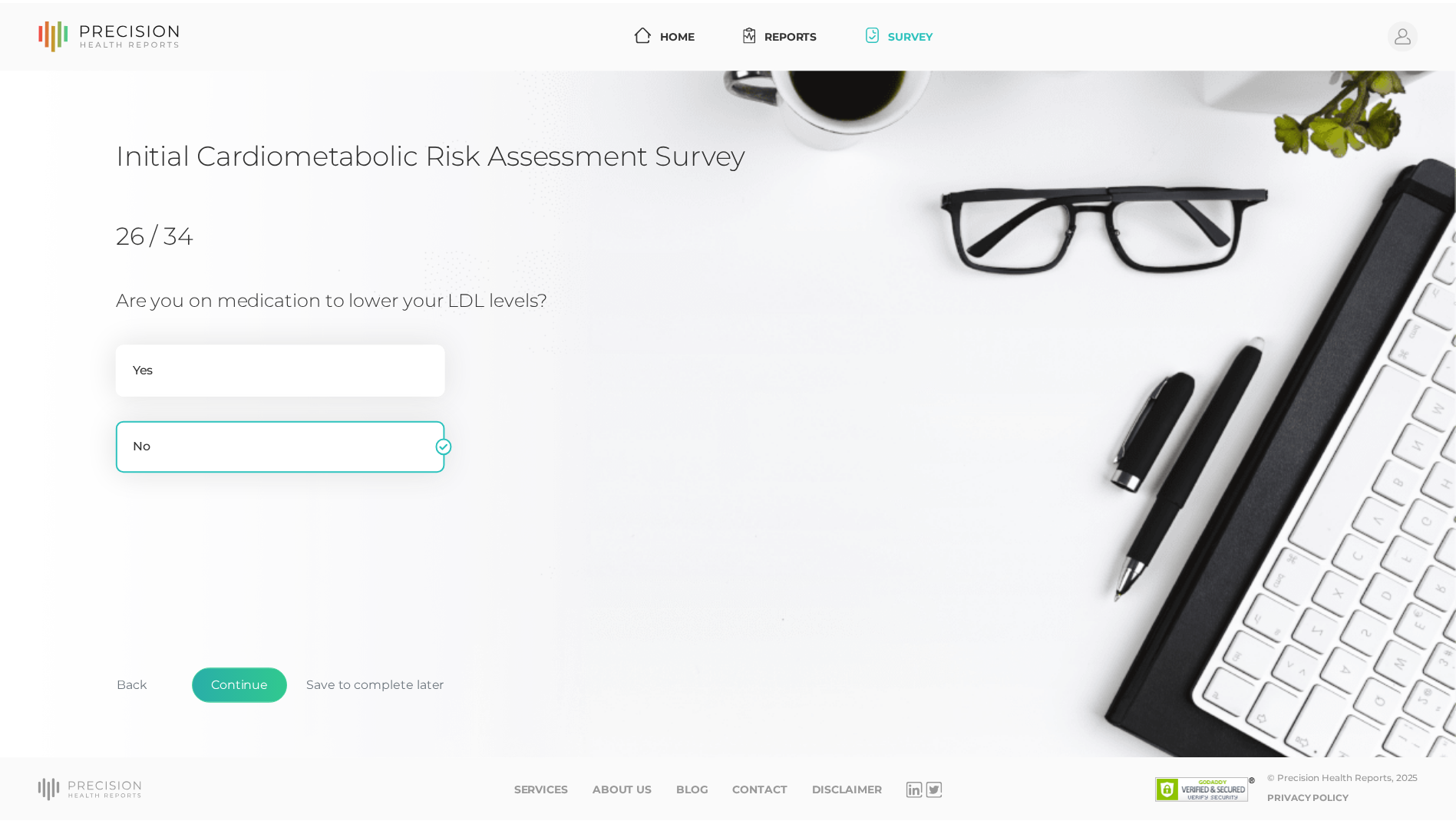
scroll to position [164, 0]
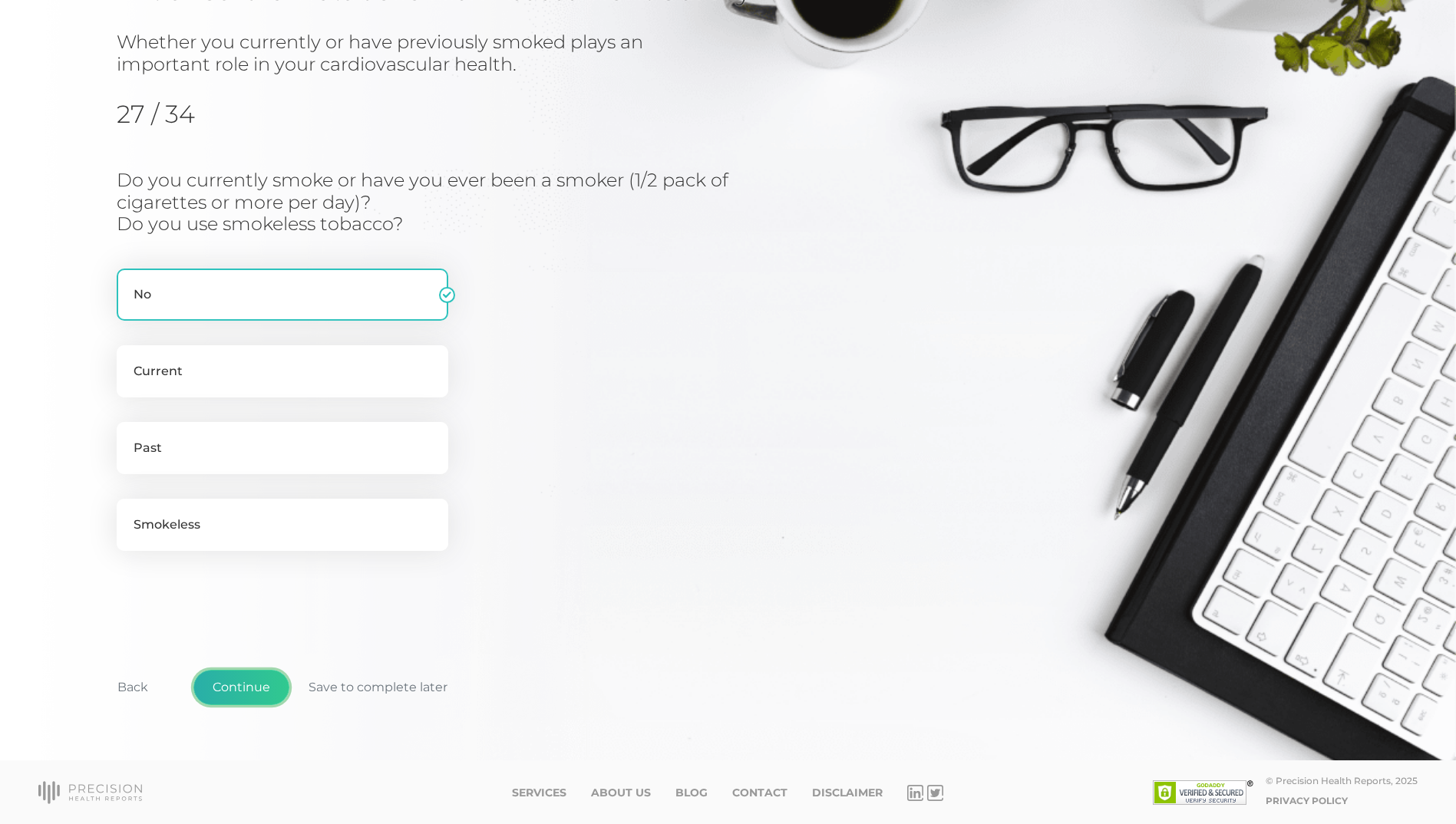
click at [244, 688] on button "Continue" at bounding box center [241, 687] width 96 height 35
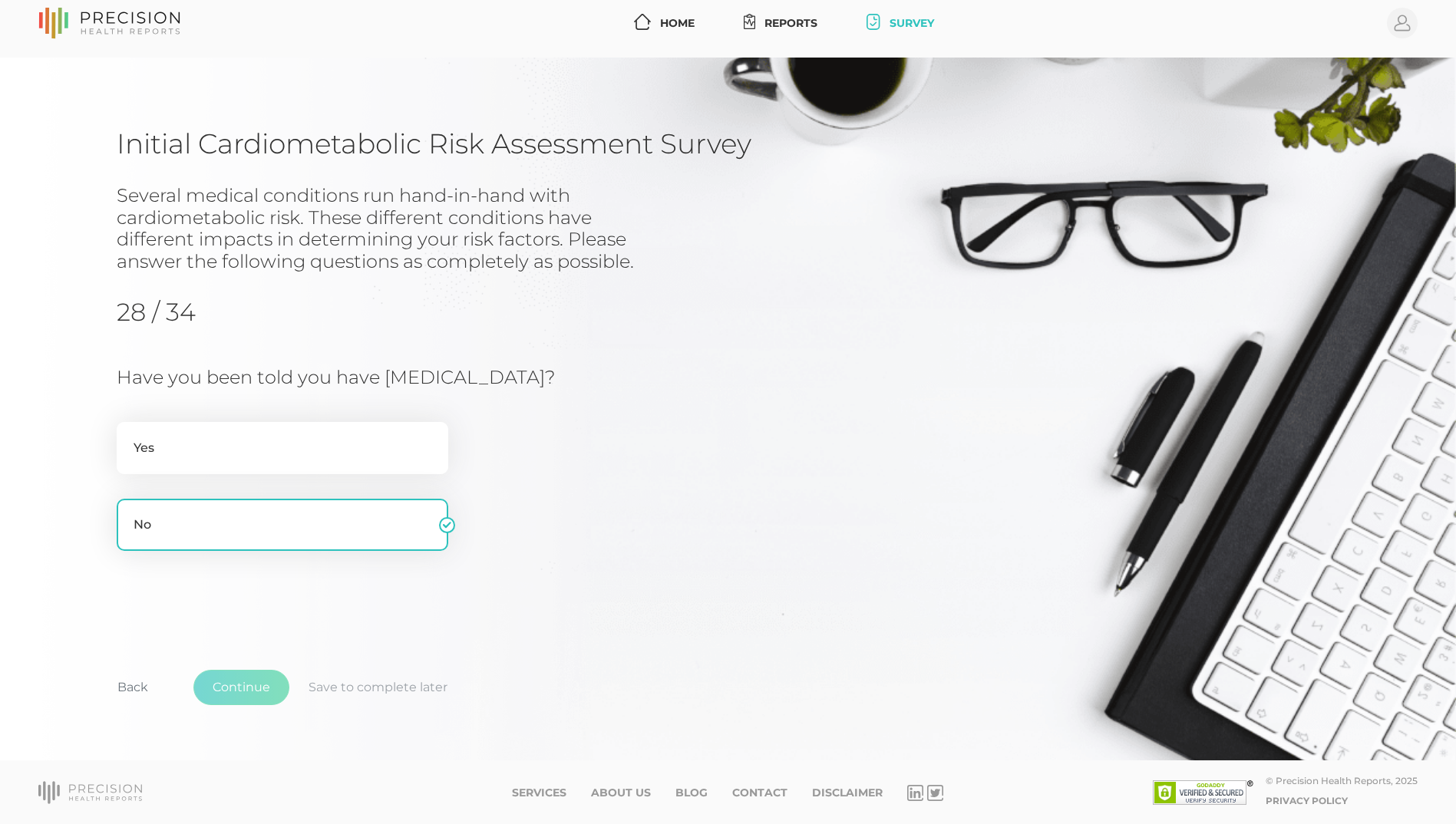
scroll to position [10, 0]
click at [140, 681] on button "Back" at bounding box center [132, 687] width 69 height 35
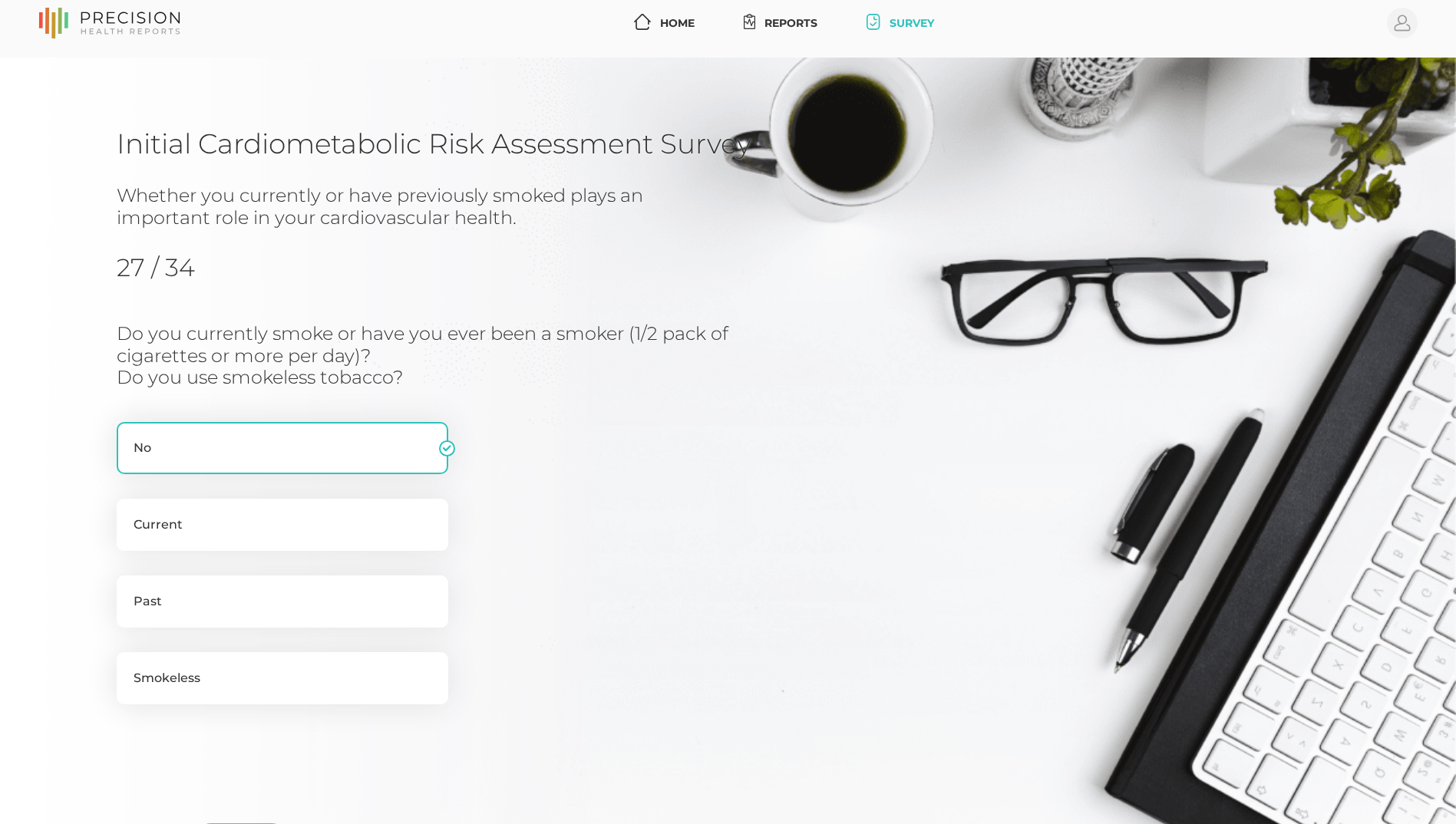
scroll to position [164, 0]
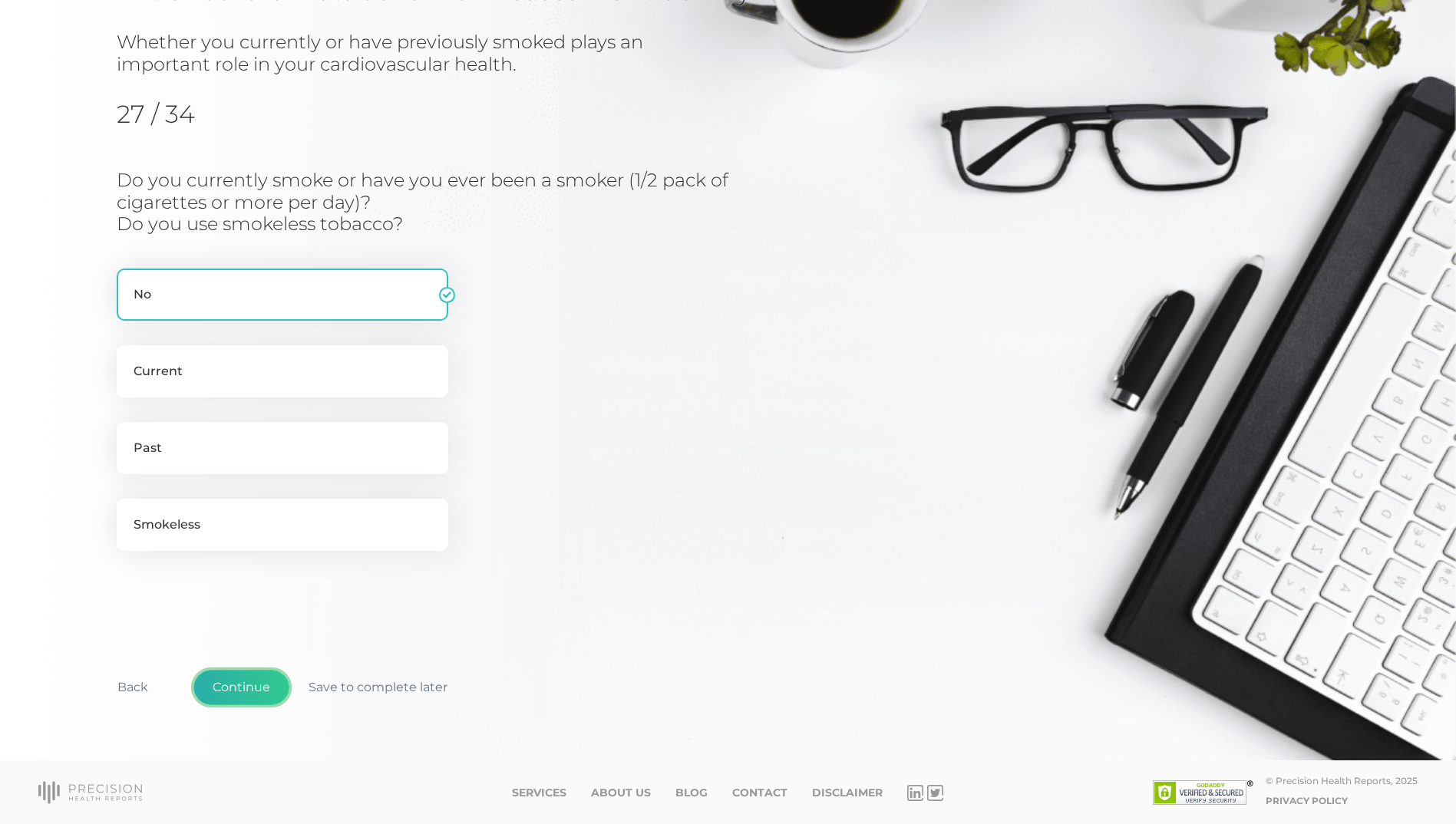
click at [237, 692] on button "Continue" at bounding box center [241, 687] width 96 height 35
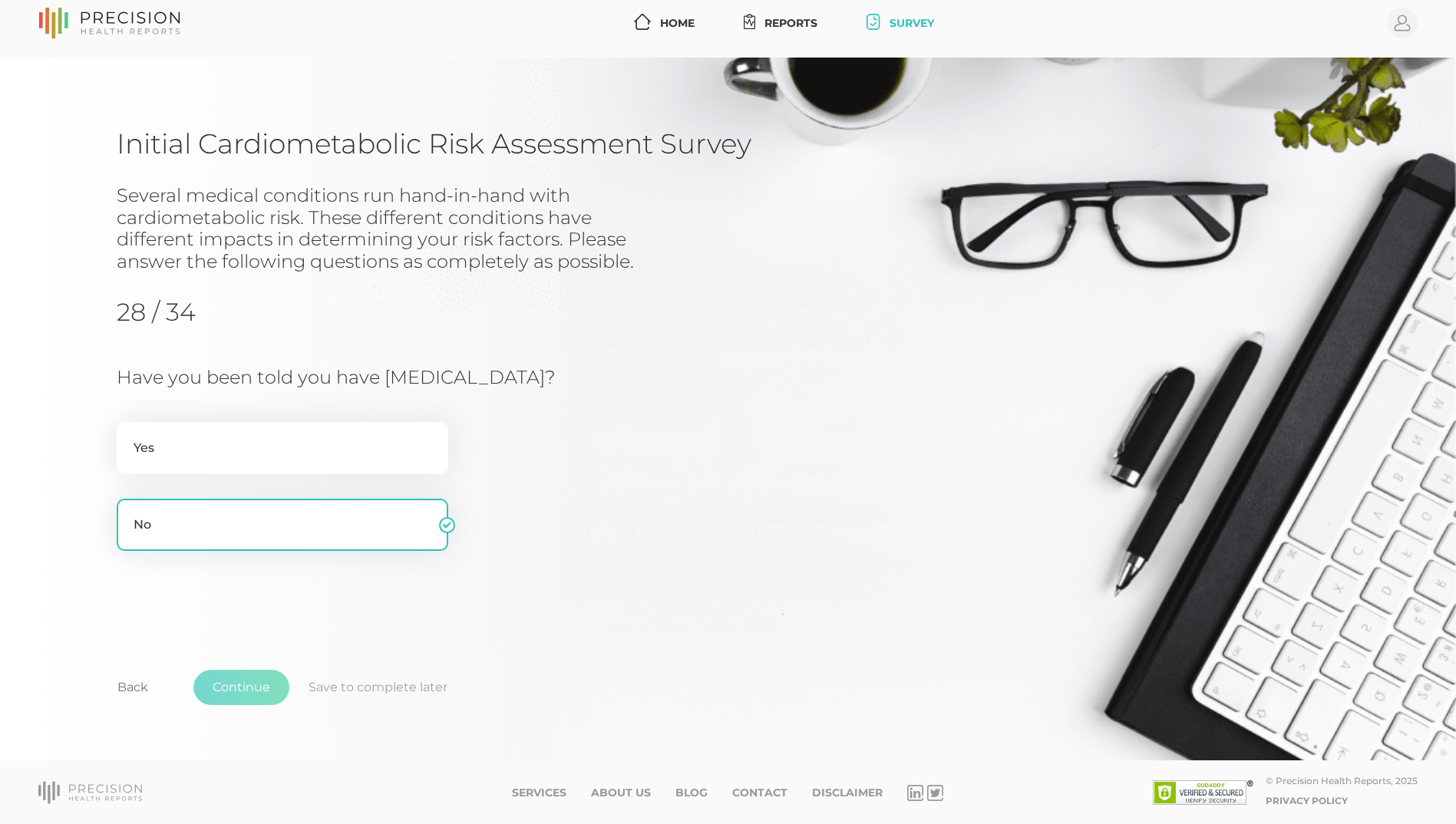
scroll to position [10, 0]
click at [230, 684] on button "Continue" at bounding box center [241, 687] width 96 height 35
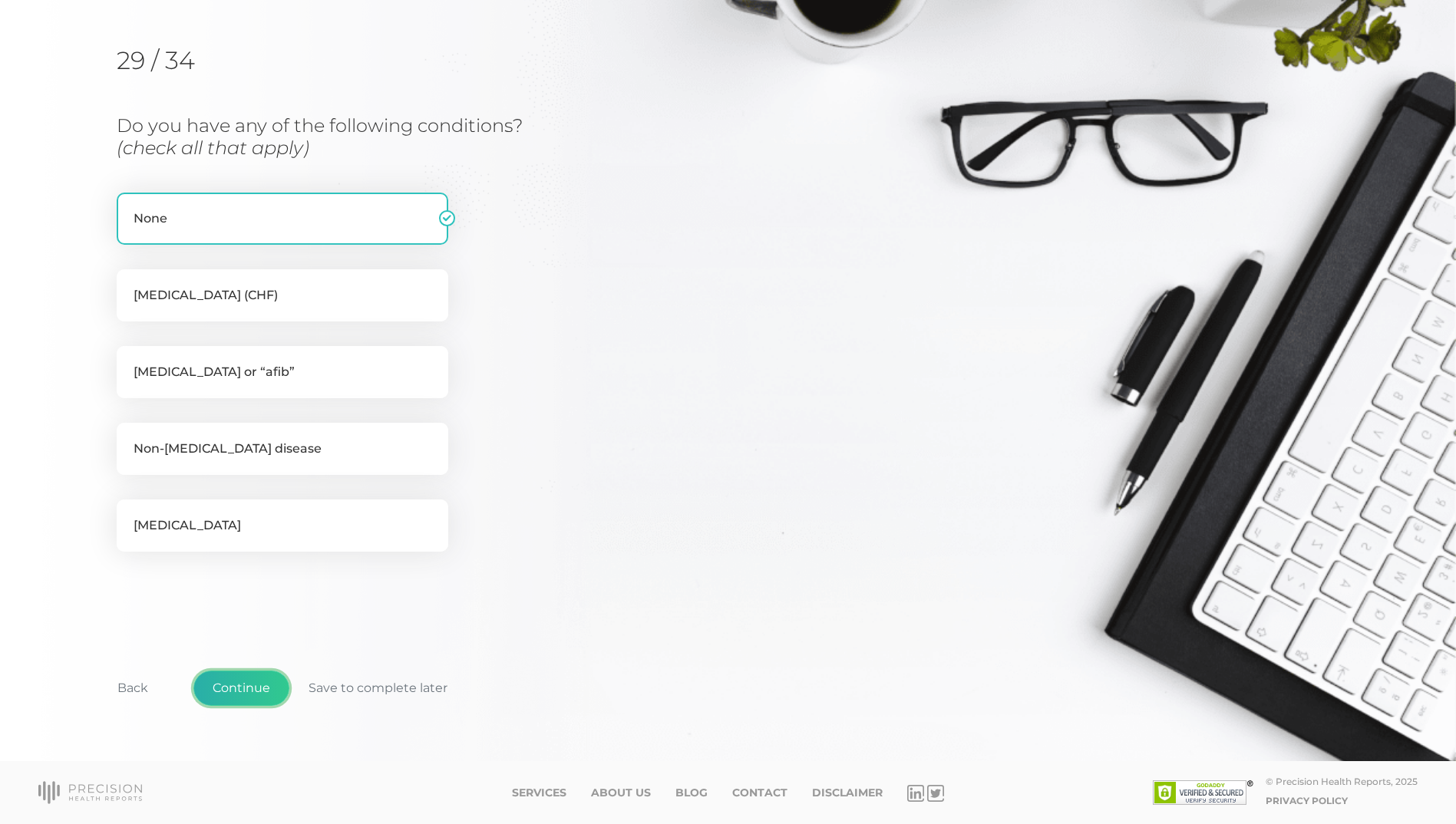
click at [239, 684] on button "Continue" at bounding box center [241, 688] width 96 height 35
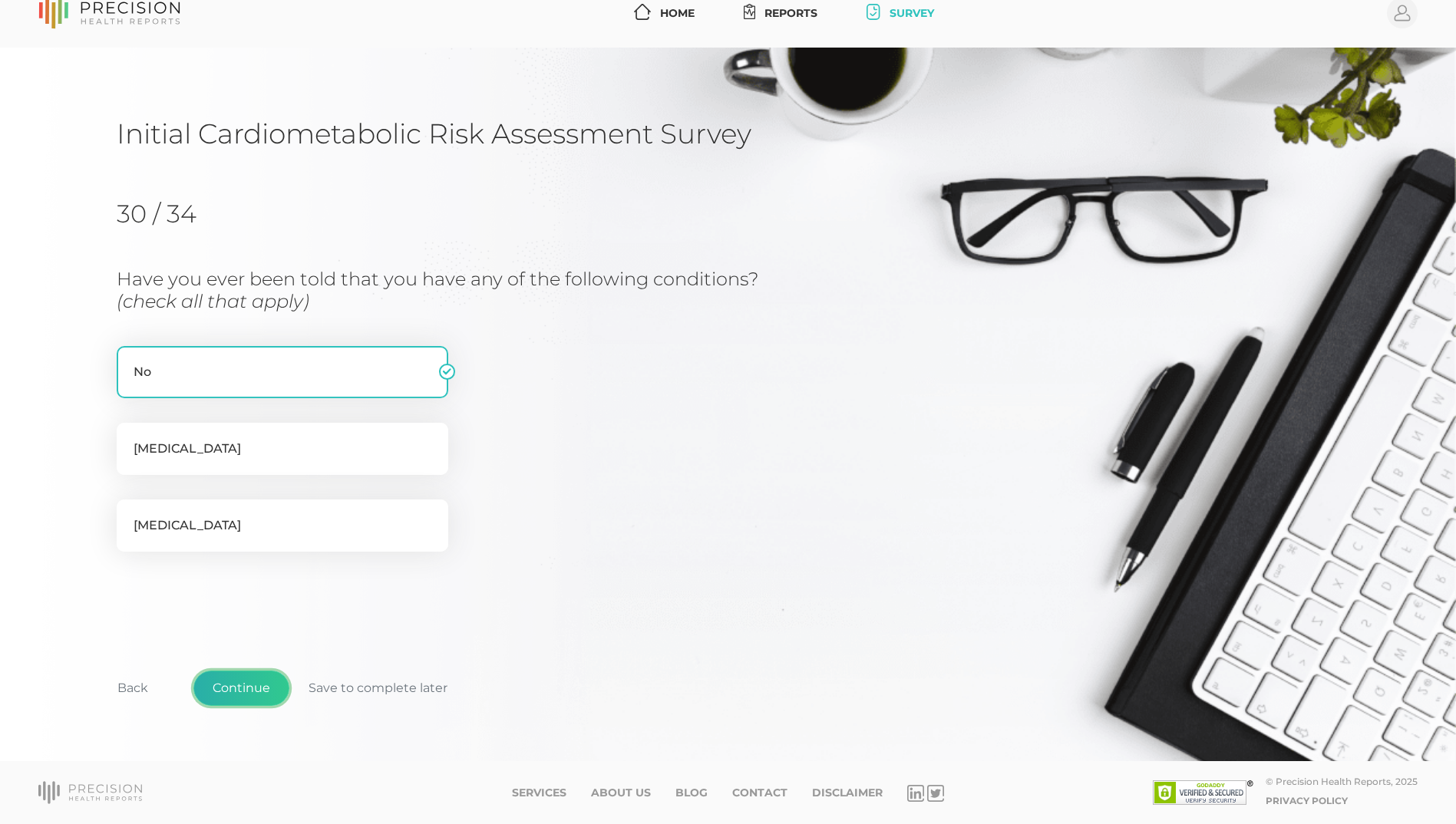
click at [239, 684] on button "Continue" at bounding box center [241, 688] width 96 height 35
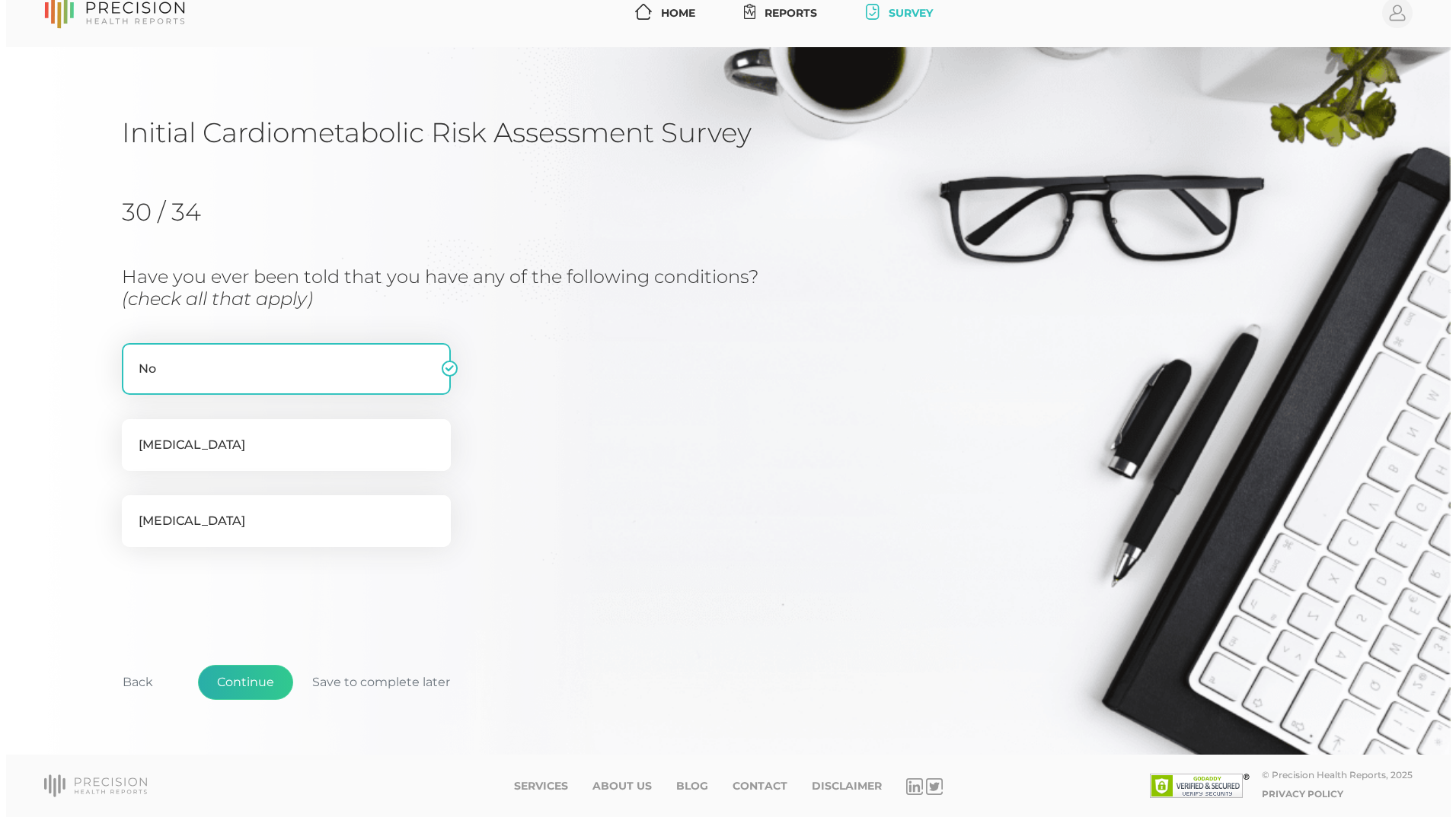
scroll to position [0, 0]
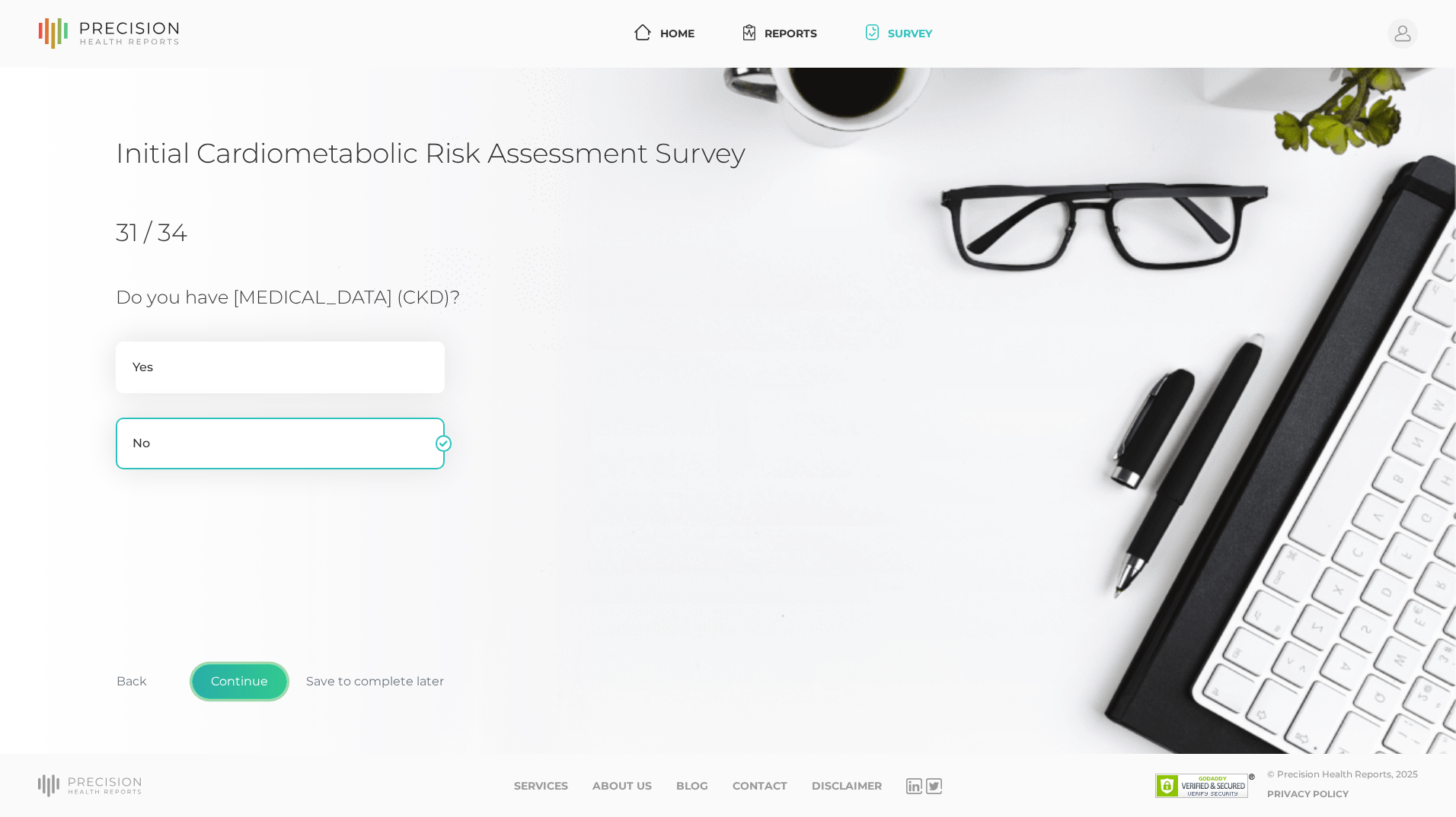
click at [238, 680] on button "Continue" at bounding box center [239, 681] width 95 height 35
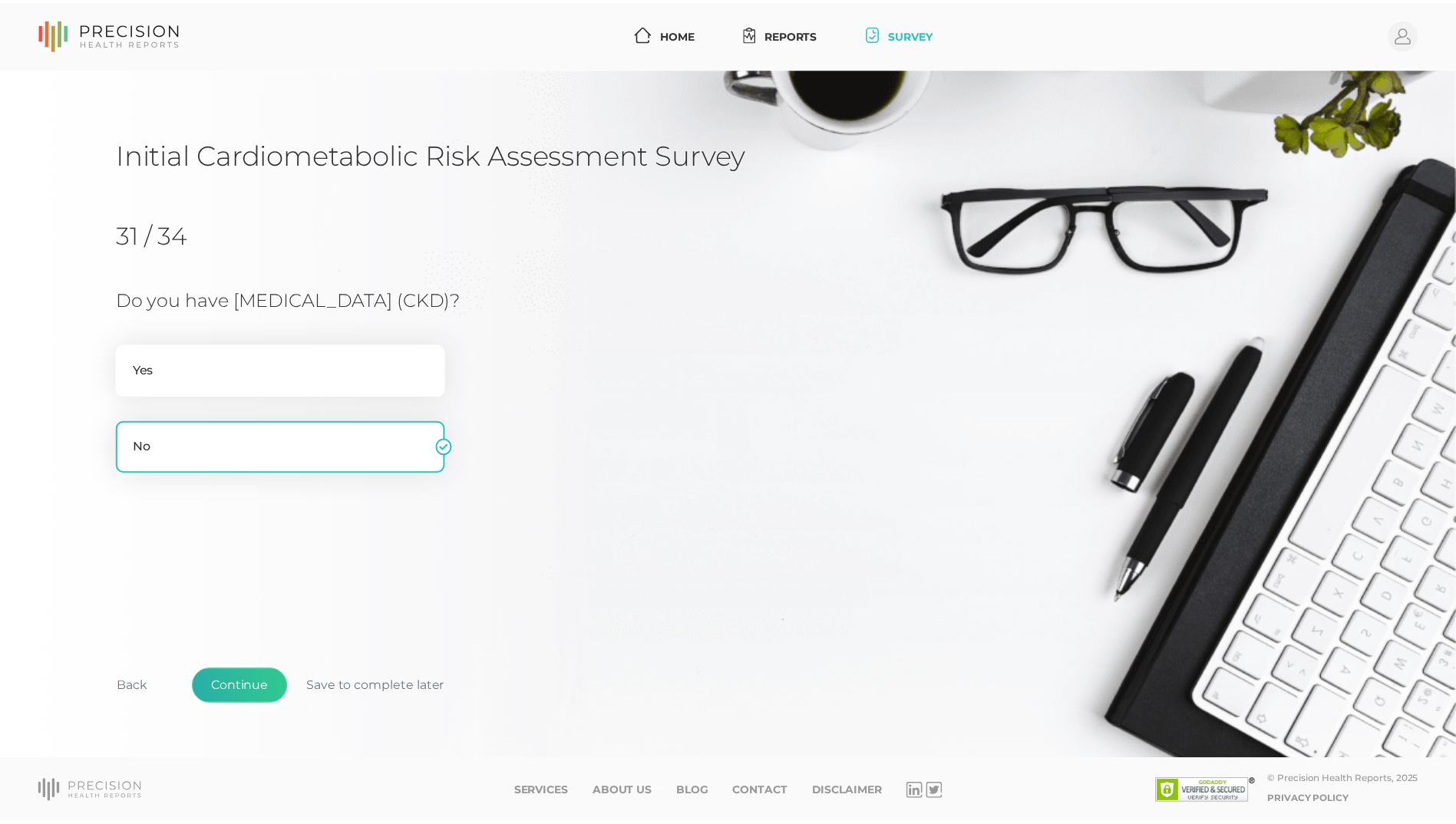
scroll to position [196, 0]
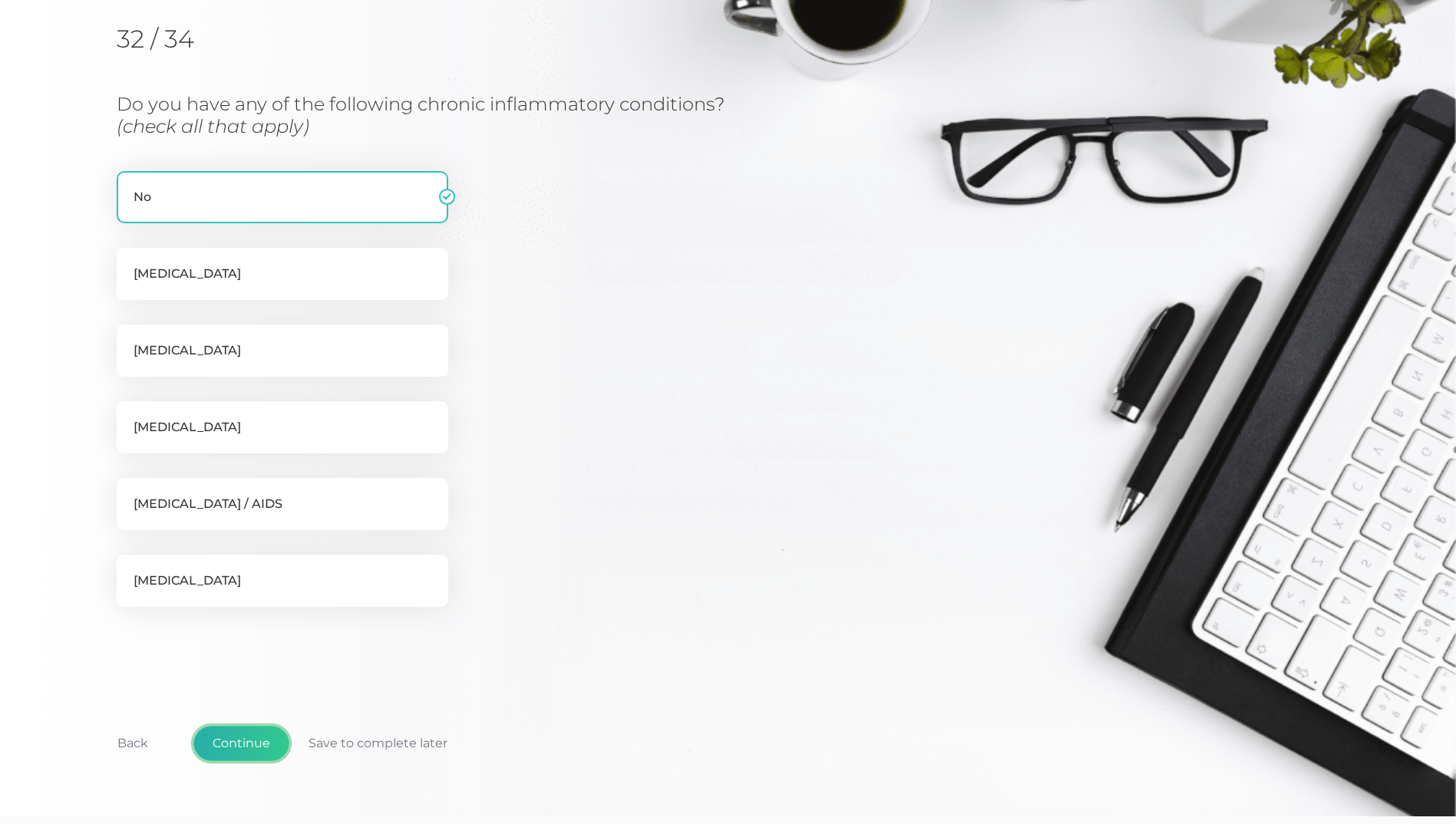
click at [228, 734] on button "Continue" at bounding box center [241, 743] width 96 height 35
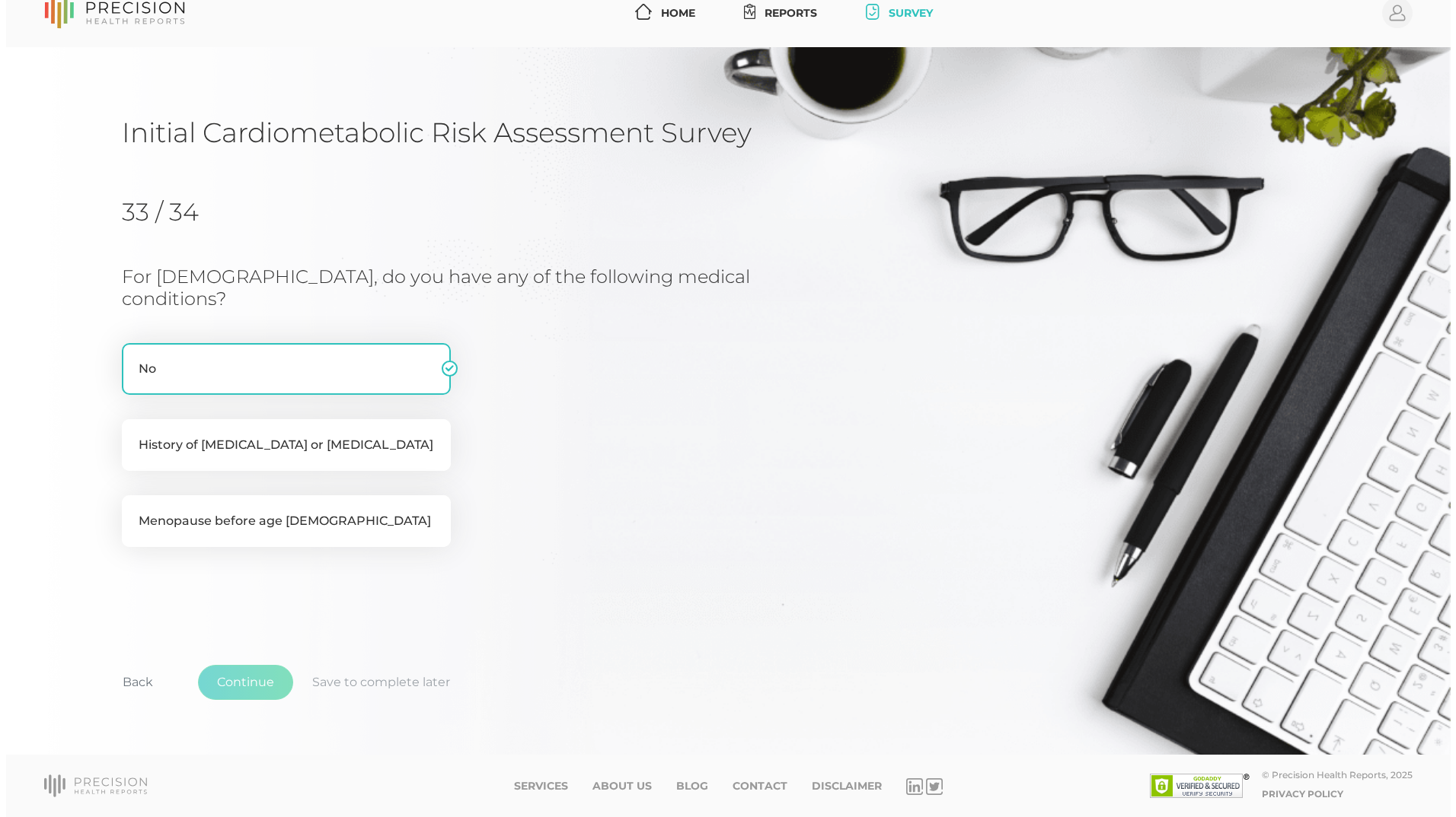
scroll to position [0, 0]
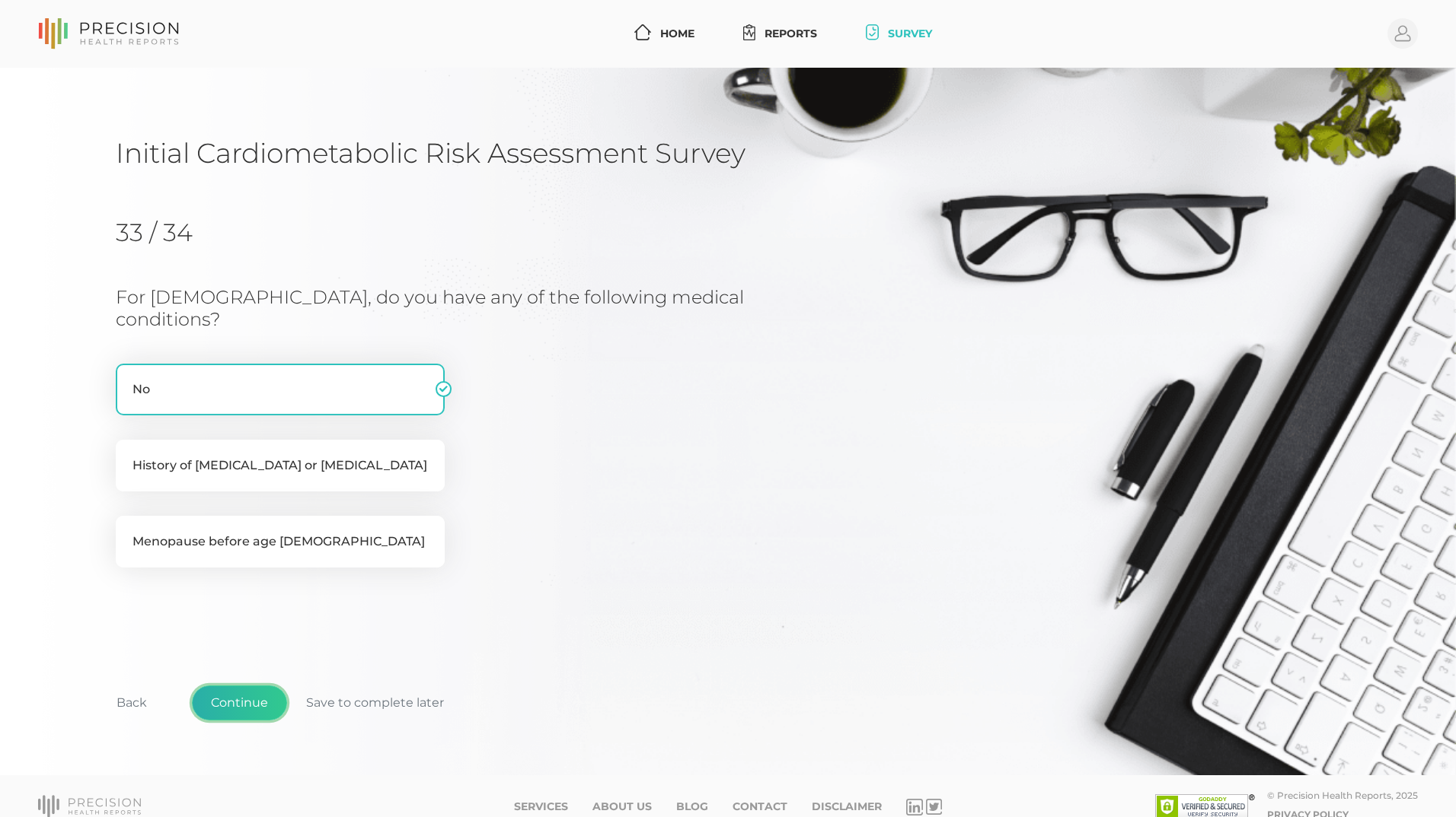
click at [239, 688] on button "Continue" at bounding box center [239, 703] width 95 height 35
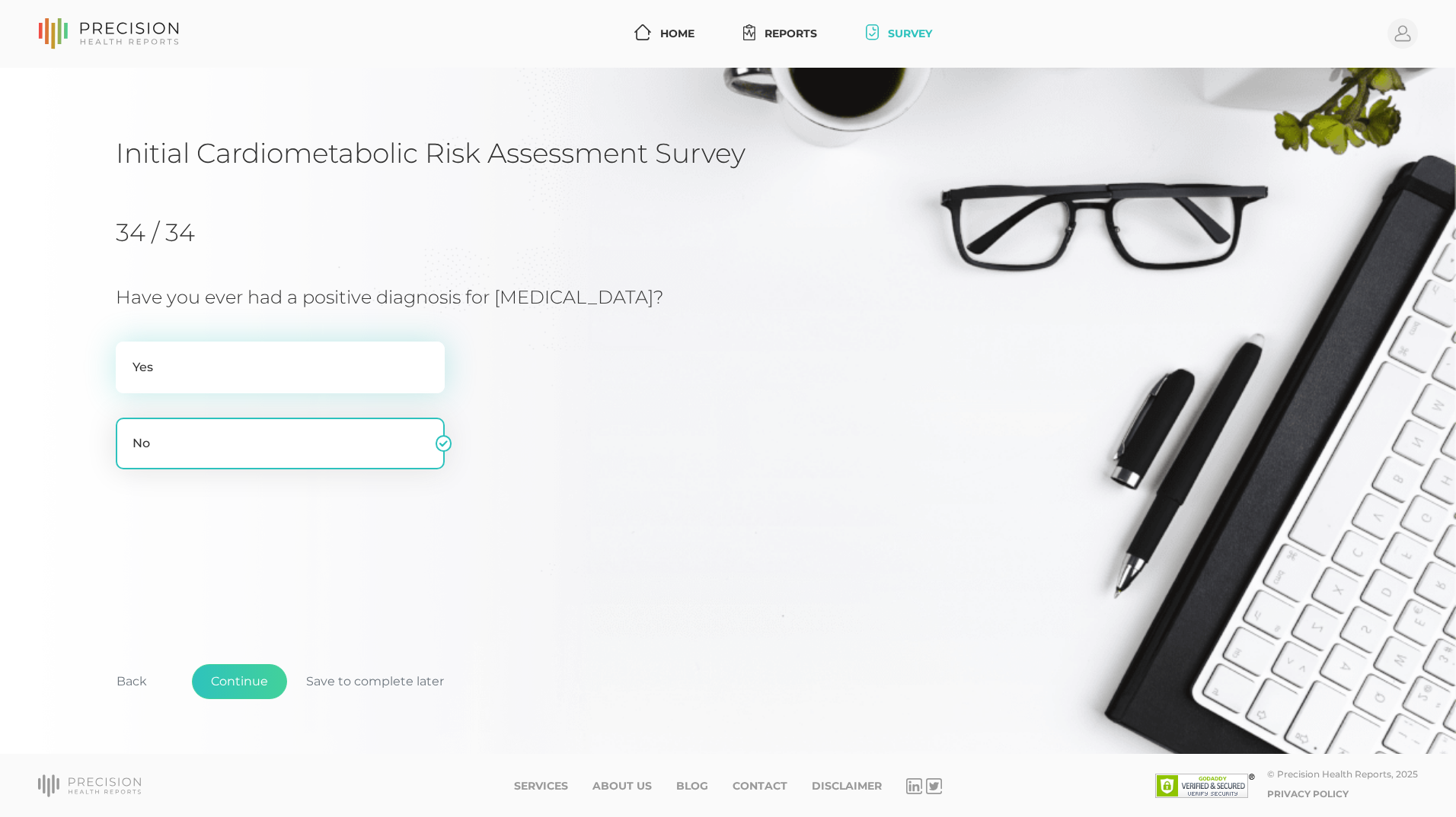
click at [280, 366] on label "Yes" at bounding box center [281, 367] width 329 height 51
click at [128, 357] on input "Yes" at bounding box center [122, 350] width 12 height 15
radio input "true"
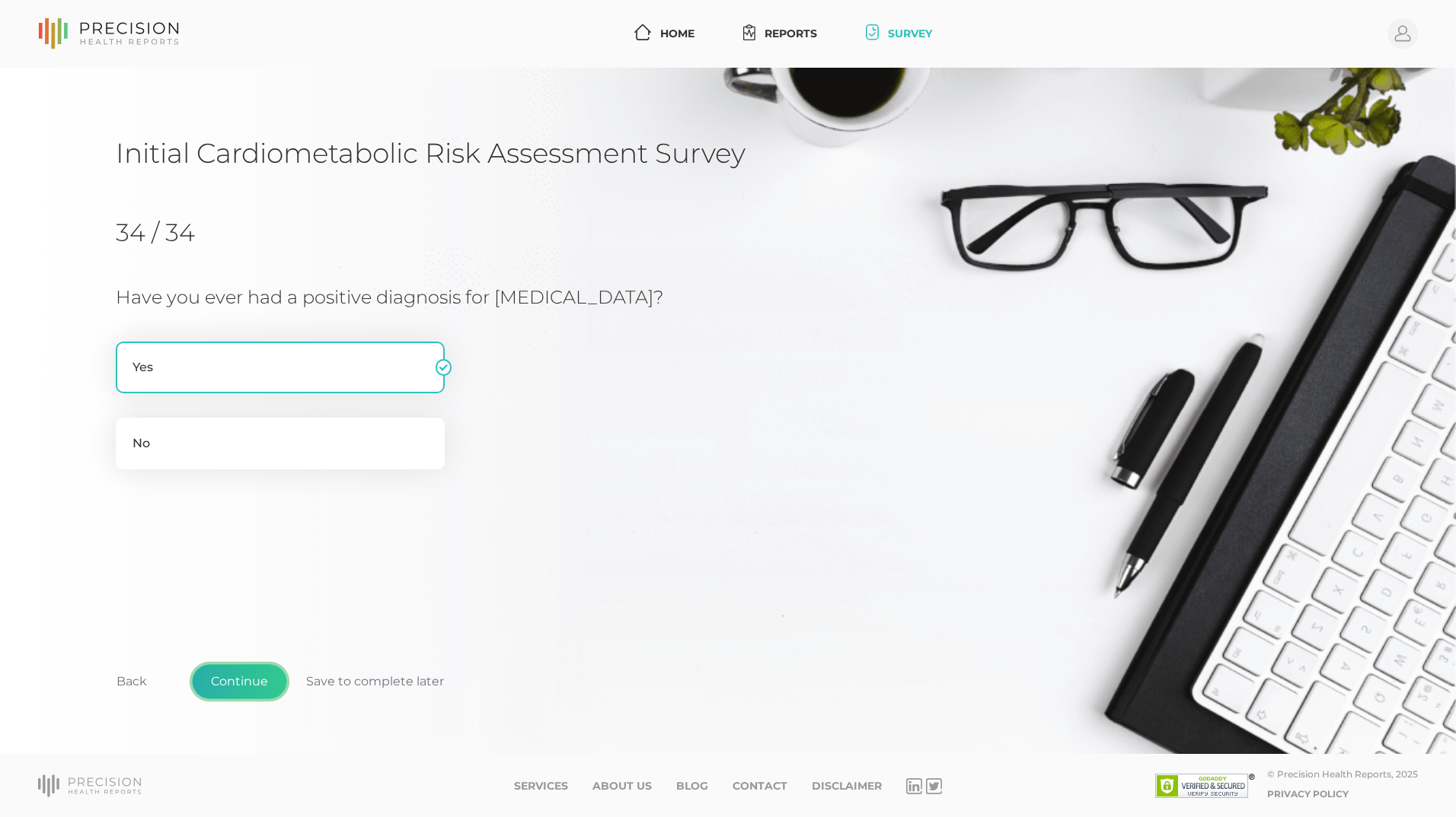
click at [225, 679] on button "Continue" at bounding box center [239, 681] width 95 height 35
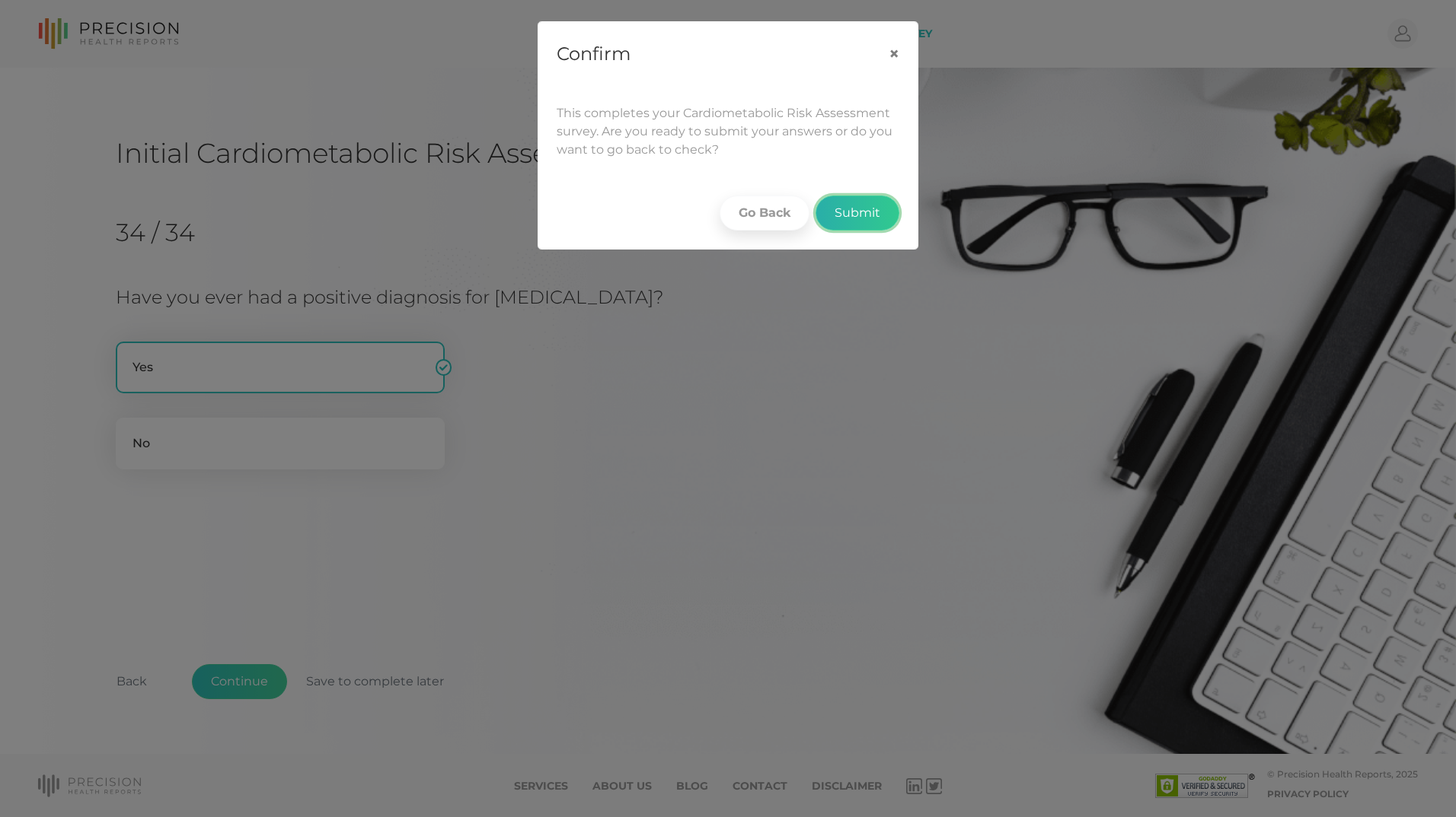
click at [855, 208] on button "Submit" at bounding box center [858, 212] width 84 height 35
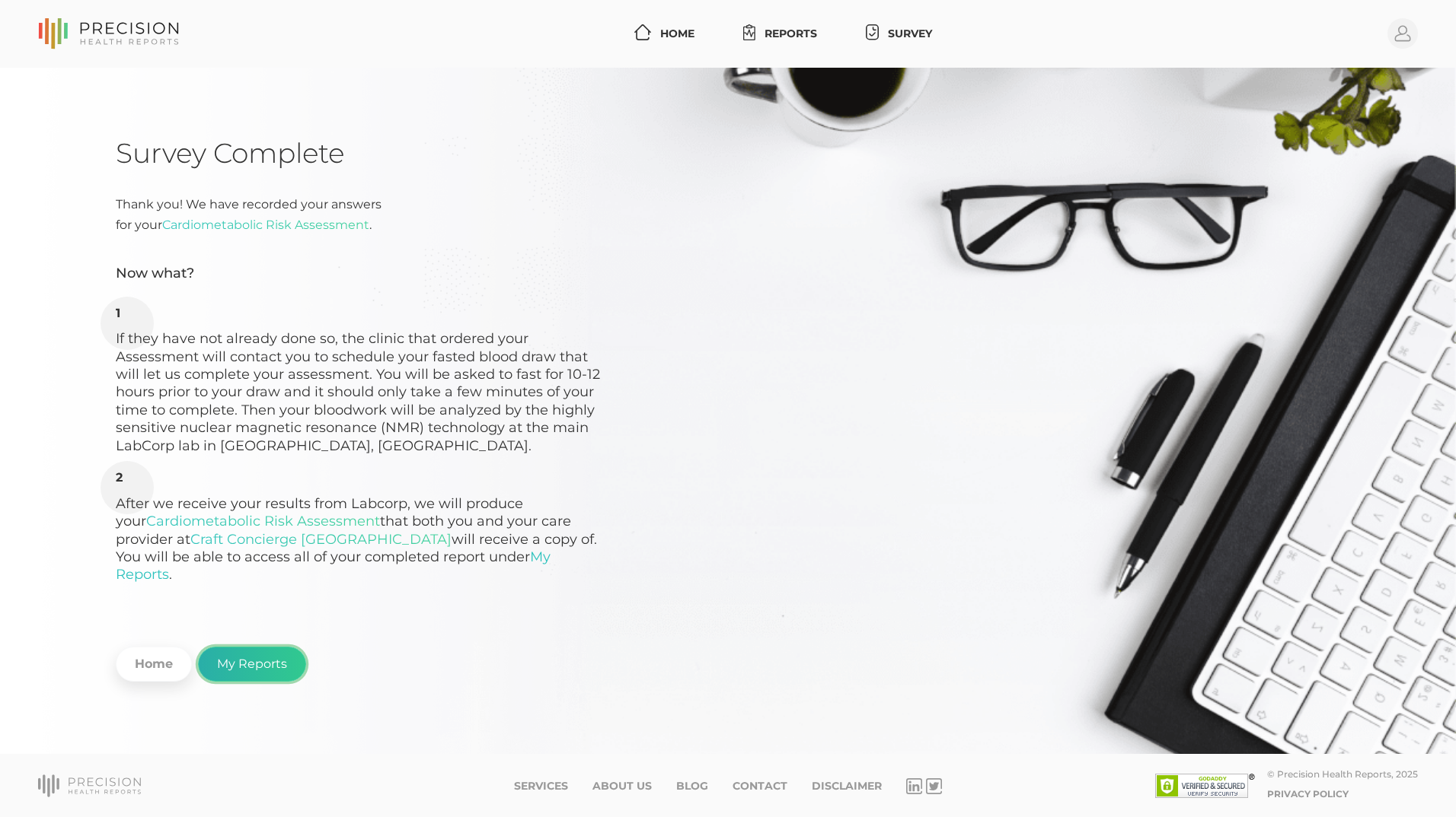
click at [260, 647] on link "My Reports" at bounding box center [252, 664] width 108 height 35
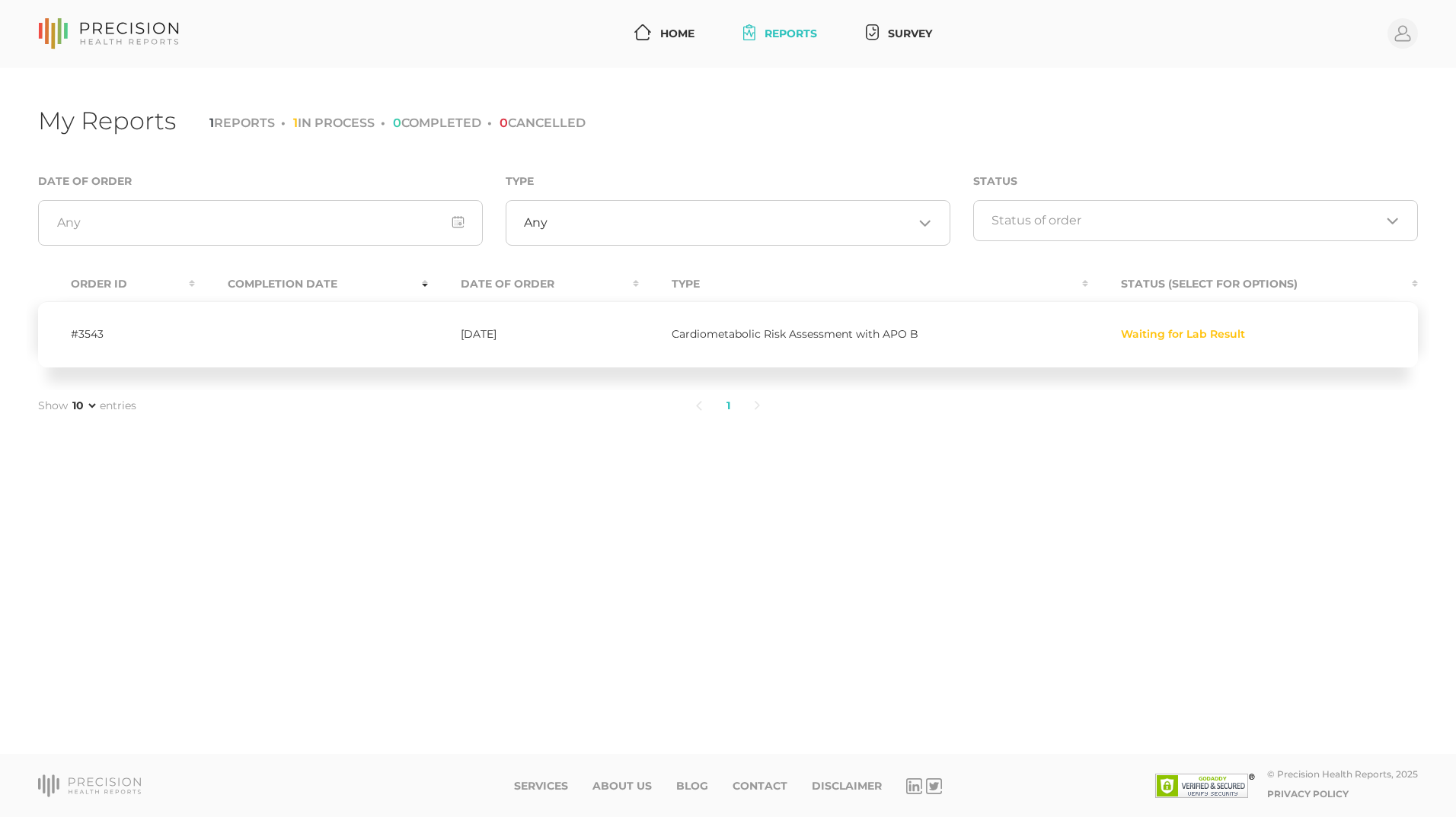
click at [781, 33] on link "Reports" at bounding box center [780, 34] width 86 height 28
drag, startPoint x: 892, startPoint y: 28, endPoint x: 878, endPoint y: 29, distance: 14.0
click at [892, 29] on link "Survey" at bounding box center [899, 34] width 79 height 28
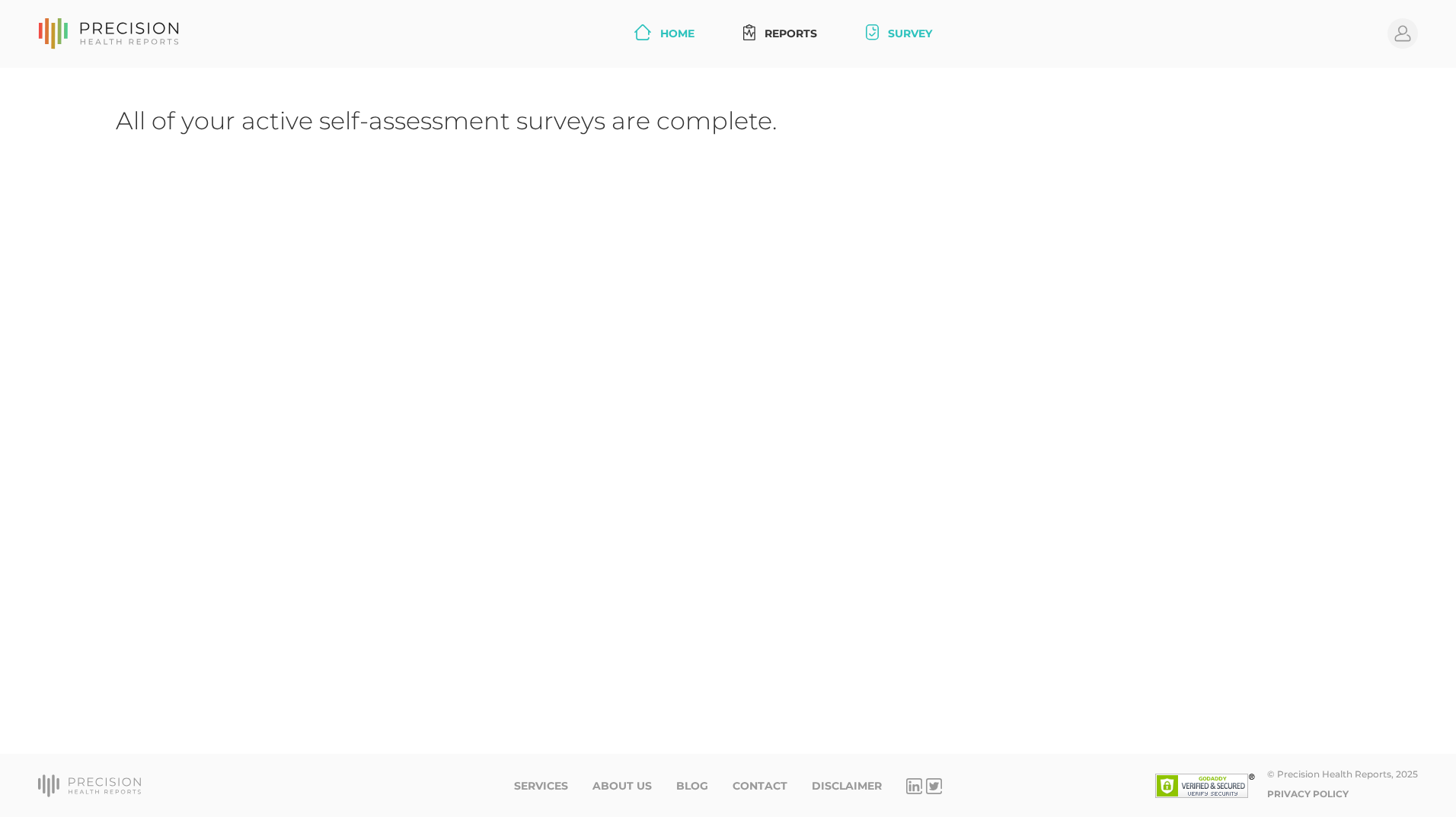
click at [657, 31] on link "Home" at bounding box center [664, 34] width 72 height 28
